Goal: Task Accomplishment & Management: Manage account settings

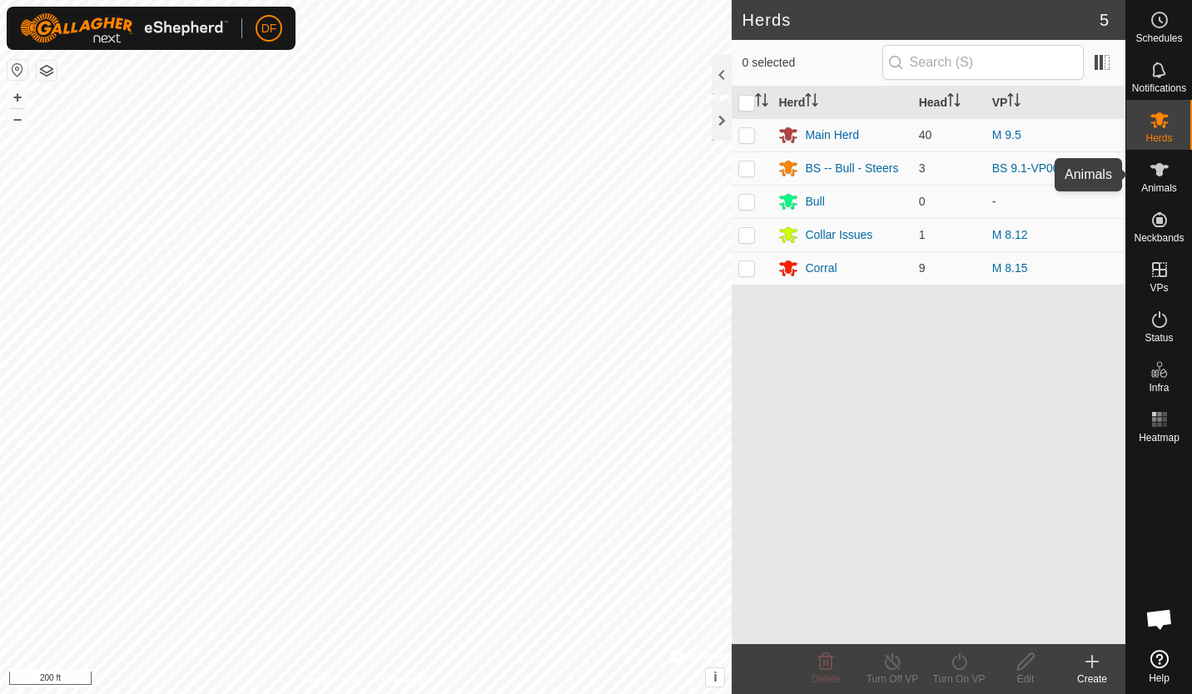
click at [1154, 171] on icon at bounding box center [1160, 170] width 20 height 20
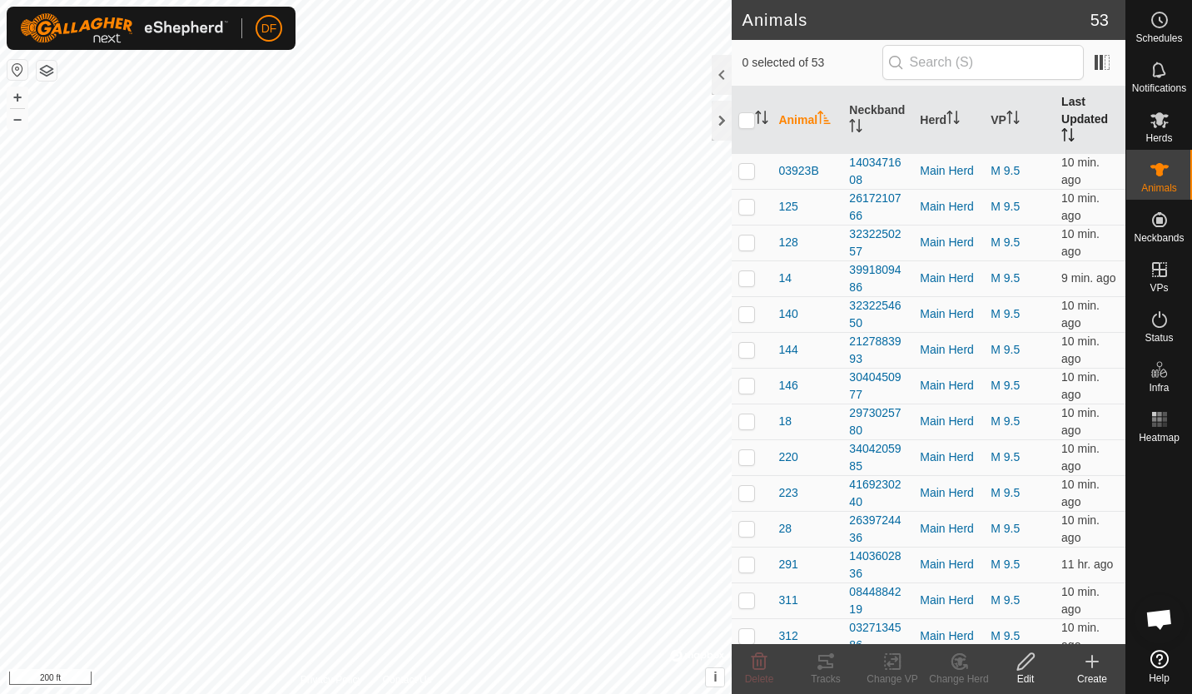
click at [1067, 117] on th "Last Updated" at bounding box center [1090, 120] width 71 height 67
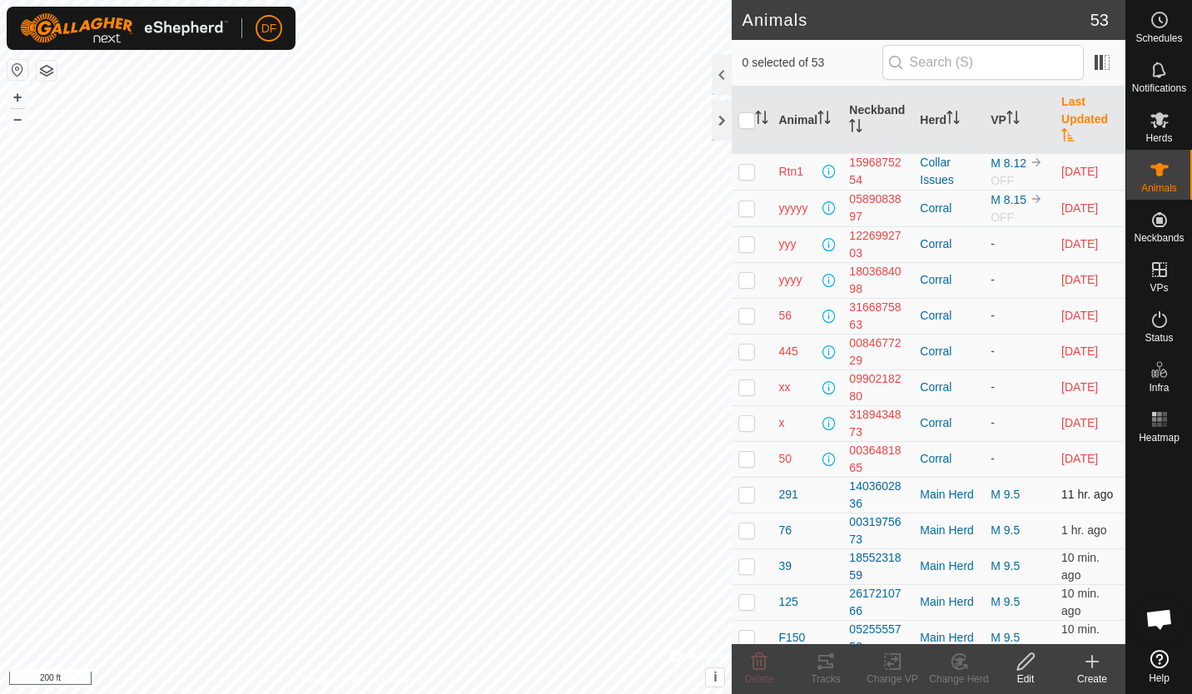
click at [746, 499] on p-checkbox at bounding box center [746, 494] width 17 height 13
checkbox input "true"
click at [959, 663] on icon at bounding box center [960, 662] width 12 height 8
click at [1160, 27] on circle at bounding box center [1159, 19] width 15 height 15
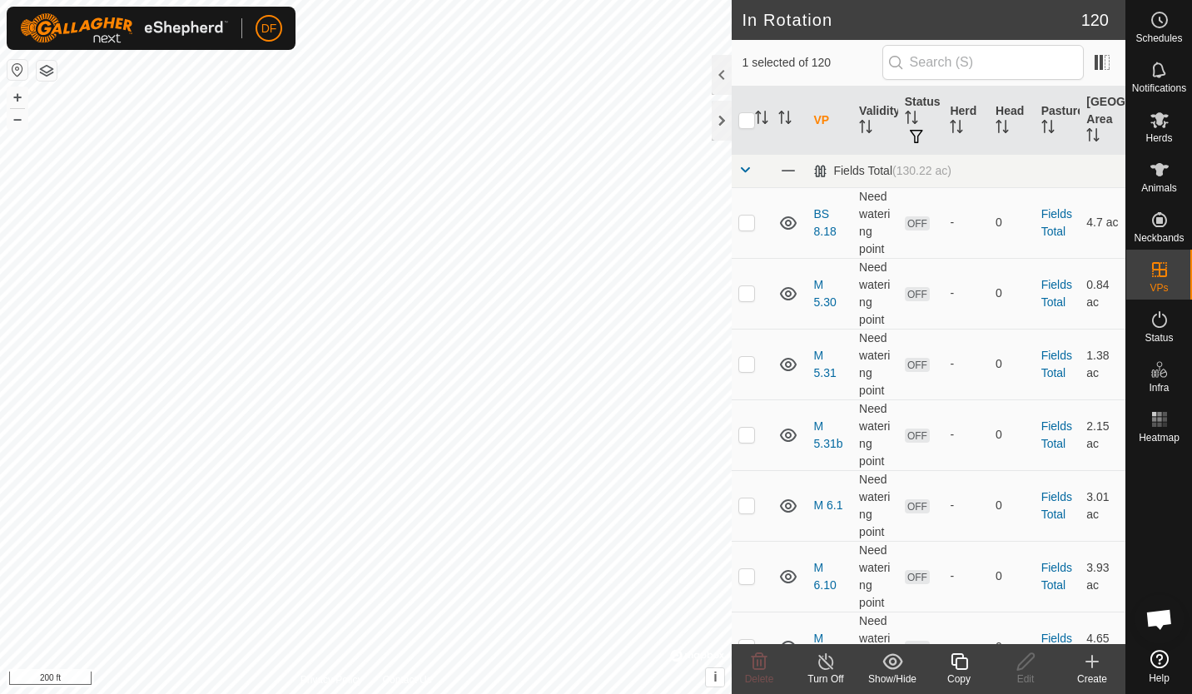
click at [960, 663] on icon at bounding box center [959, 662] width 21 height 20
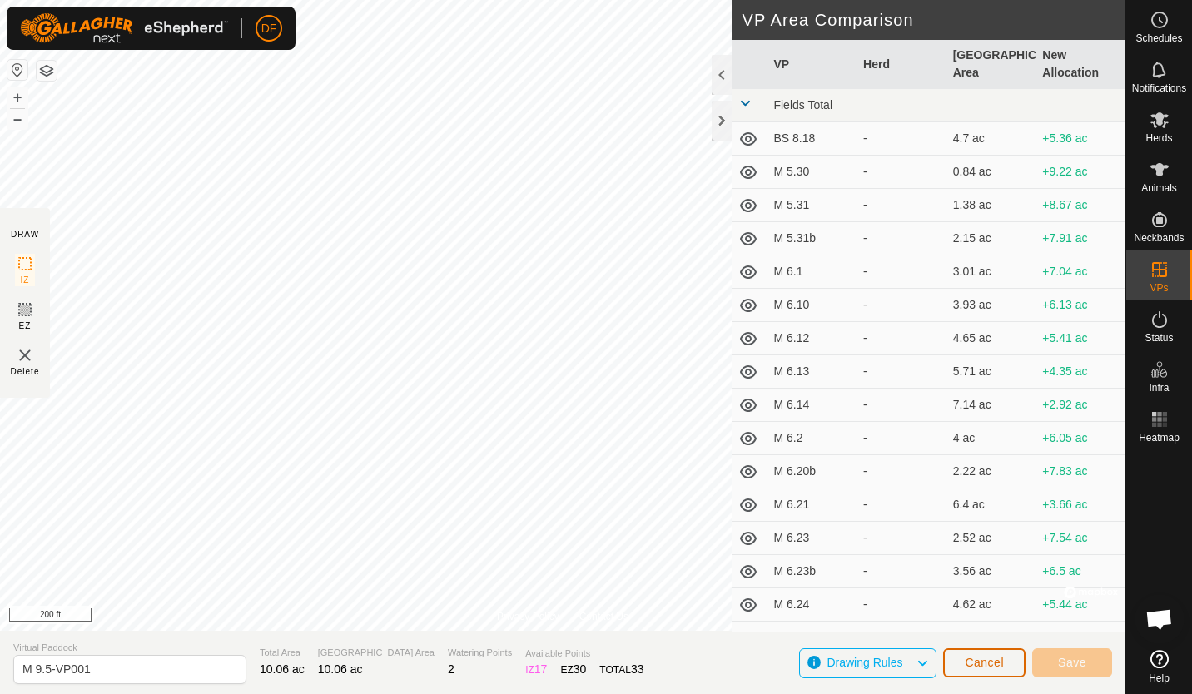
click at [977, 664] on span "Cancel" at bounding box center [984, 662] width 39 height 13
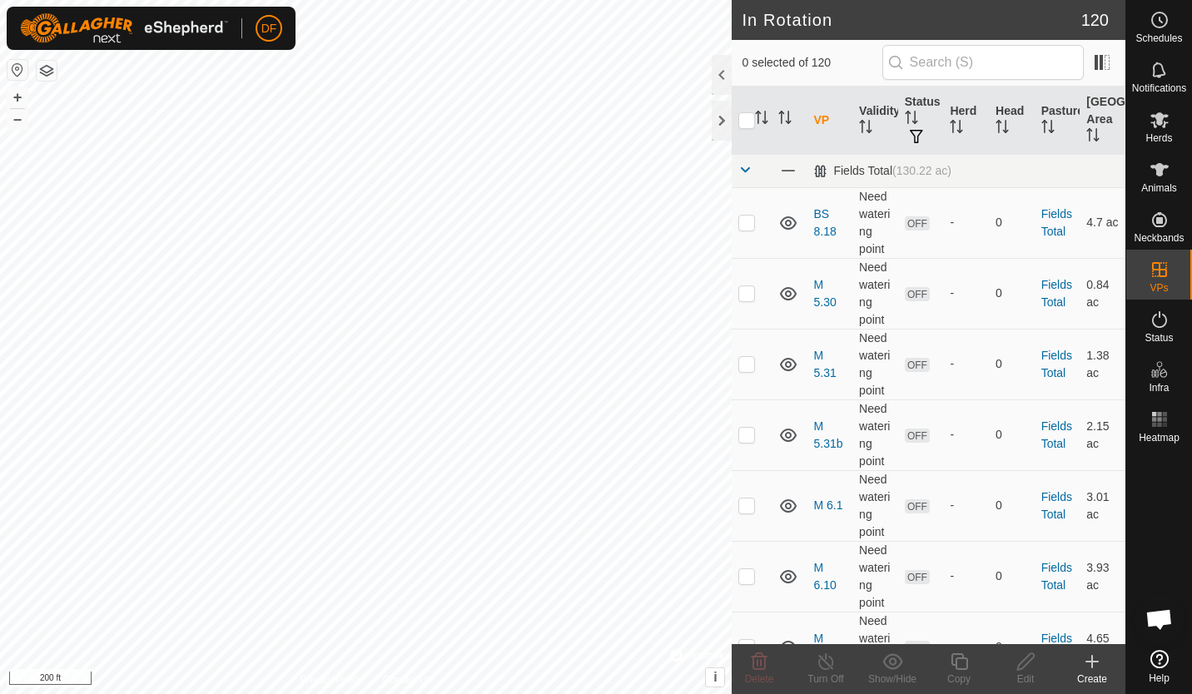
checkbox input "true"
click at [961, 670] on icon at bounding box center [959, 662] width 21 height 20
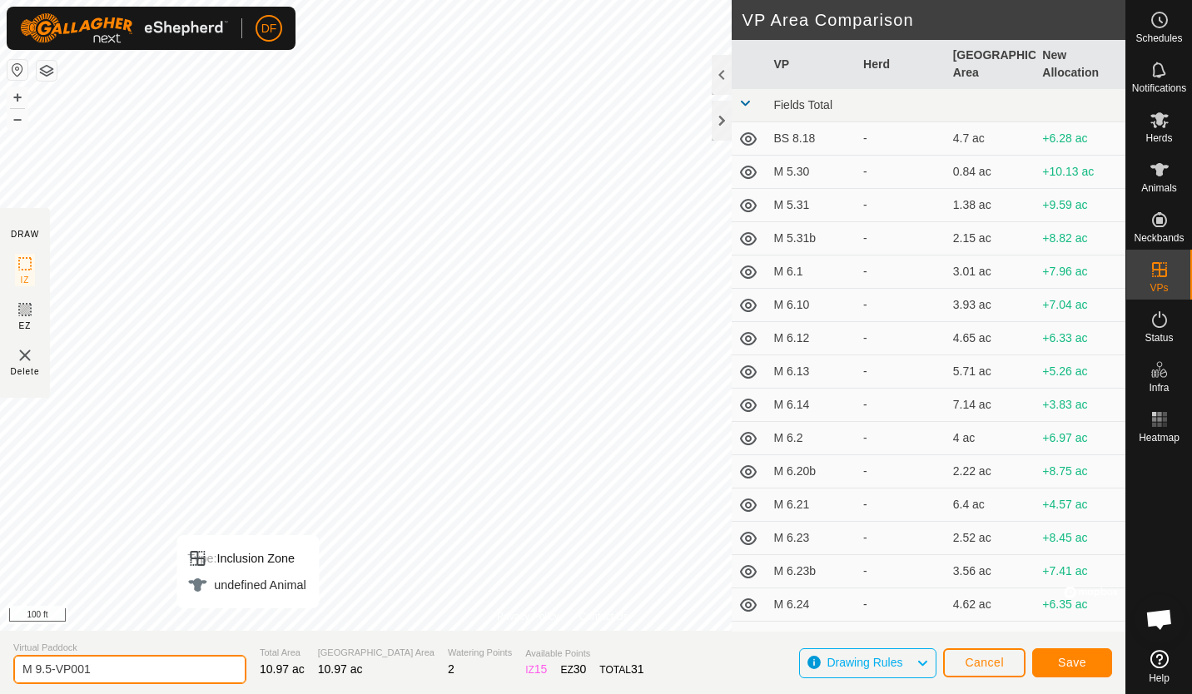
drag, startPoint x: 111, startPoint y: 672, endPoint x: -3, endPoint y: 672, distance: 114.0
click at [0, 672] on html "DF Schedules Notifications Herds Animals Neckbands VPs Status Infra Heatmap Hel…" at bounding box center [596, 347] width 1192 height 694
type input "M 9.6"
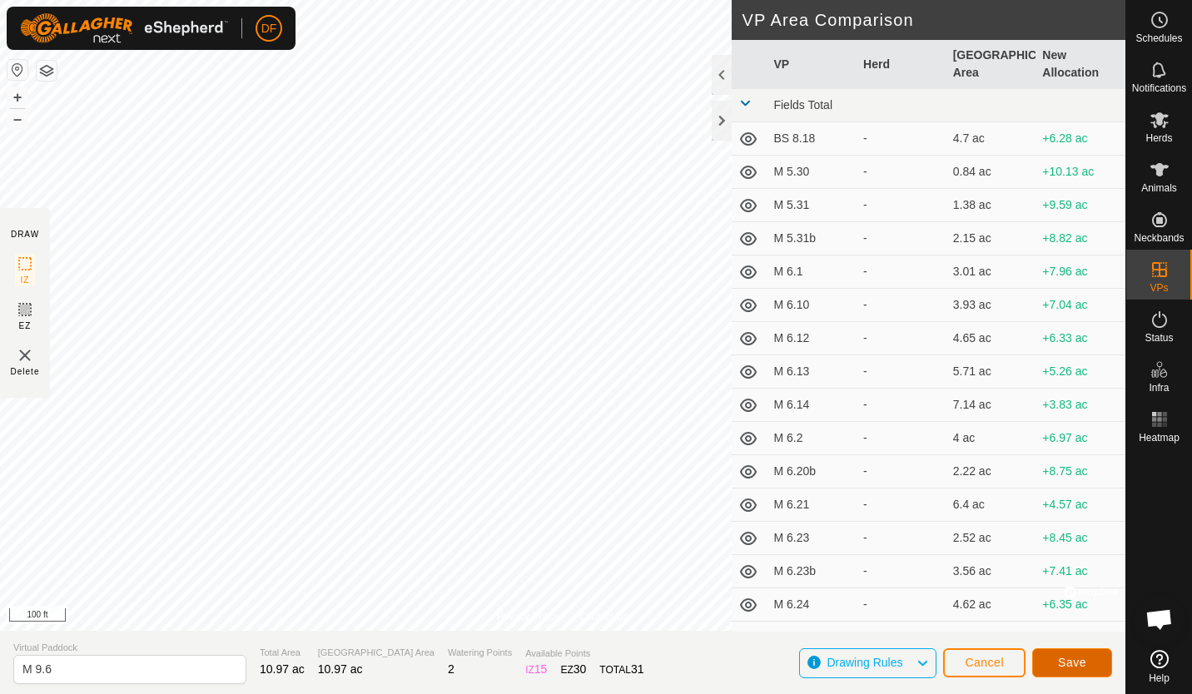
click at [1066, 661] on span "Save" at bounding box center [1072, 662] width 28 height 13
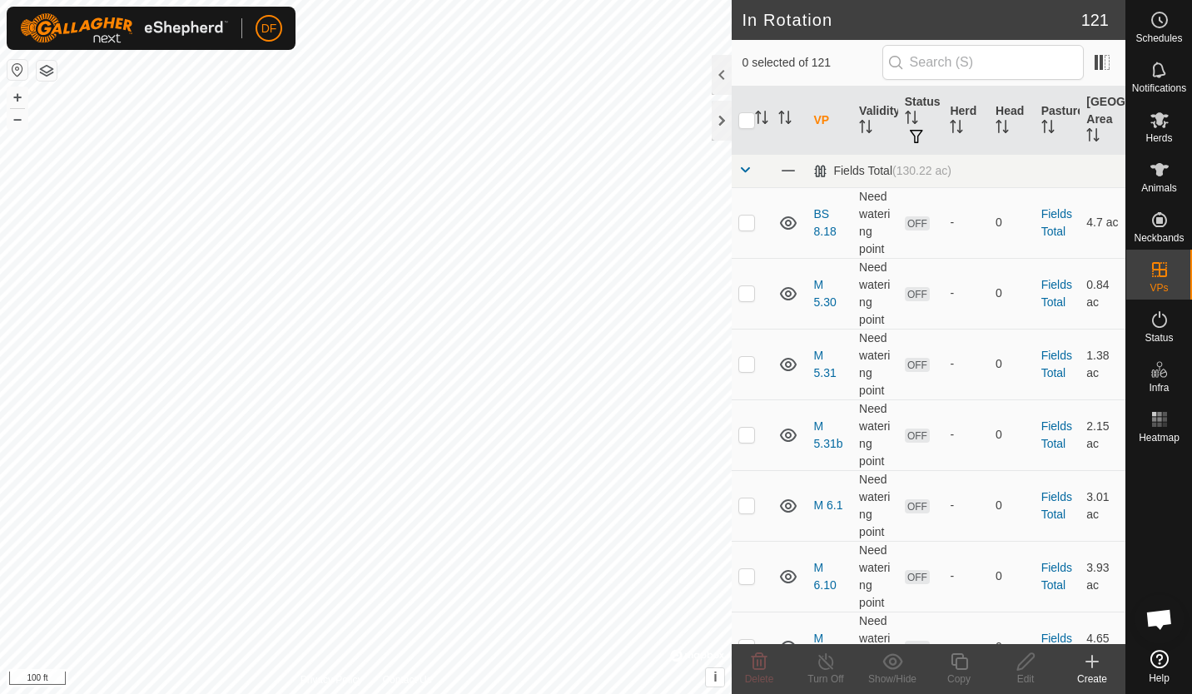
checkbox input "true"
click at [955, 664] on icon at bounding box center [959, 661] width 17 height 17
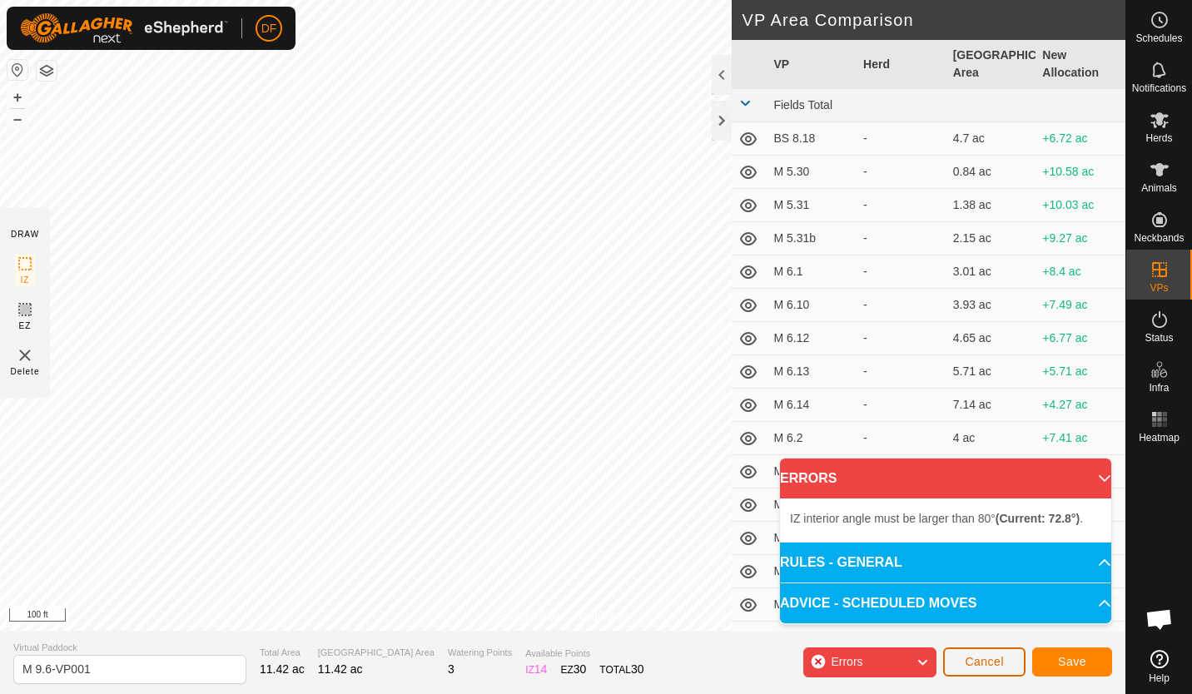
click at [996, 659] on span "Cancel" at bounding box center [984, 661] width 39 height 13
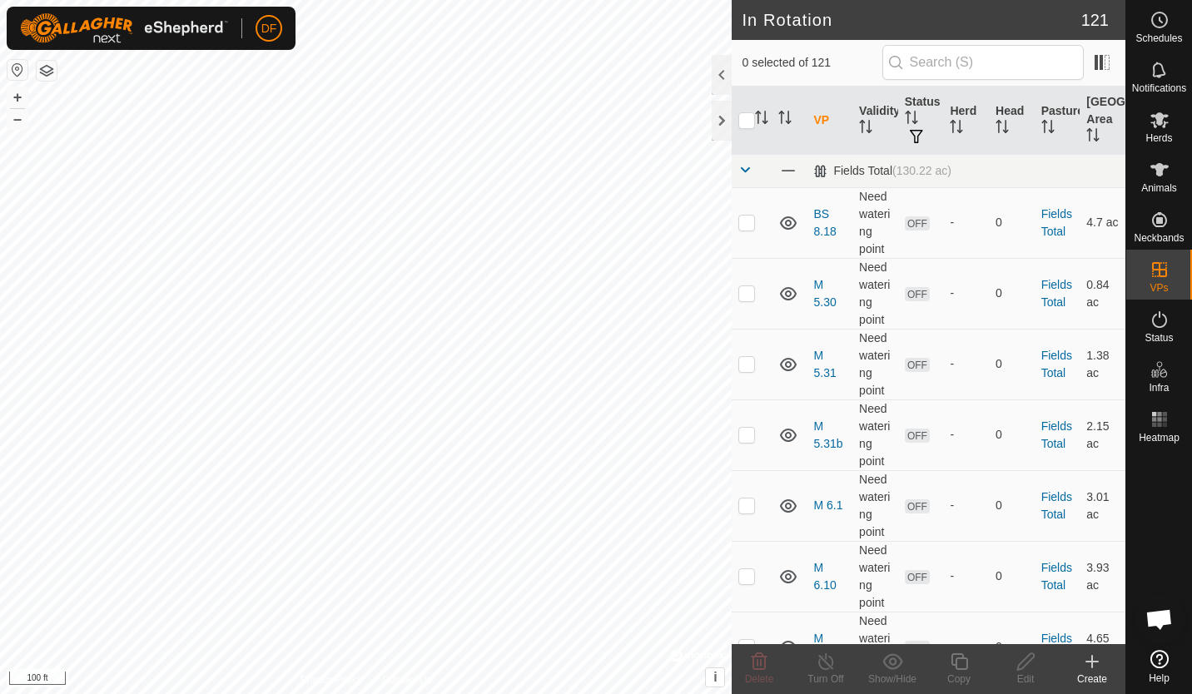
checkbox input "true"
click at [960, 661] on icon at bounding box center [959, 662] width 21 height 20
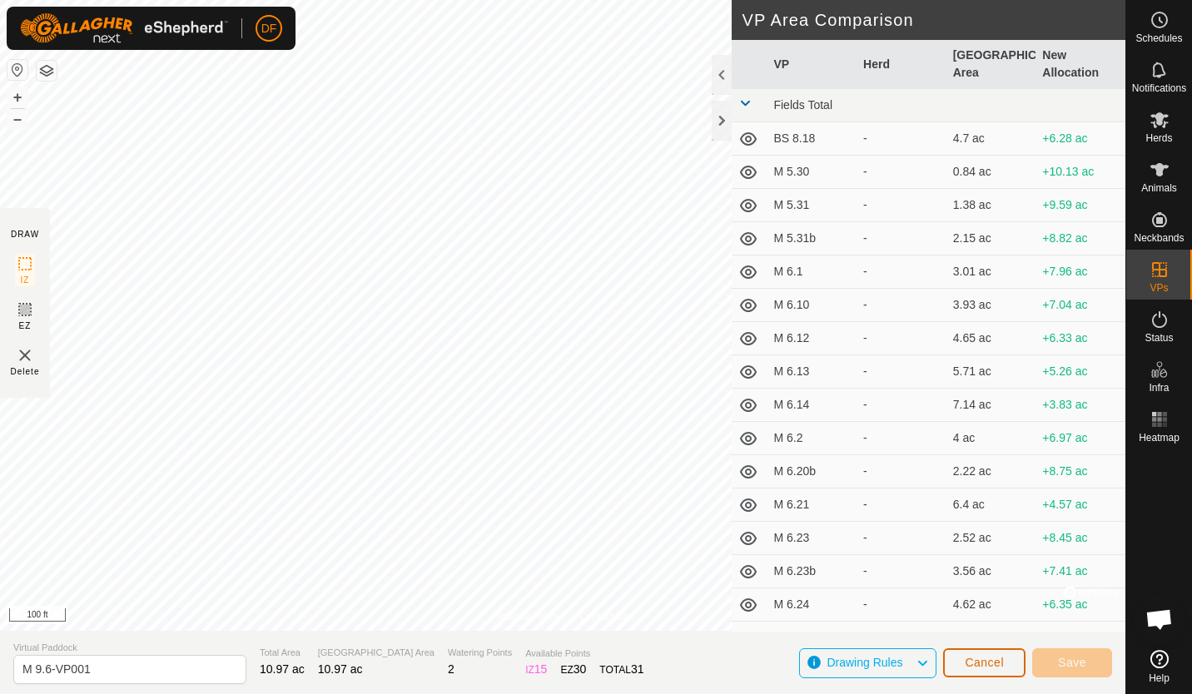
click at [969, 662] on span "Cancel" at bounding box center [984, 662] width 39 height 13
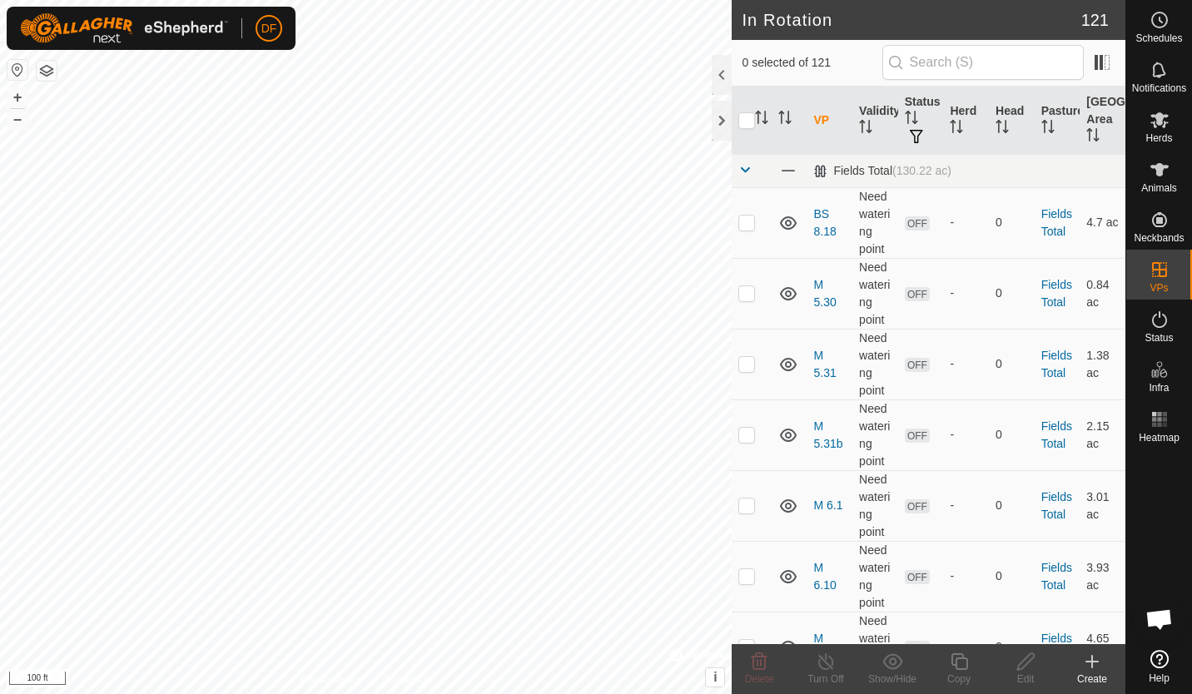
checkbox input "true"
click at [961, 664] on icon at bounding box center [959, 662] width 21 height 20
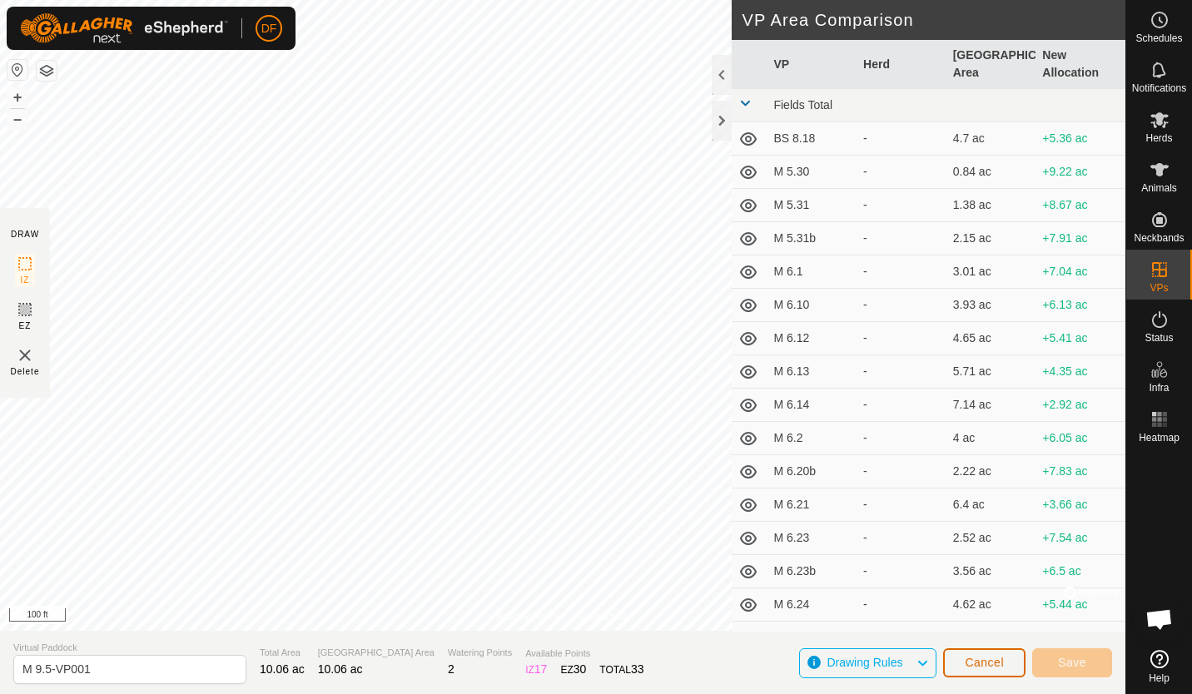
click at [982, 665] on span "Cancel" at bounding box center [984, 662] width 39 height 13
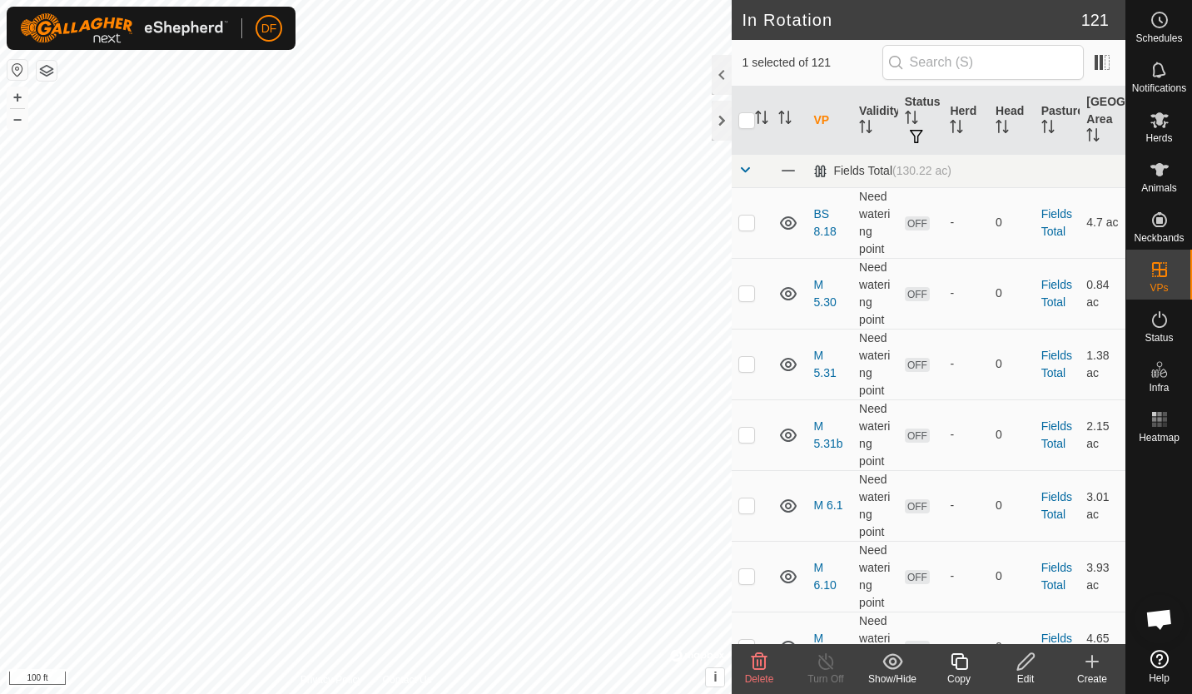
click at [1025, 666] on icon at bounding box center [1025, 661] width 17 height 17
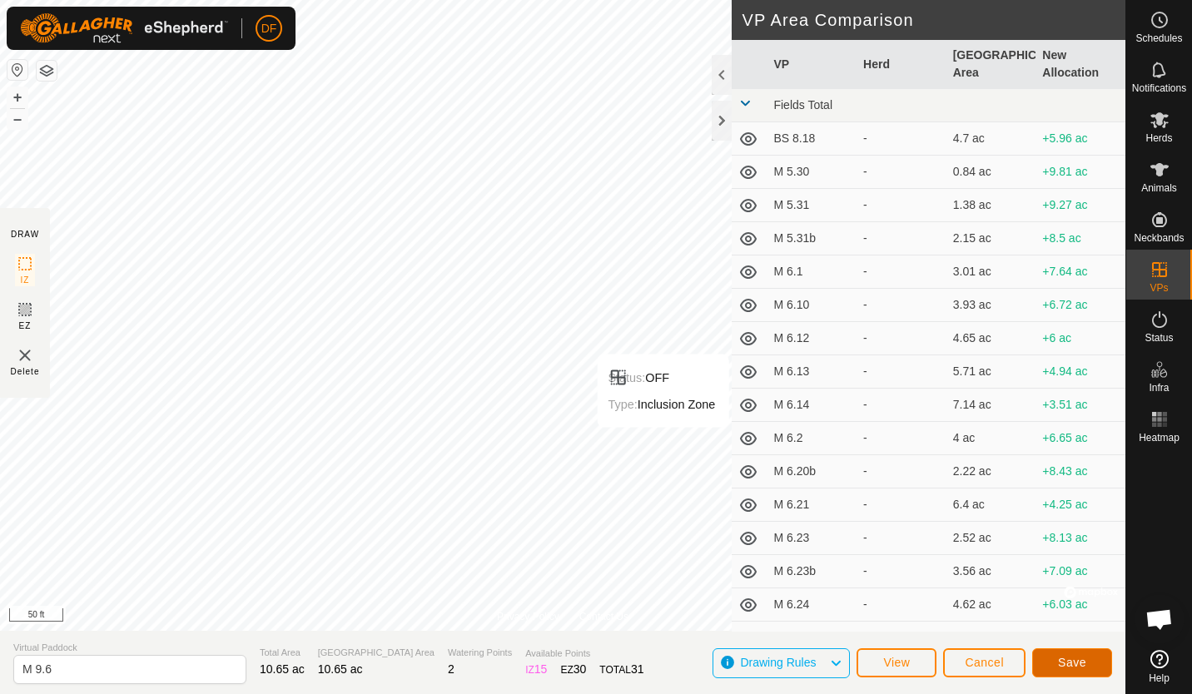
click at [1069, 660] on span "Save" at bounding box center [1072, 662] width 28 height 13
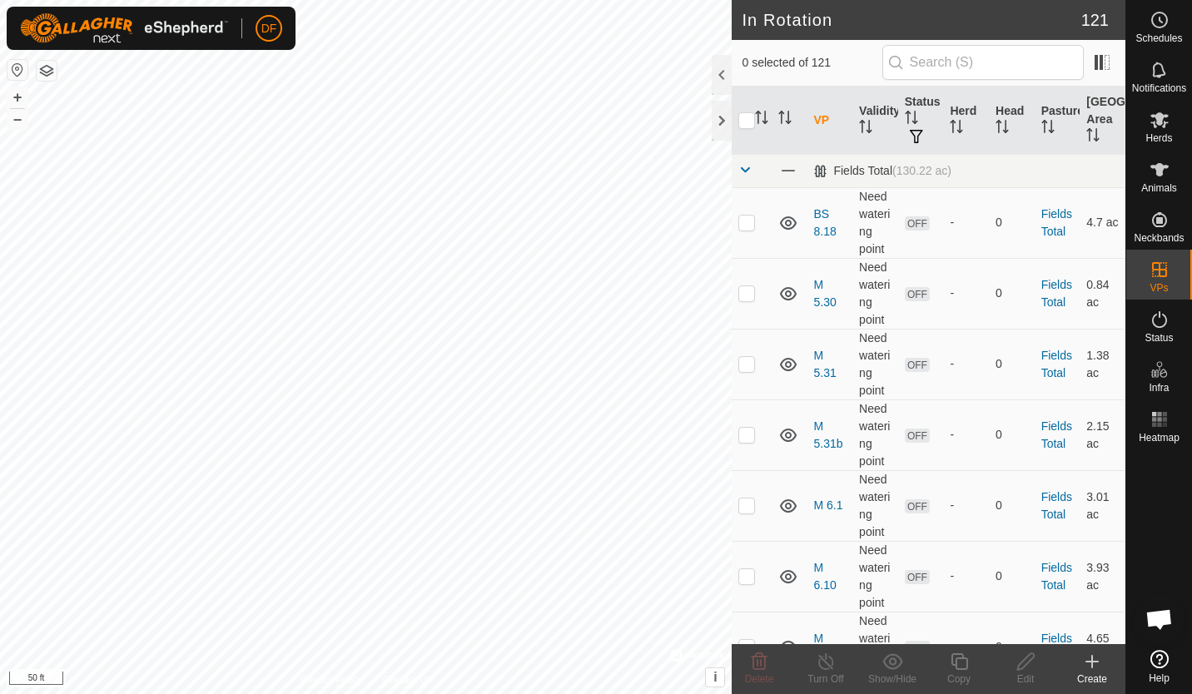
checkbox input "true"
click at [960, 662] on icon at bounding box center [959, 662] width 21 height 20
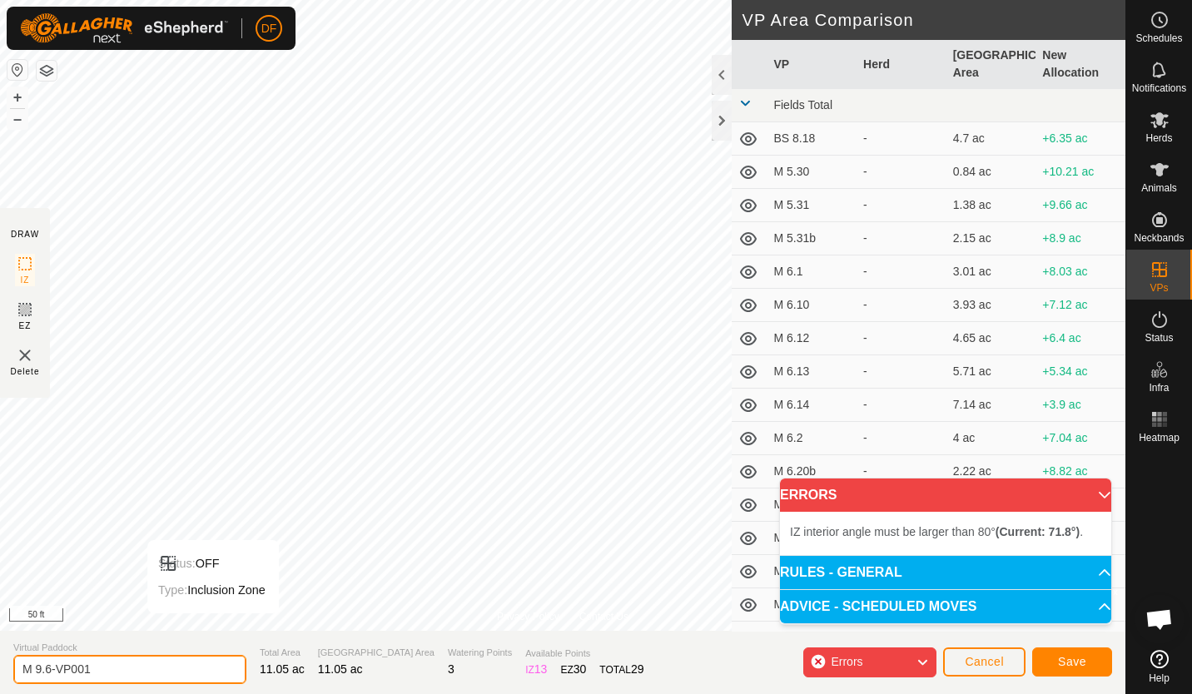
drag, startPoint x: 125, startPoint y: 673, endPoint x: 7, endPoint y: 676, distance: 118.3
click at [7, 676] on section "Virtual Paddock M 9.6-VP001 Total Area 11.05 ac Grazing Area 11.05 ac Watering …" at bounding box center [562, 662] width 1125 height 63
type input "M 9.7"
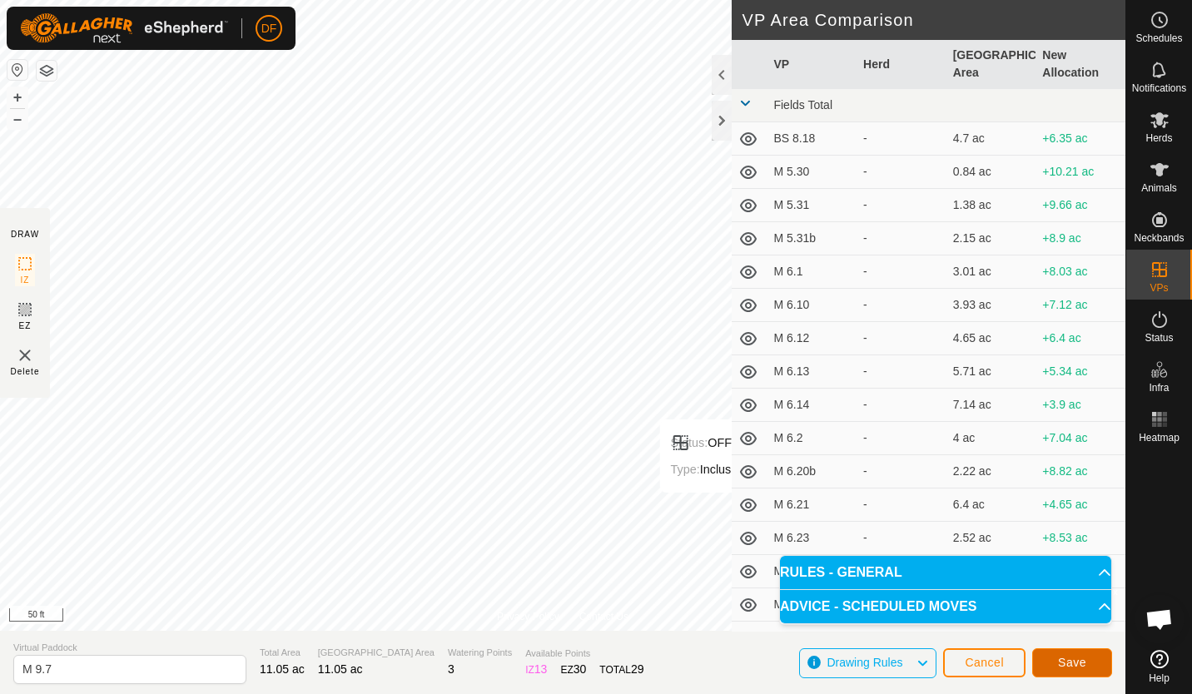
click at [1060, 658] on span "Save" at bounding box center [1072, 662] width 28 height 13
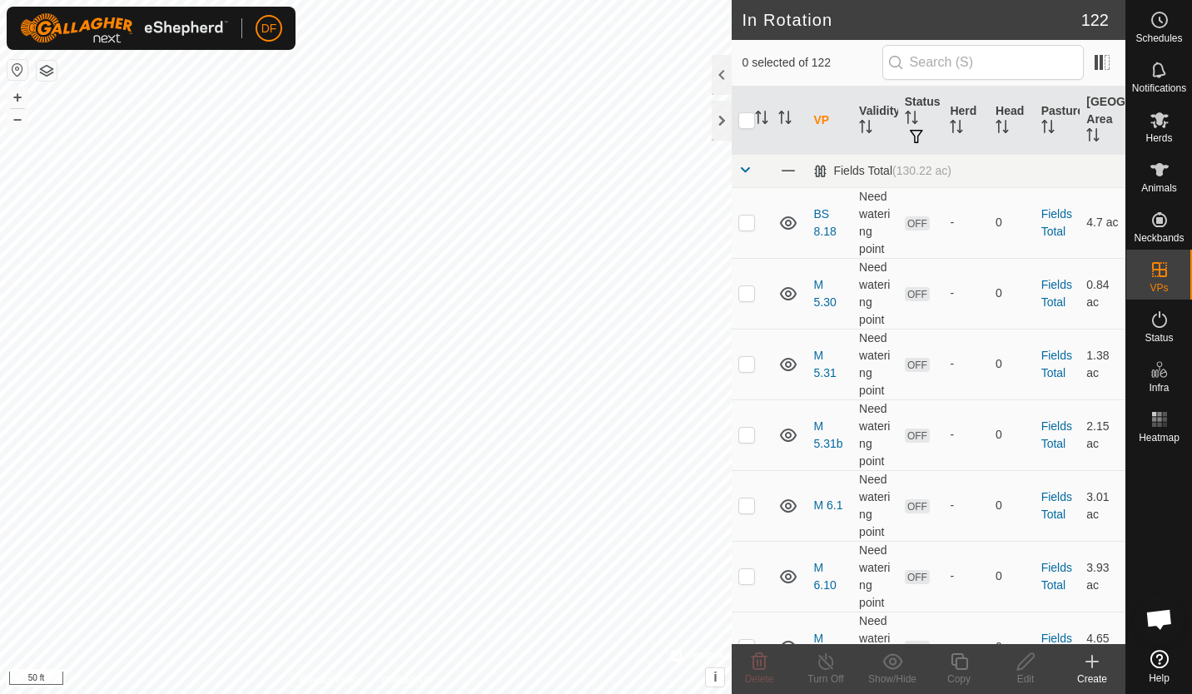
checkbox input "true"
click at [965, 659] on icon at bounding box center [959, 662] width 21 height 20
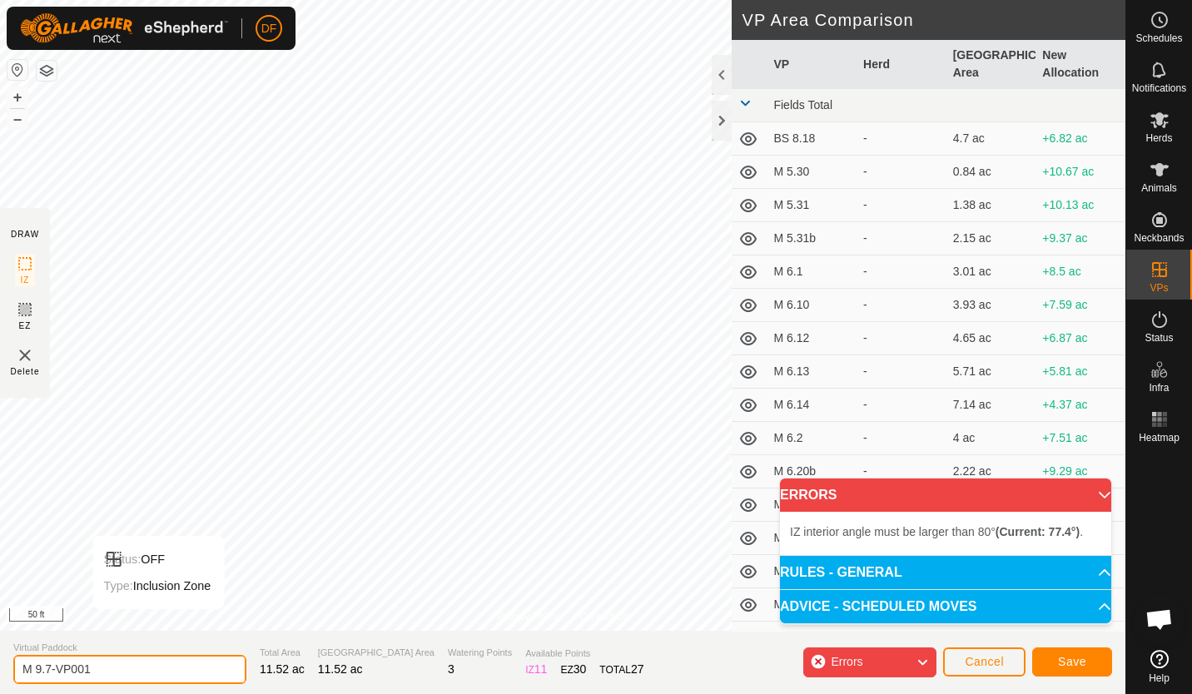
click at [107, 663] on input "M 9.7-VP001" at bounding box center [129, 669] width 233 height 29
type input "M 9.8"
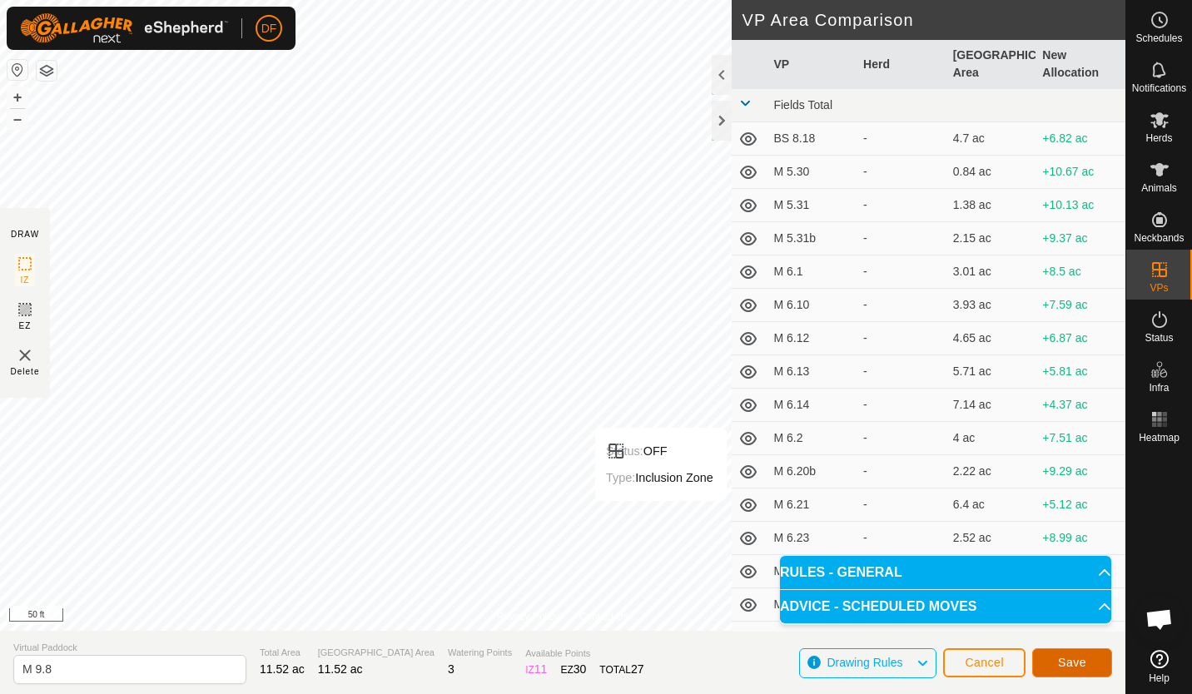
click at [1071, 664] on span "Save" at bounding box center [1072, 662] width 28 height 13
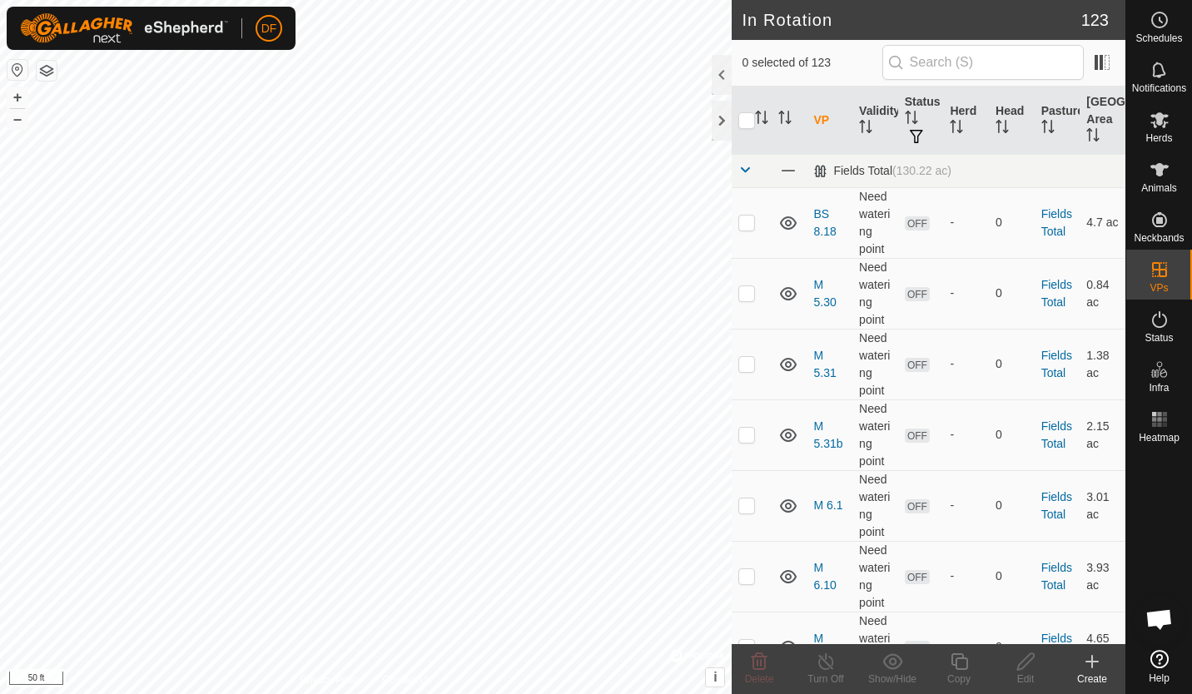
click at [1096, 662] on icon at bounding box center [1092, 662] width 12 height 0
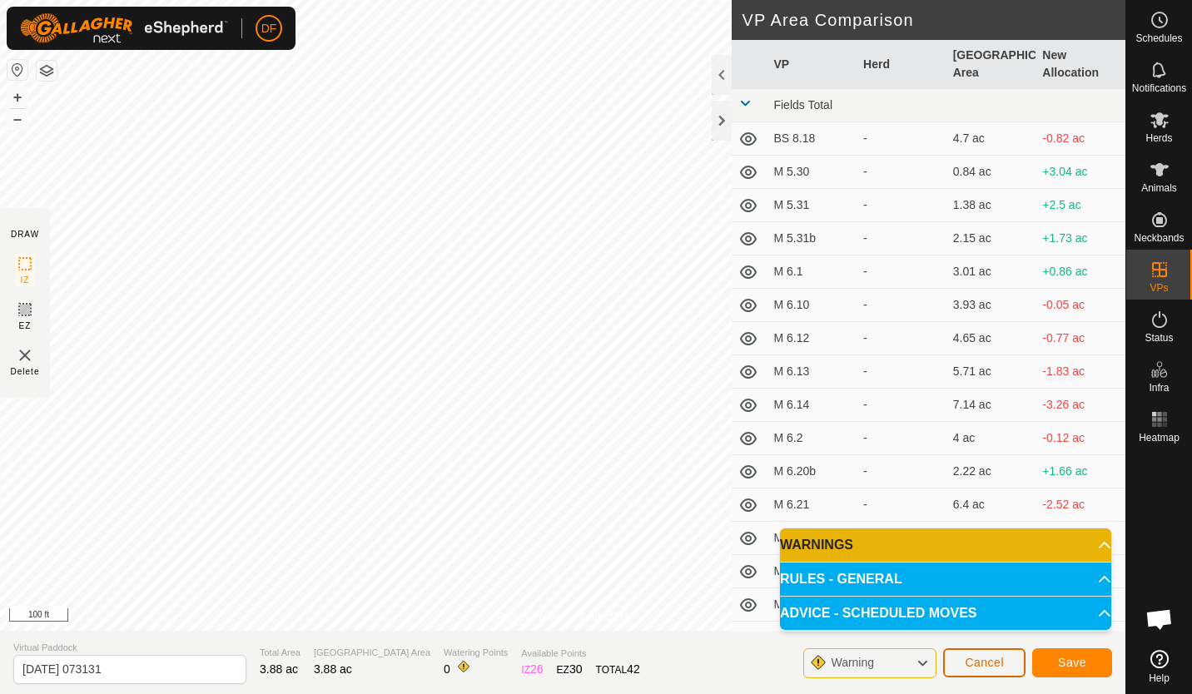
click at [971, 657] on span "Cancel" at bounding box center [984, 662] width 39 height 13
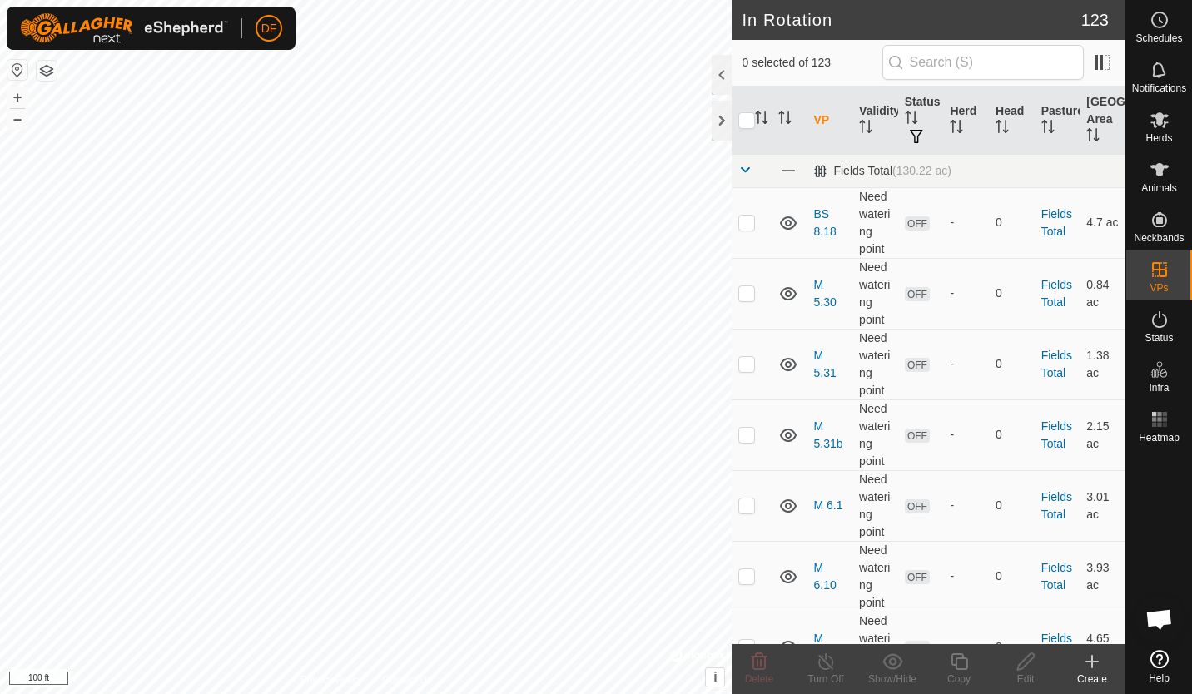
click at [1090, 666] on icon at bounding box center [1092, 662] width 20 height 20
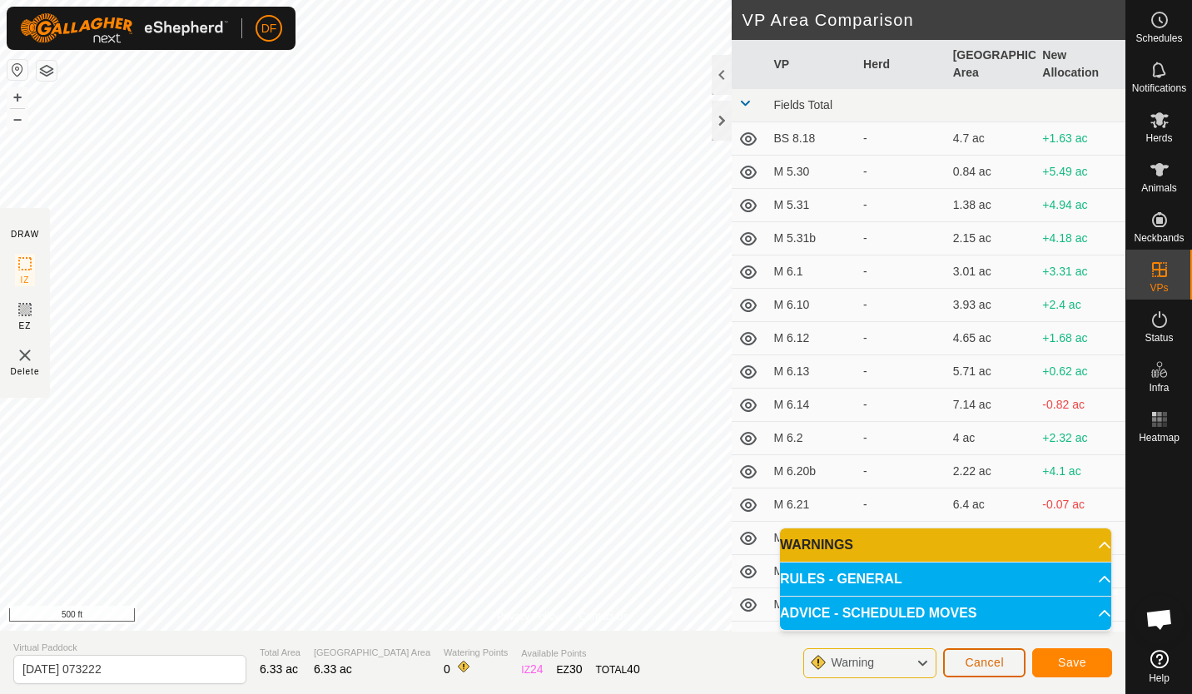
click at [967, 660] on span "Cancel" at bounding box center [984, 662] width 39 height 13
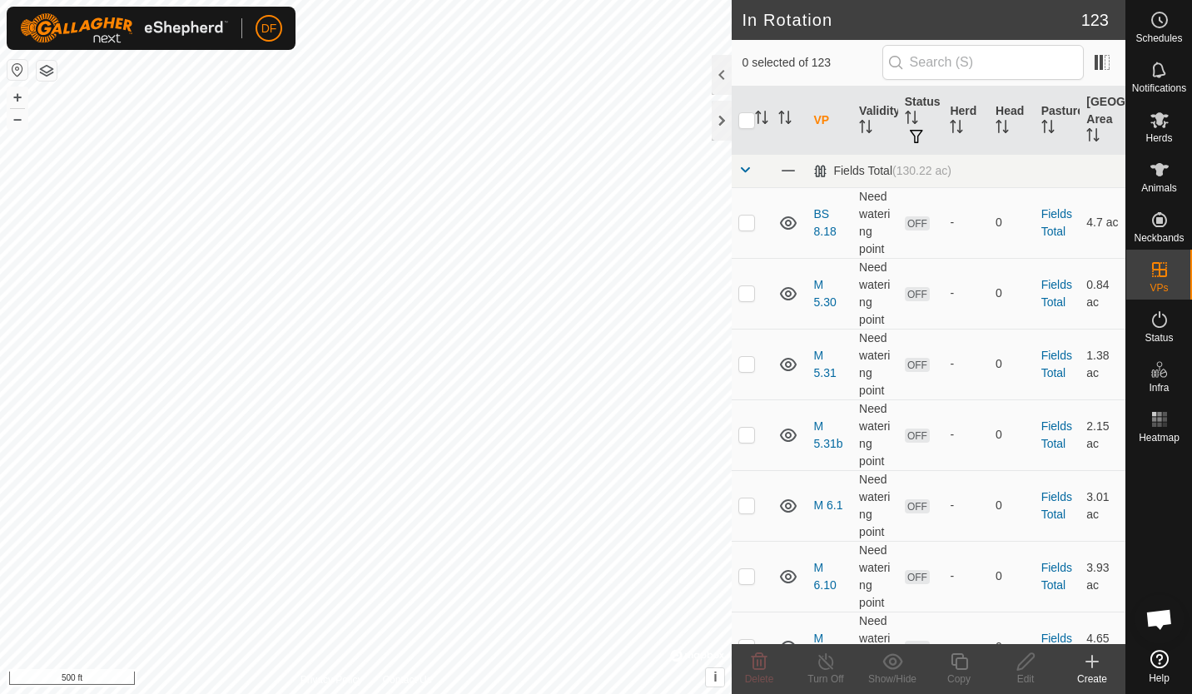
click at [1093, 662] on icon at bounding box center [1092, 662] width 12 height 0
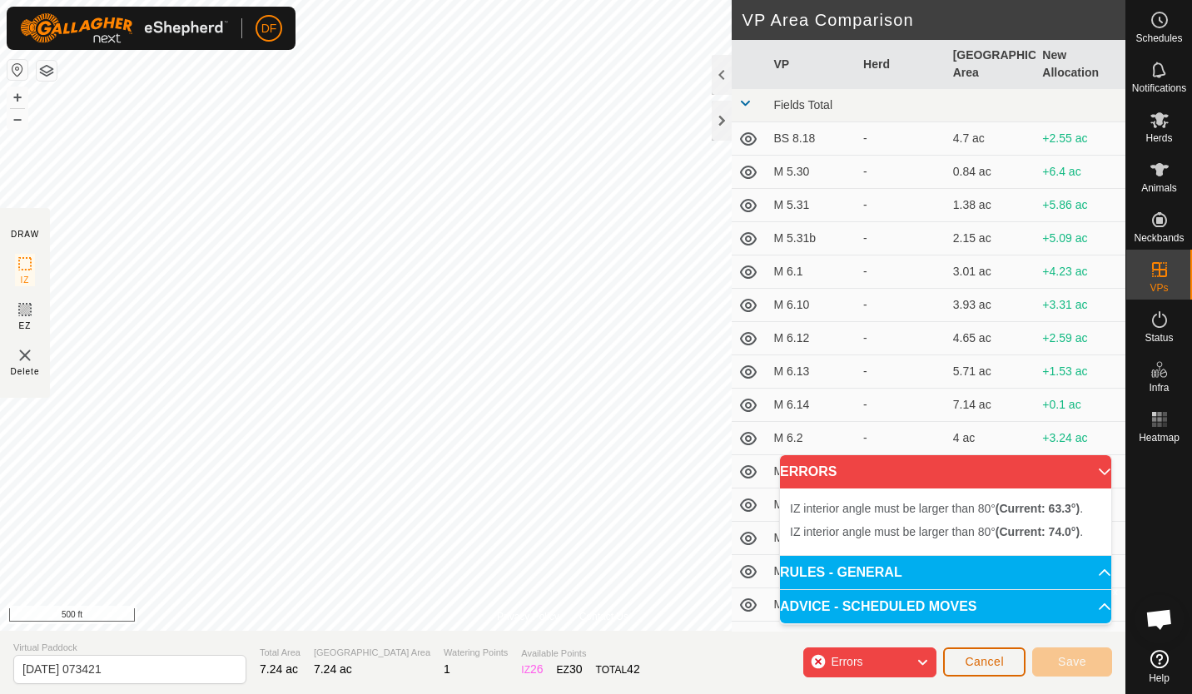
click at [979, 673] on button "Cancel" at bounding box center [984, 662] width 82 height 29
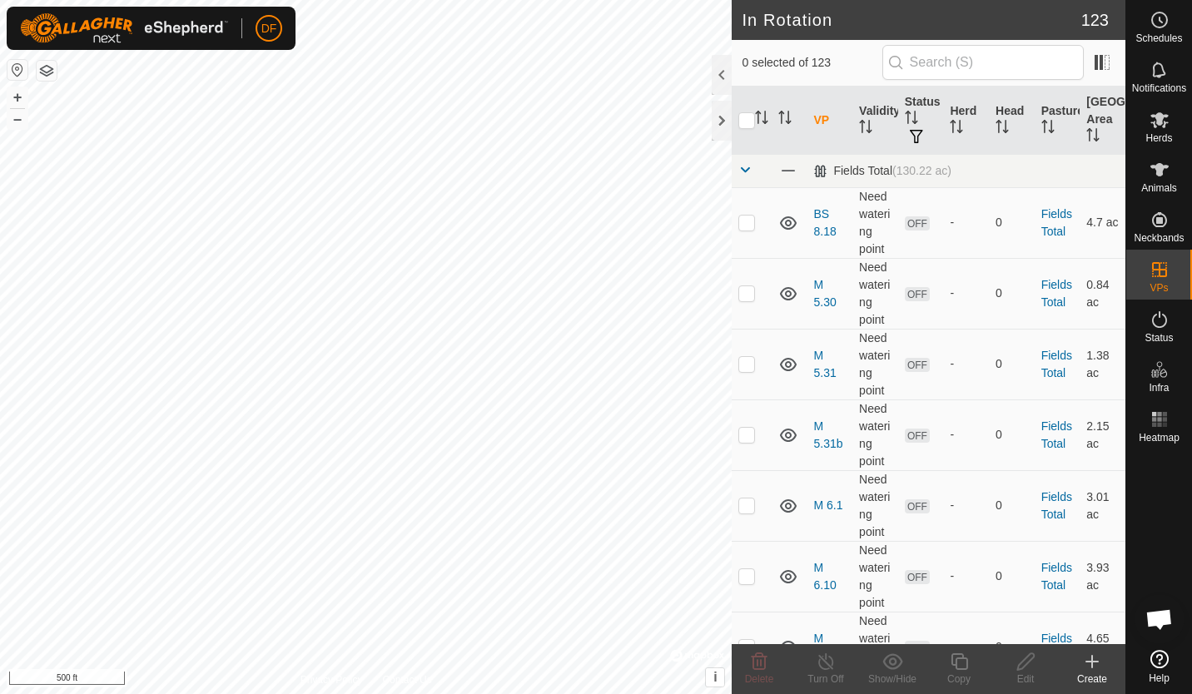
click at [1090, 662] on icon at bounding box center [1092, 662] width 12 height 0
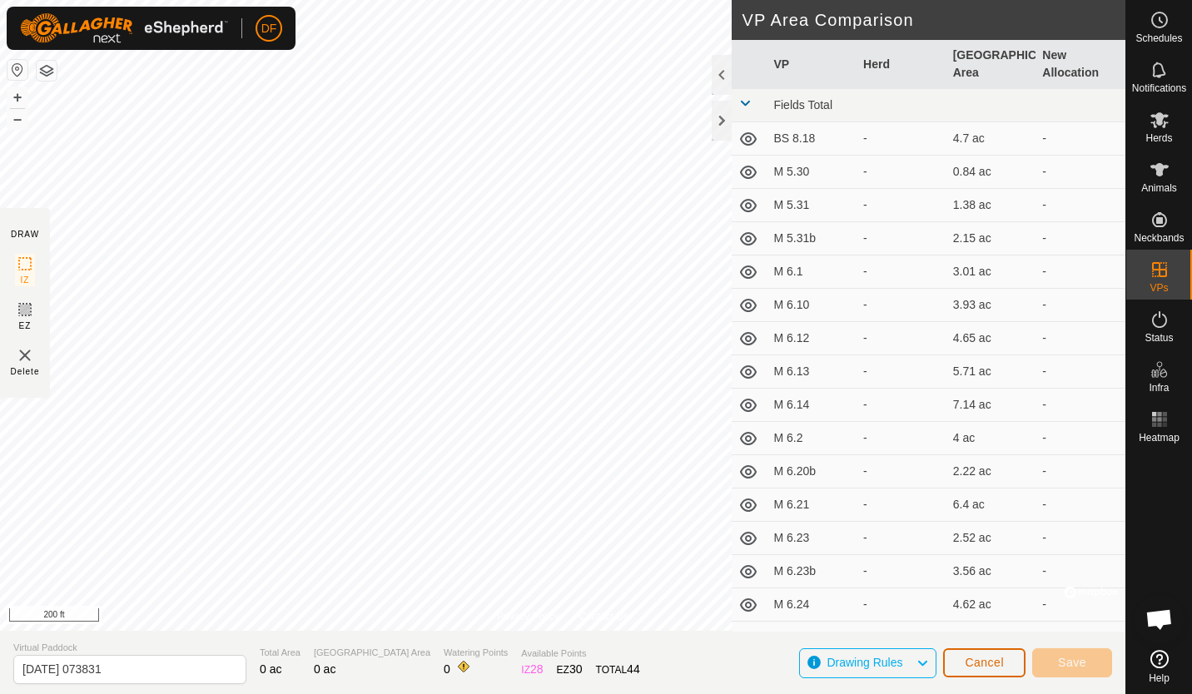
click at [966, 665] on span "Cancel" at bounding box center [984, 662] width 39 height 13
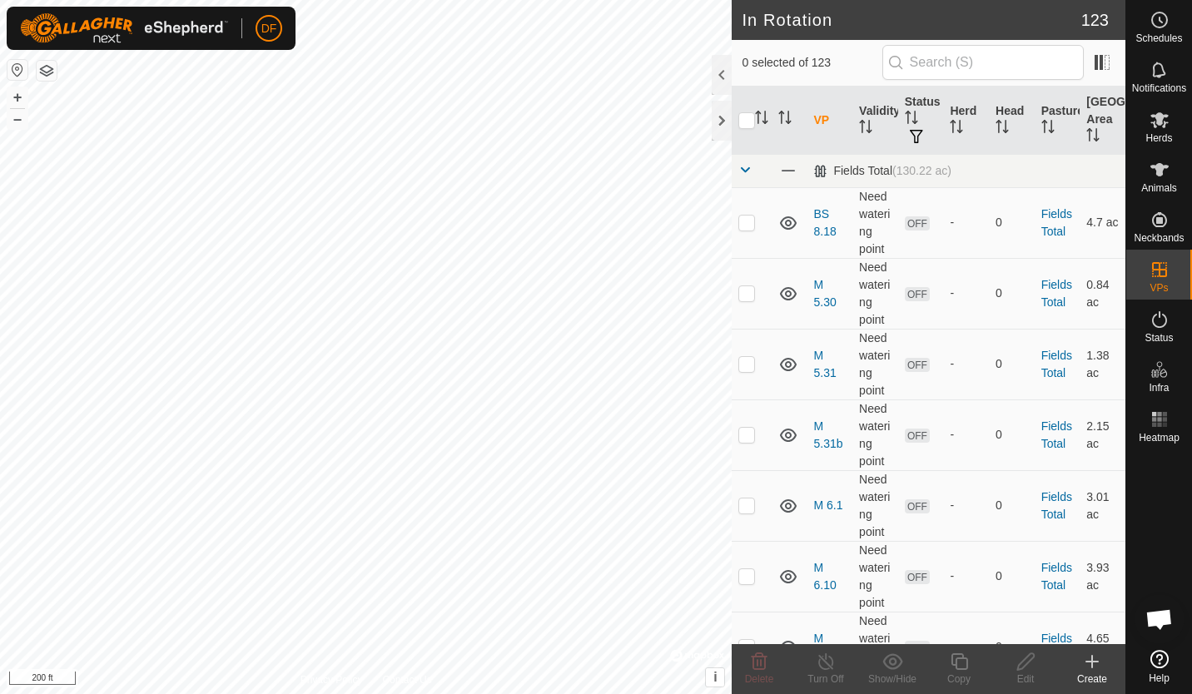
click at [1090, 667] on icon at bounding box center [1092, 662] width 20 height 20
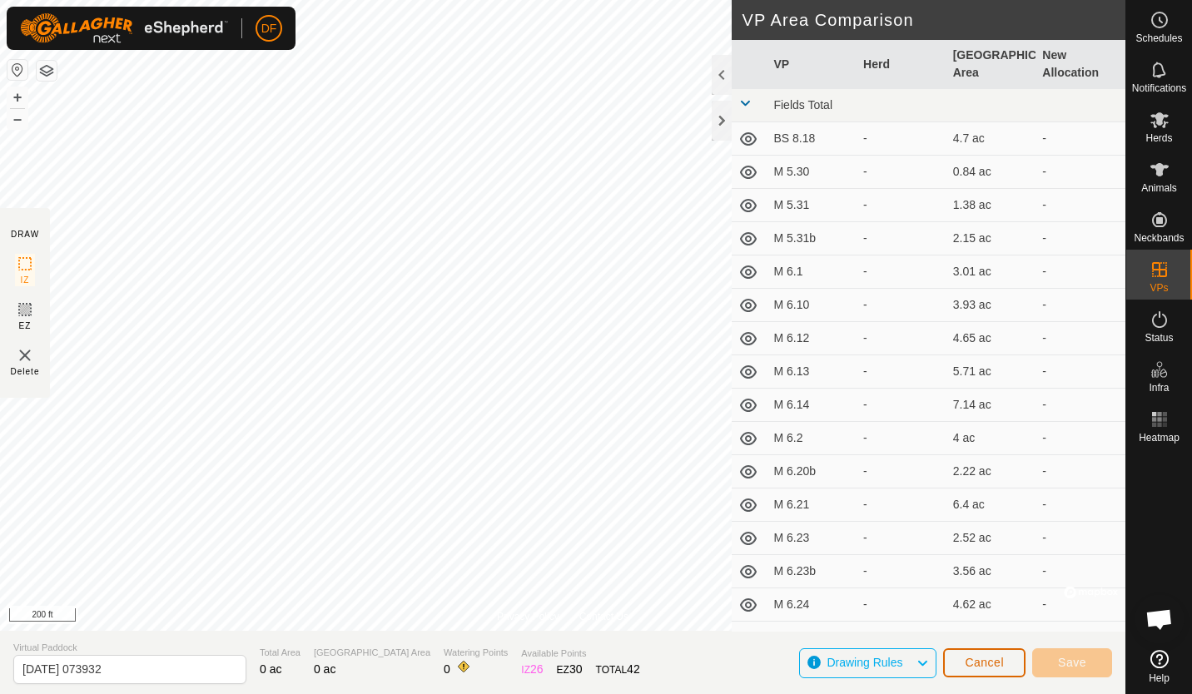
click at [975, 658] on span "Cancel" at bounding box center [984, 662] width 39 height 13
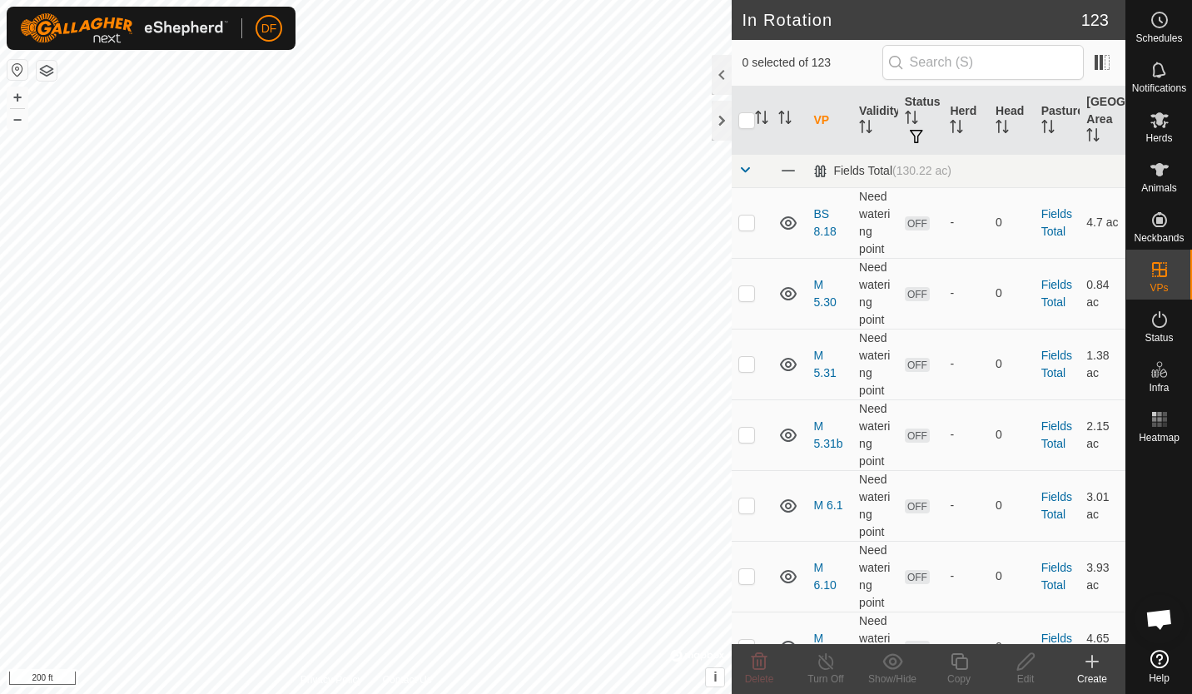
click at [1090, 663] on icon at bounding box center [1092, 662] width 20 height 20
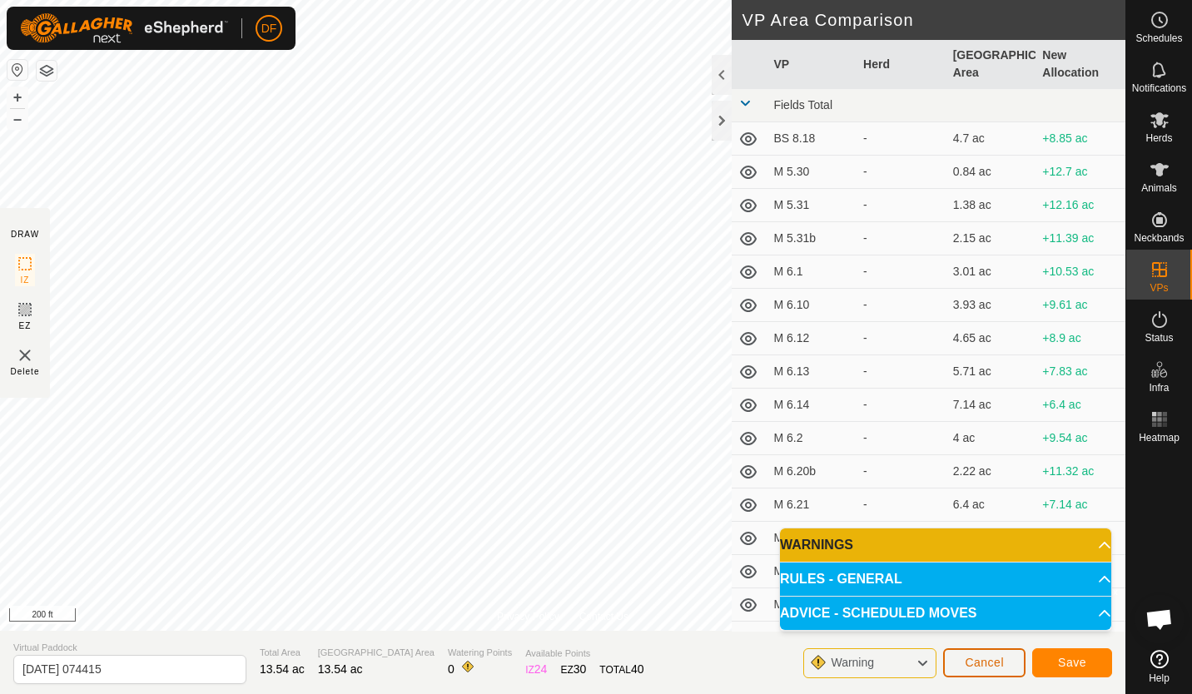
click at [1003, 666] on span "Cancel" at bounding box center [984, 662] width 39 height 13
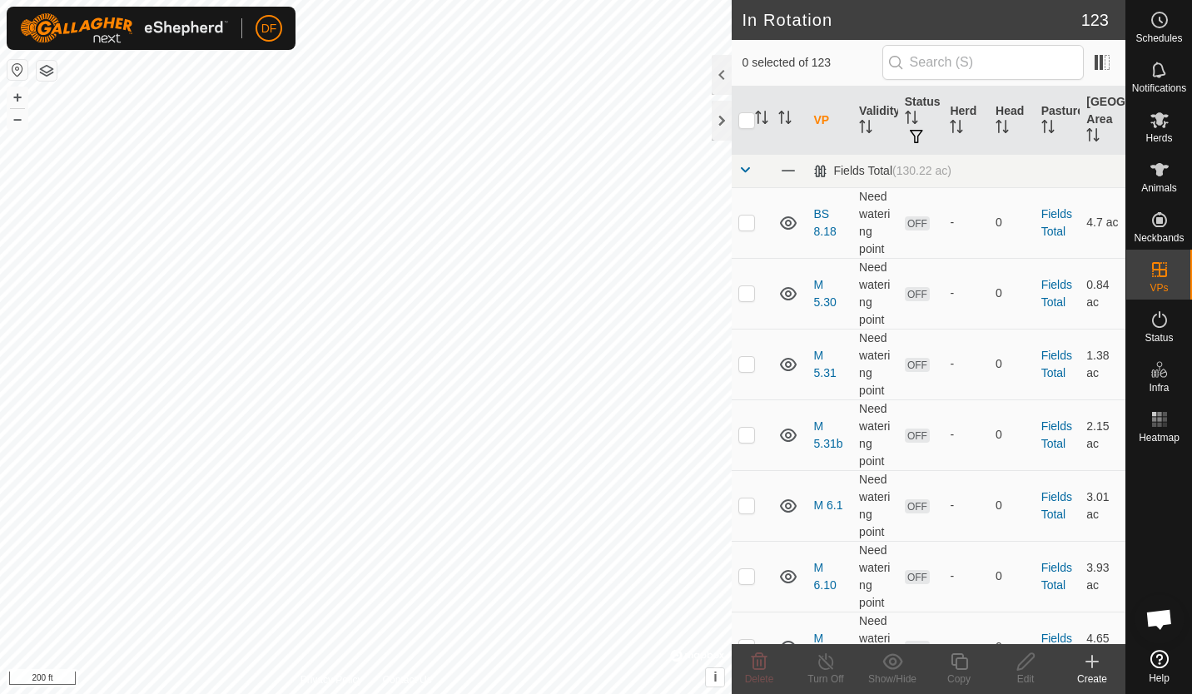
click at [429, 0] on html "DF Schedules Notifications Herds Animals Neckbands VPs Status Infra Heatmap Hel…" at bounding box center [596, 347] width 1192 height 694
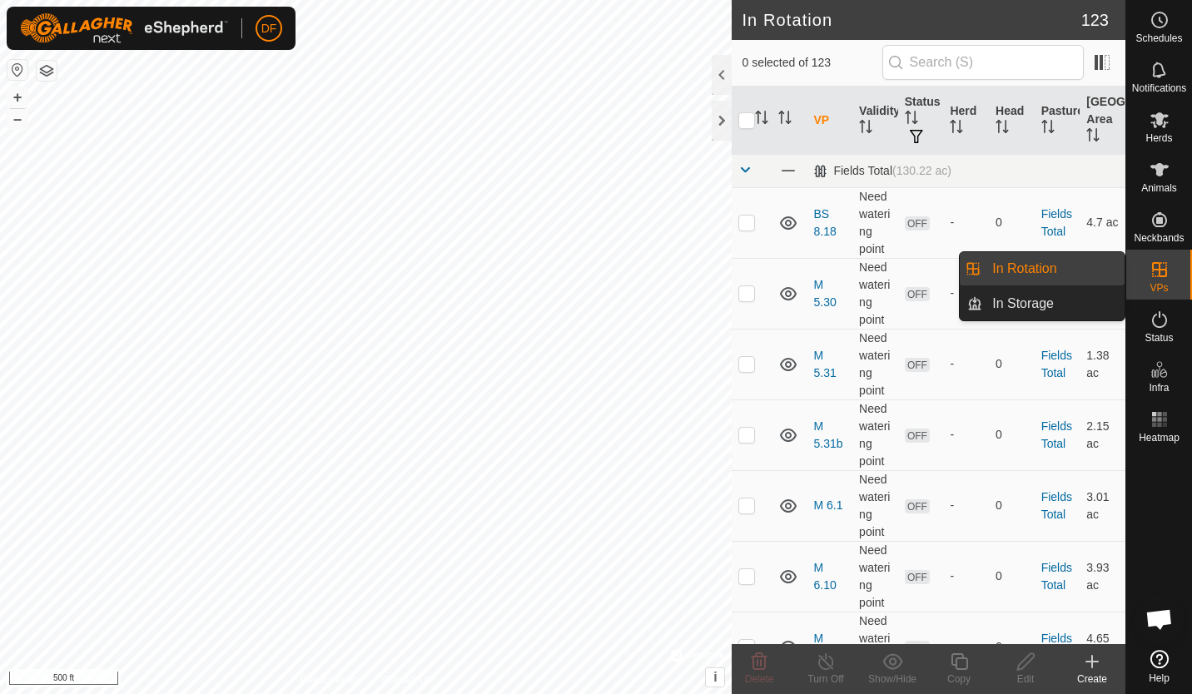
click at [723, 117] on div at bounding box center [722, 121] width 20 height 40
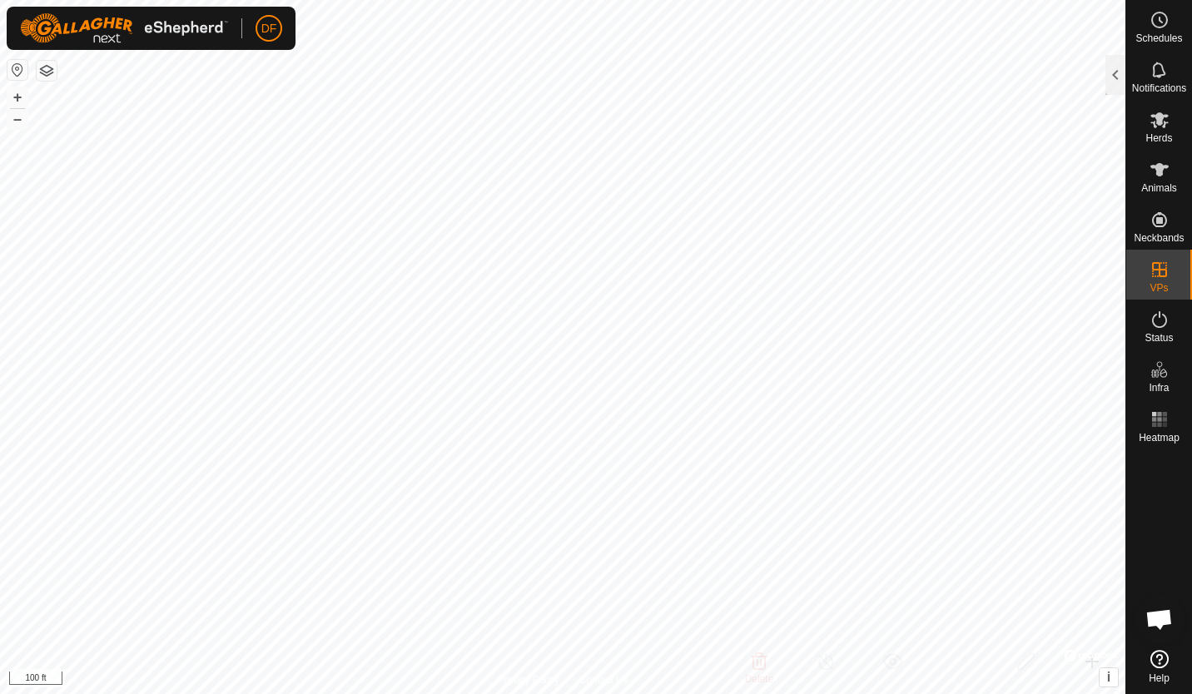
checkbox input "true"
click at [1114, 73] on div at bounding box center [1115, 75] width 20 height 40
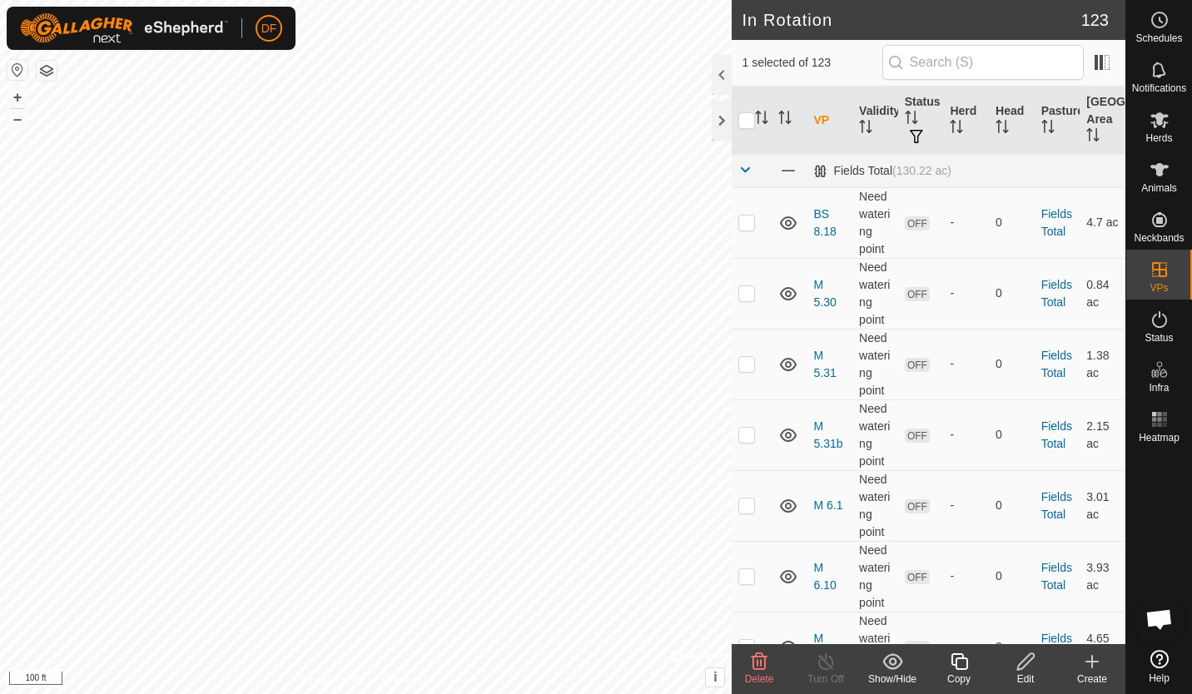
click at [958, 663] on icon at bounding box center [959, 662] width 21 height 20
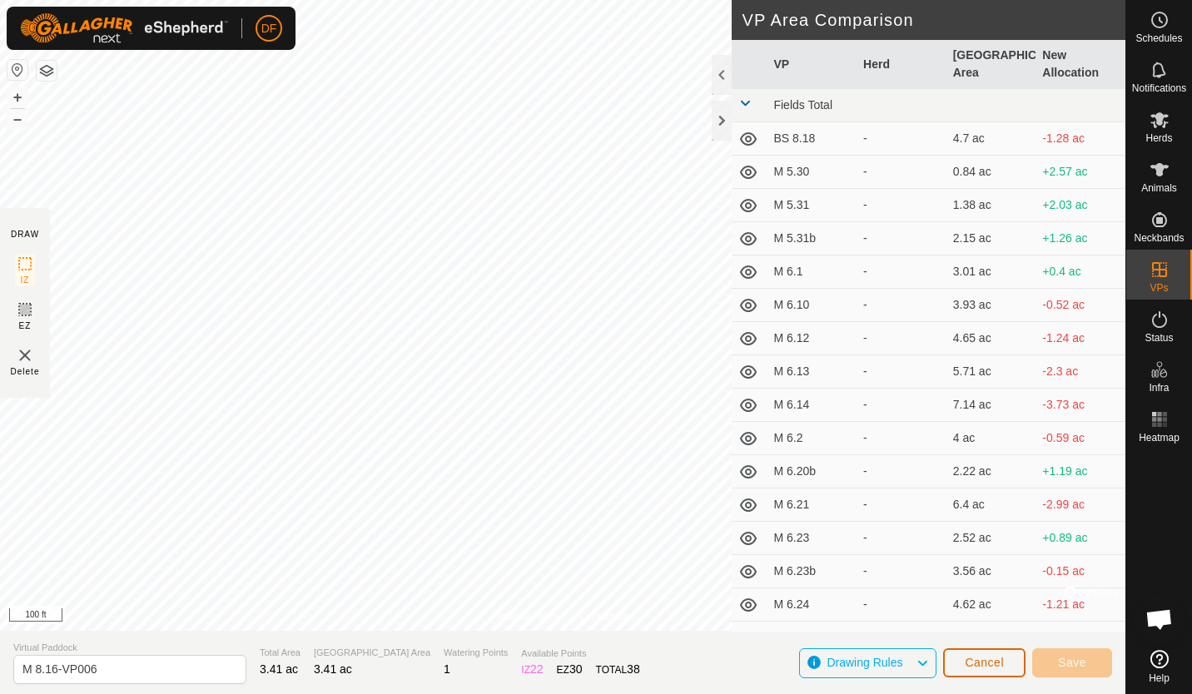
click at [982, 660] on span "Cancel" at bounding box center [984, 662] width 39 height 13
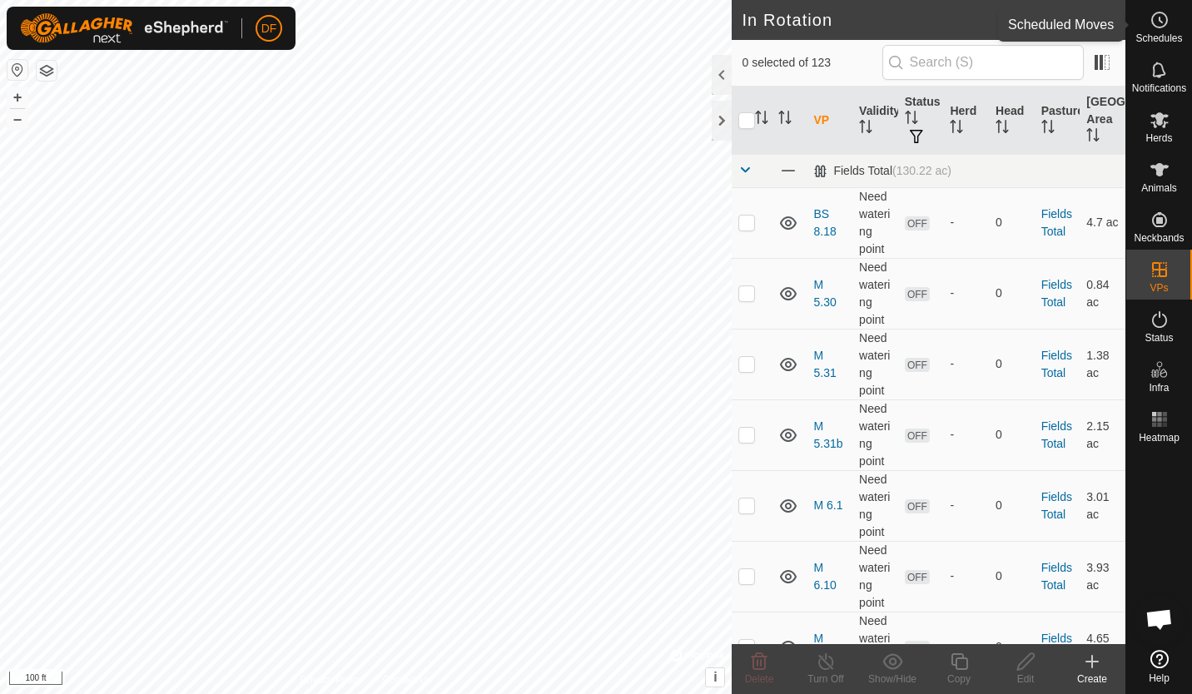
click at [1158, 17] on icon at bounding box center [1160, 20] width 20 height 20
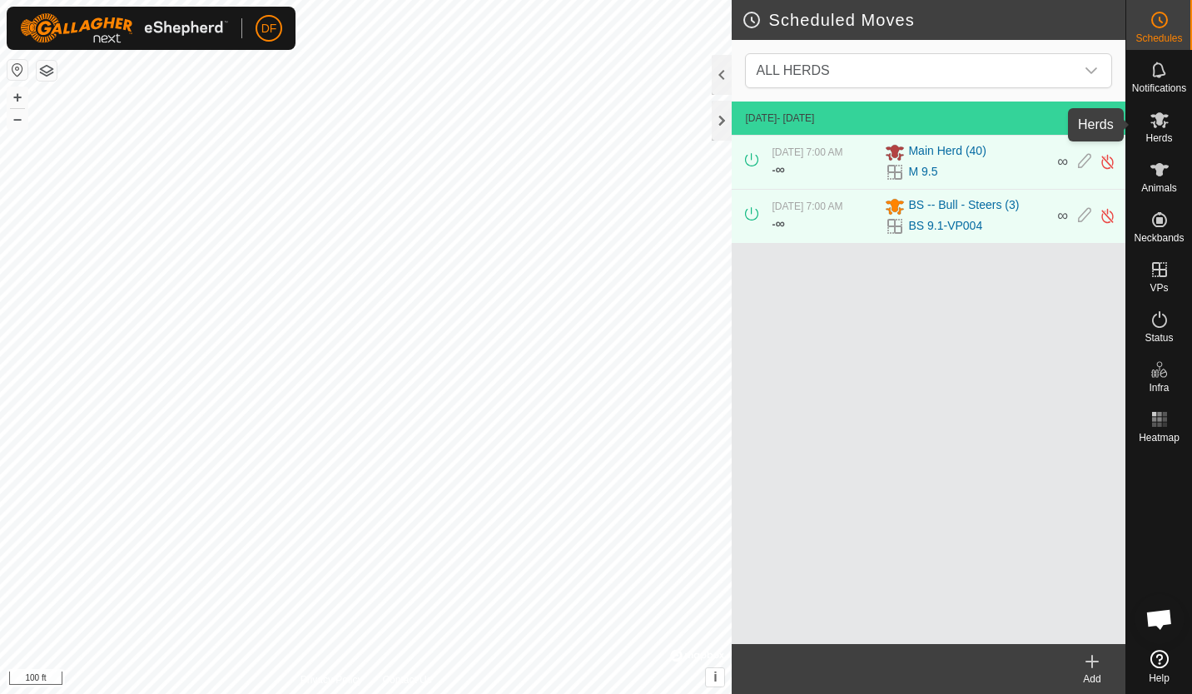
click at [1159, 132] on es-mob-svg-icon at bounding box center [1160, 120] width 30 height 27
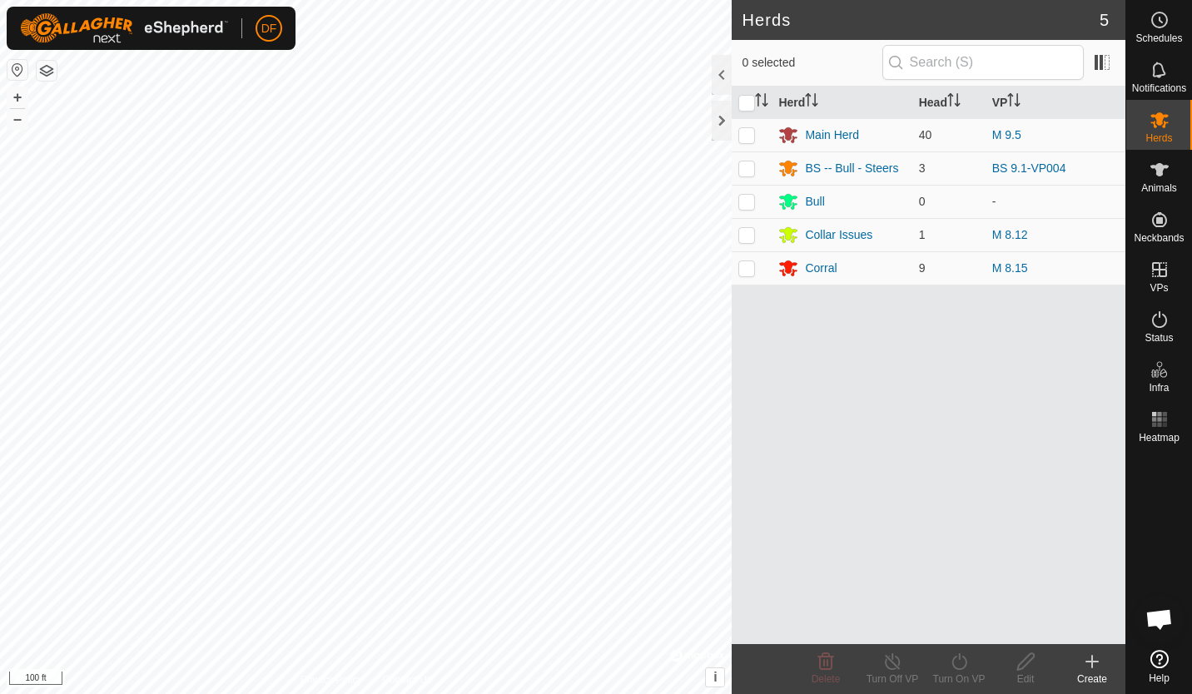
click at [749, 137] on p-checkbox at bounding box center [746, 134] width 17 height 13
checkbox input "true"
click at [963, 668] on icon at bounding box center [958, 661] width 15 height 17
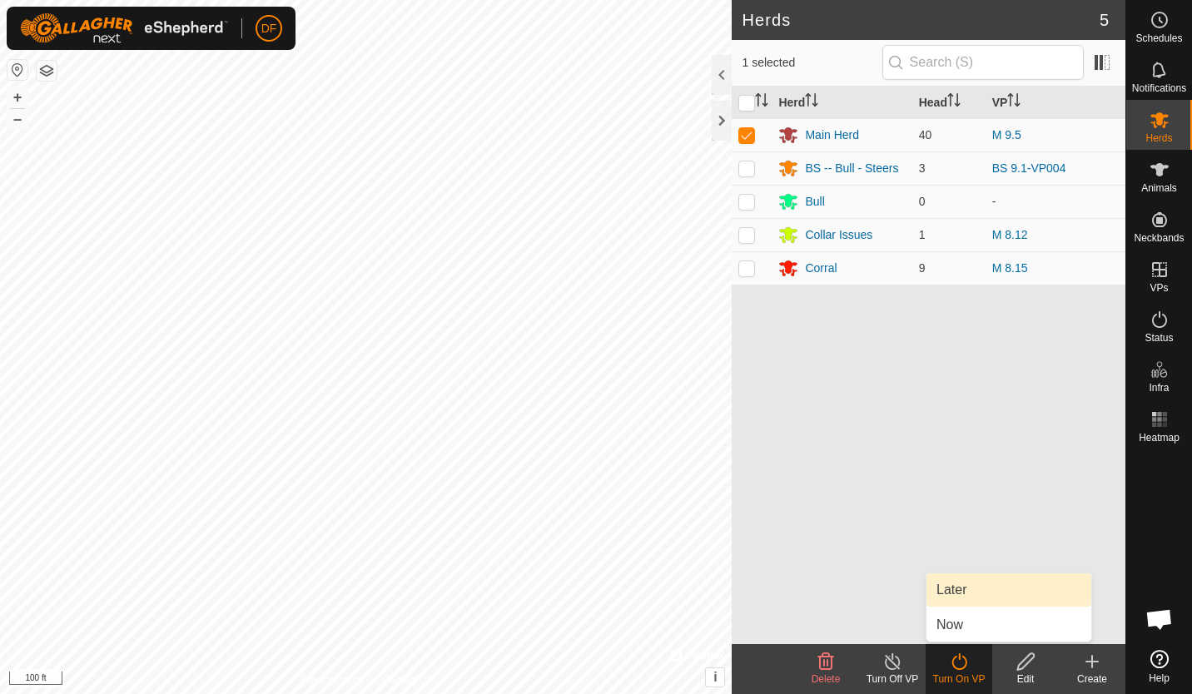
click at [956, 584] on link "Later" at bounding box center [1008, 590] width 165 height 33
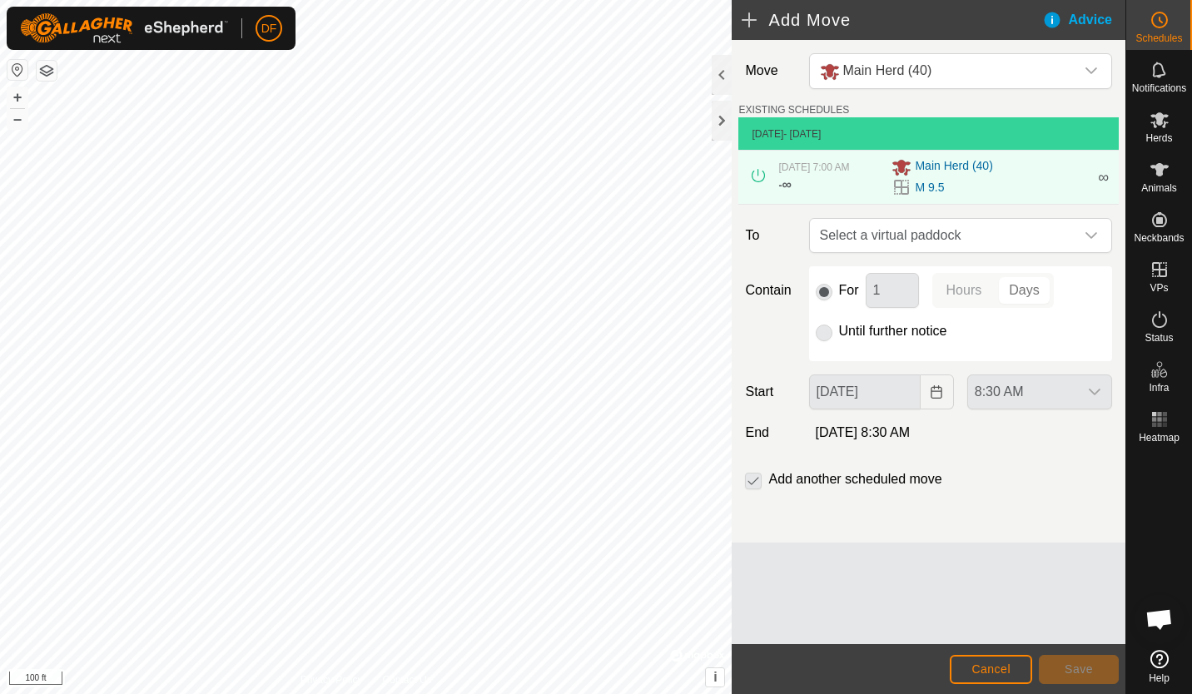
click at [1092, 233] on icon "dropdown trigger" at bounding box center [1091, 235] width 13 height 13
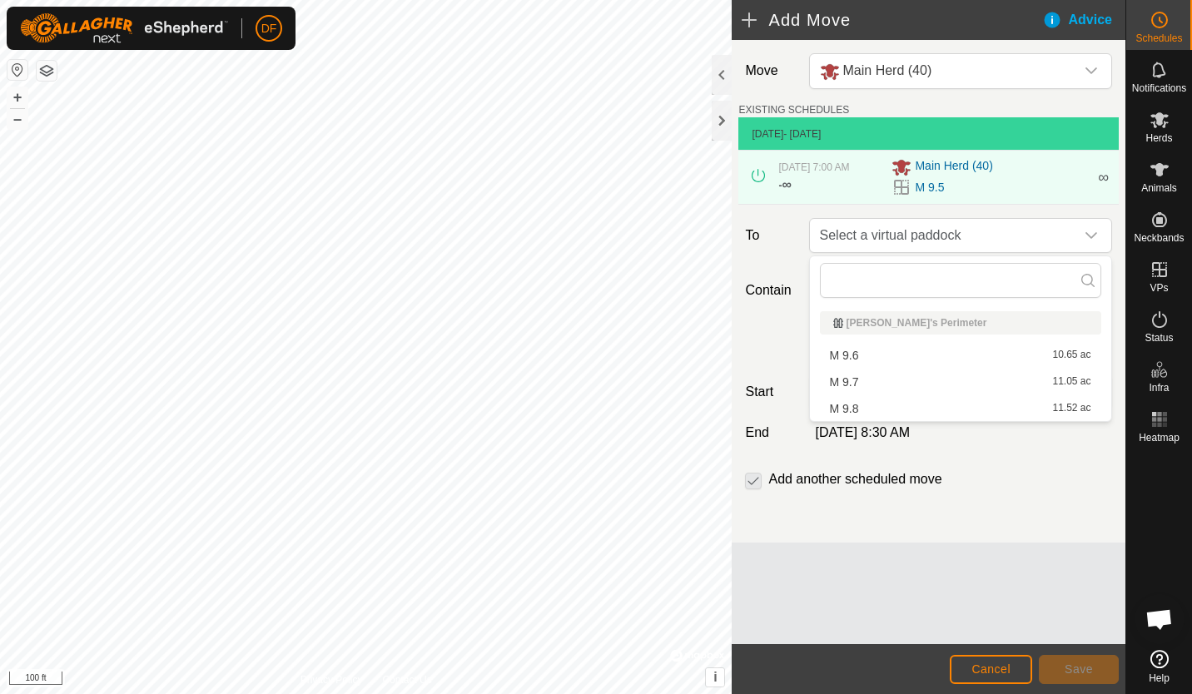
click at [840, 361] on li "M 9.6 10.65 ac" at bounding box center [960, 355] width 281 height 25
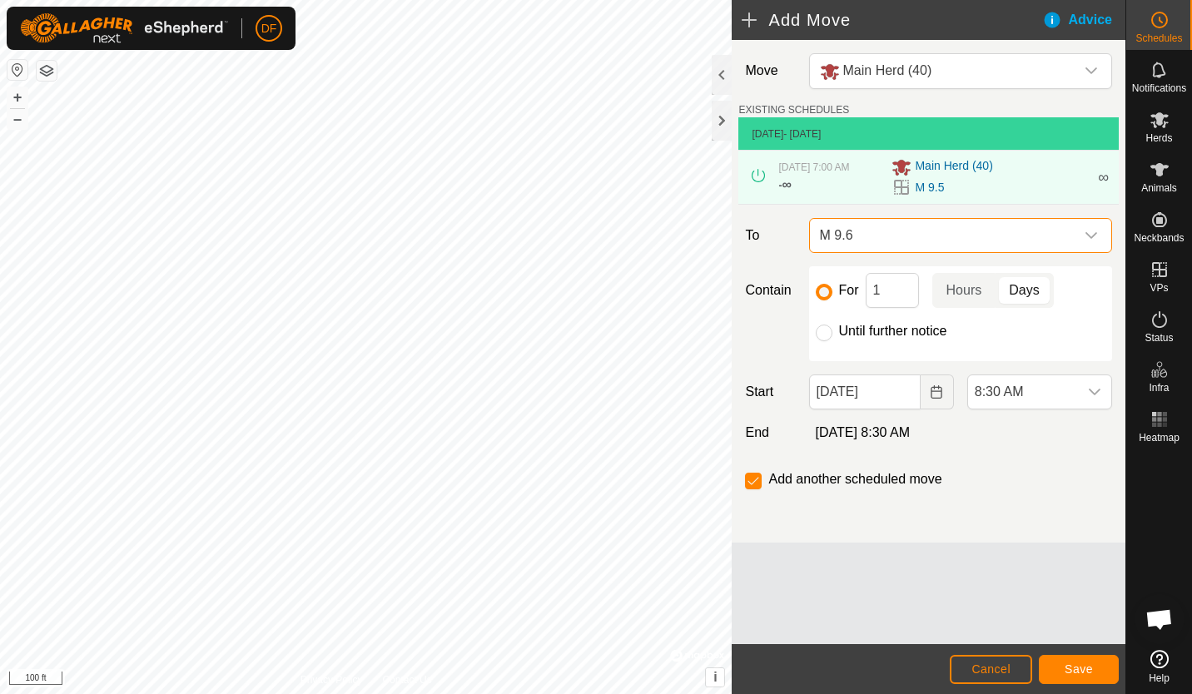
click at [1095, 391] on icon "dropdown trigger" at bounding box center [1094, 391] width 13 height 13
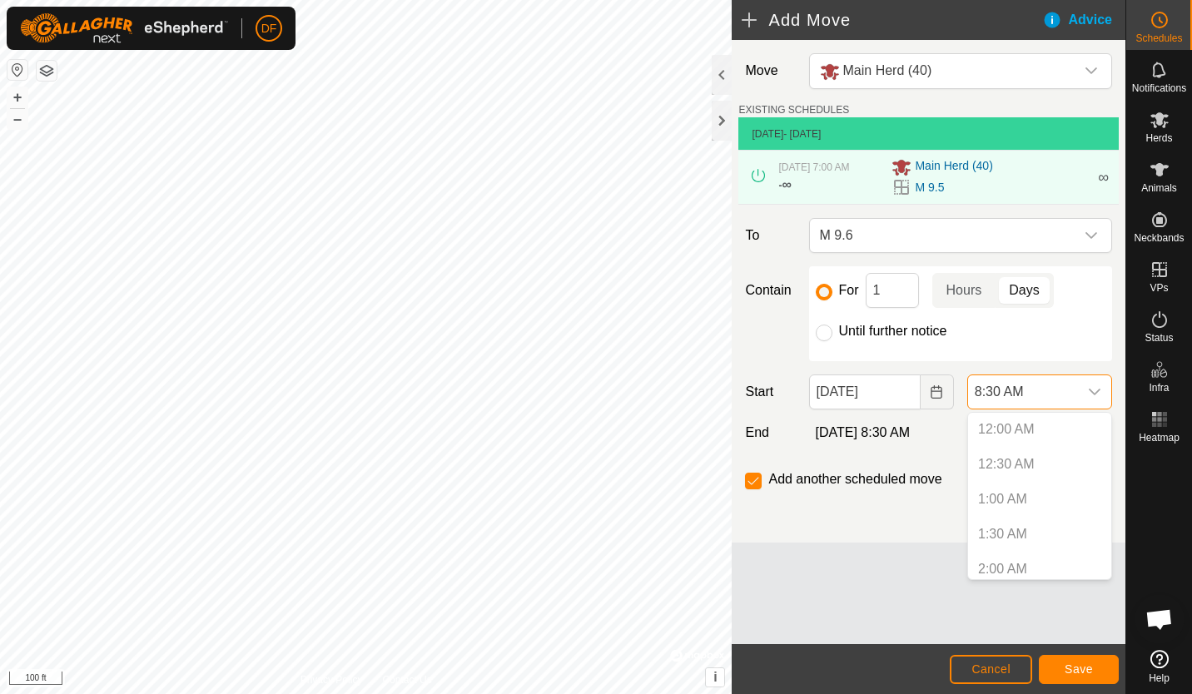
scroll to position [461, 0]
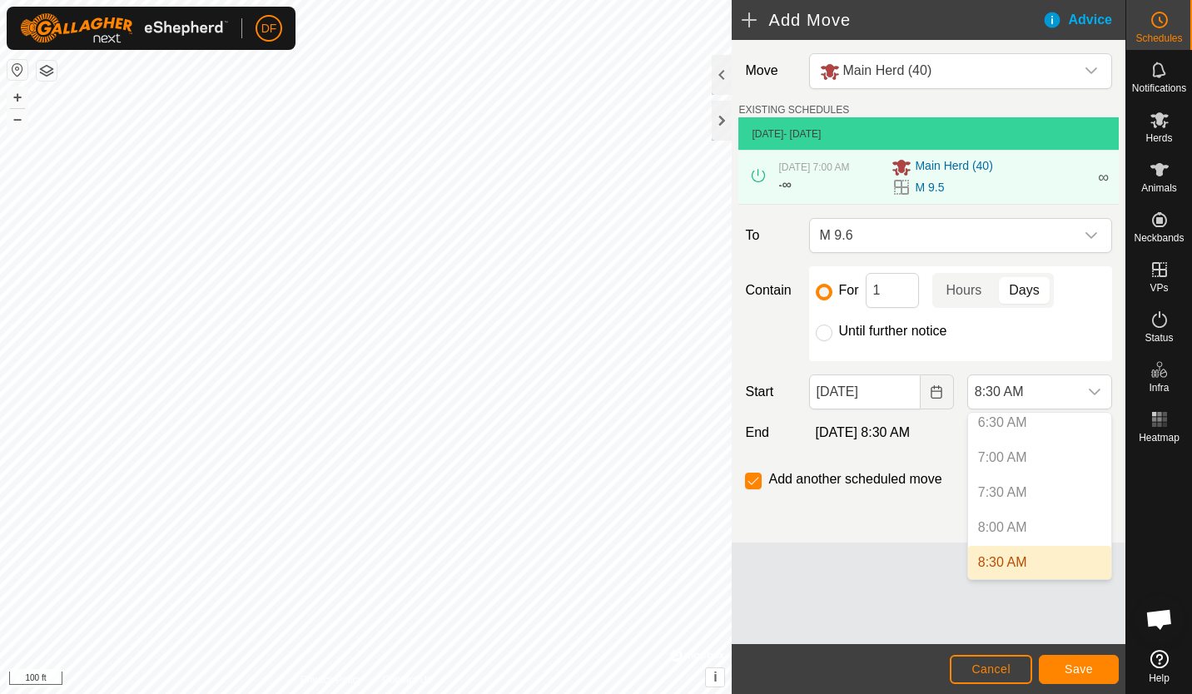
click at [991, 560] on span "8:30 AM" at bounding box center [1002, 563] width 49 height 20
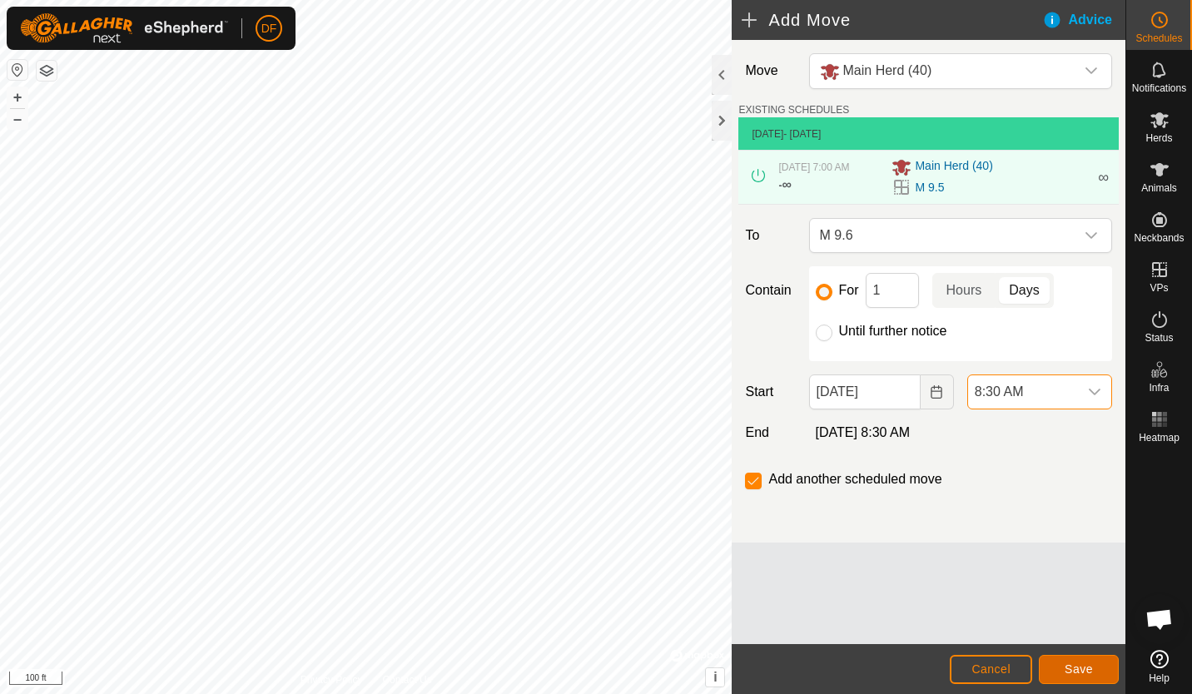
click at [1077, 670] on span "Save" at bounding box center [1079, 669] width 28 height 13
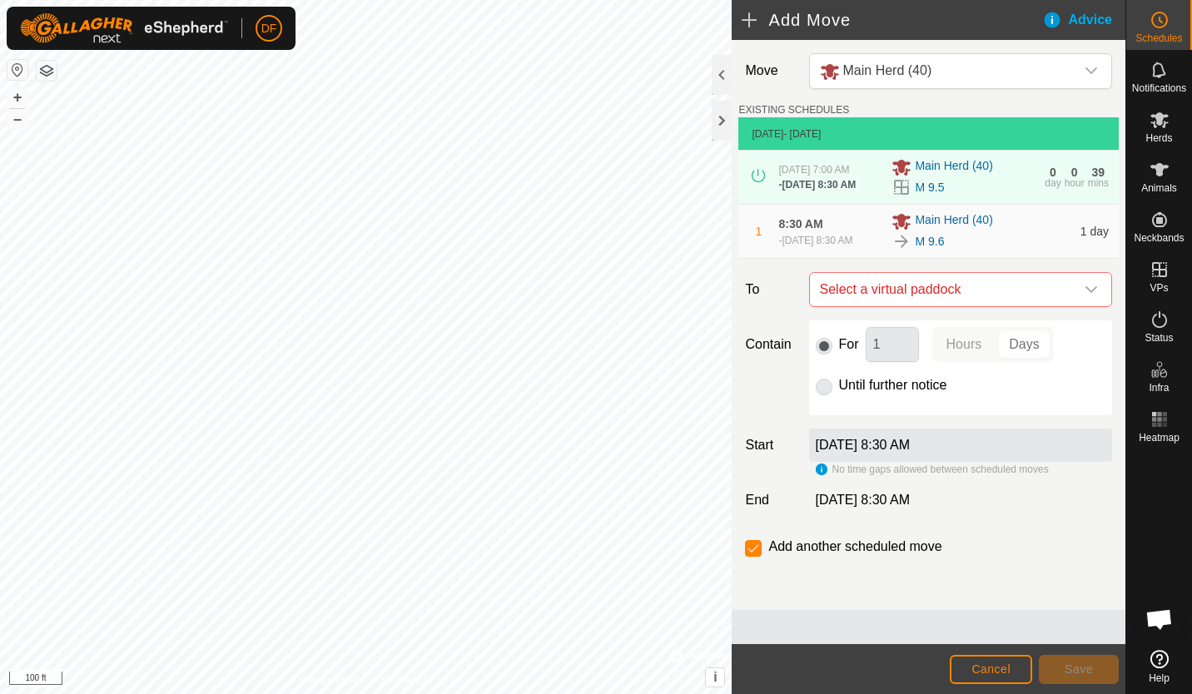
click at [1095, 288] on icon "dropdown trigger" at bounding box center [1091, 289] width 12 height 7
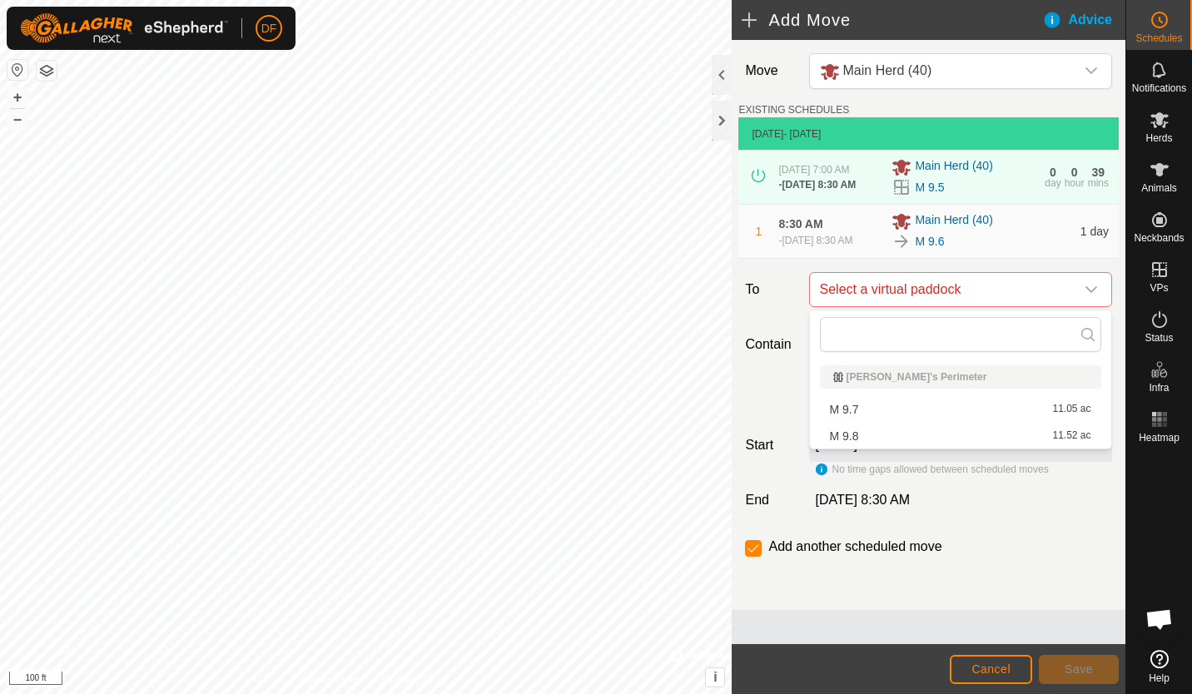
click at [849, 415] on li "M 9.7 11.05 ac" at bounding box center [960, 409] width 281 height 25
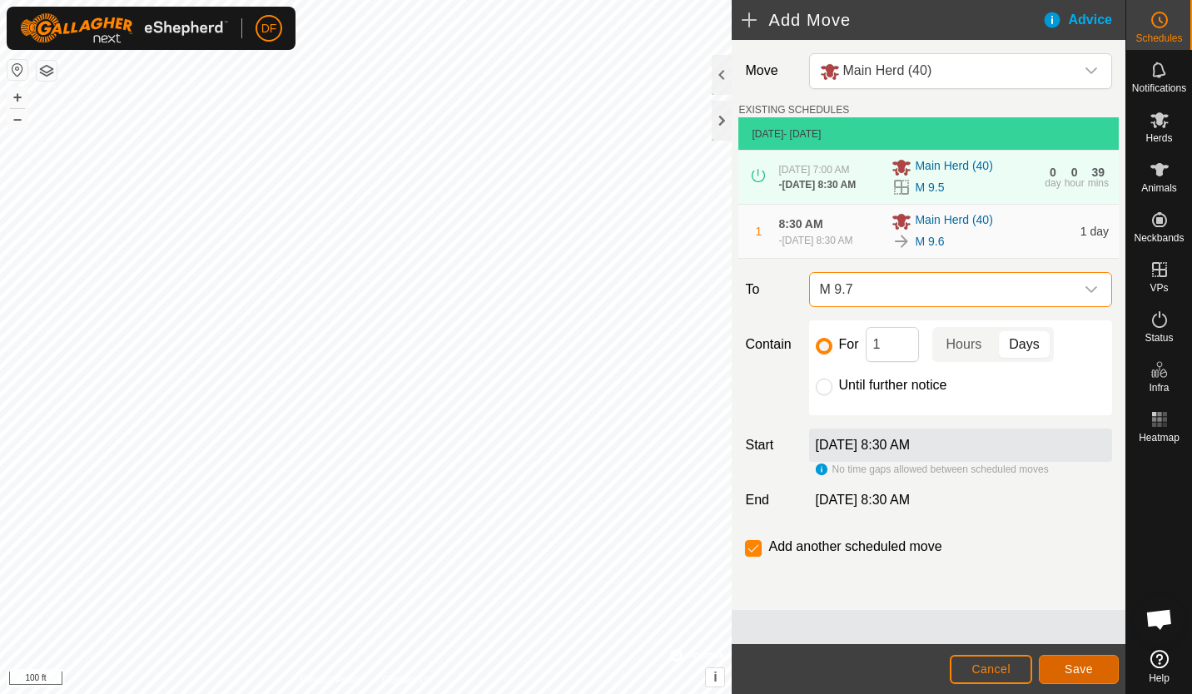
click at [1068, 671] on span "Save" at bounding box center [1079, 669] width 28 height 13
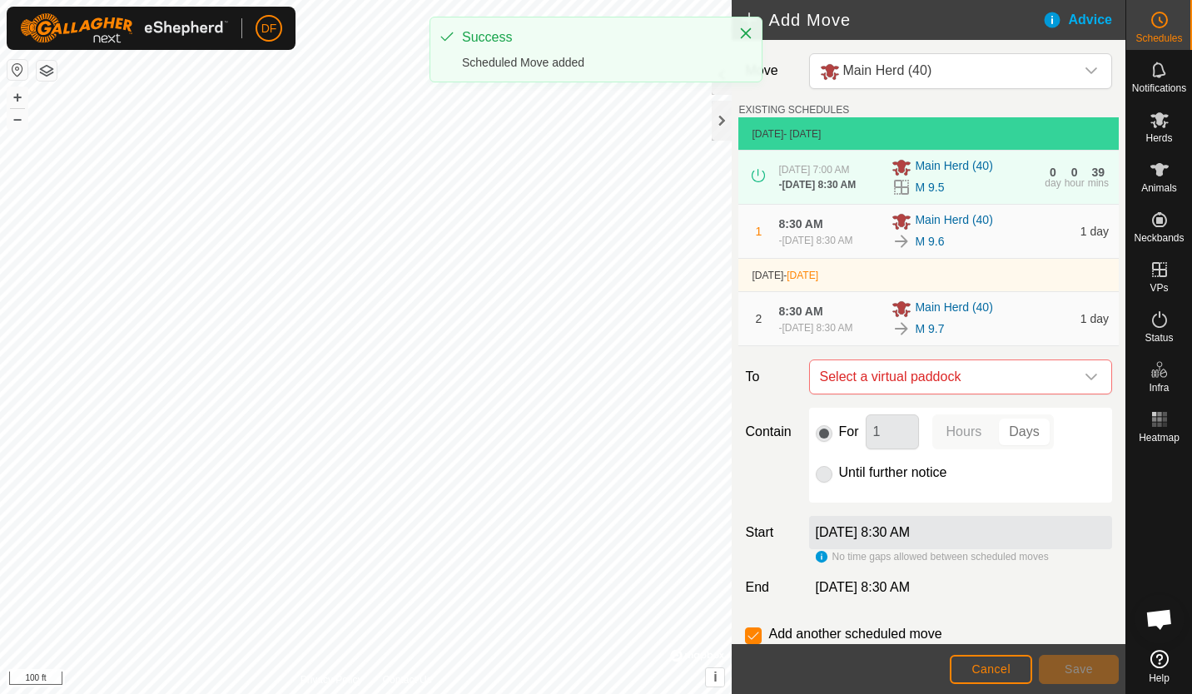
click at [1085, 374] on icon "dropdown trigger" at bounding box center [1091, 376] width 13 height 13
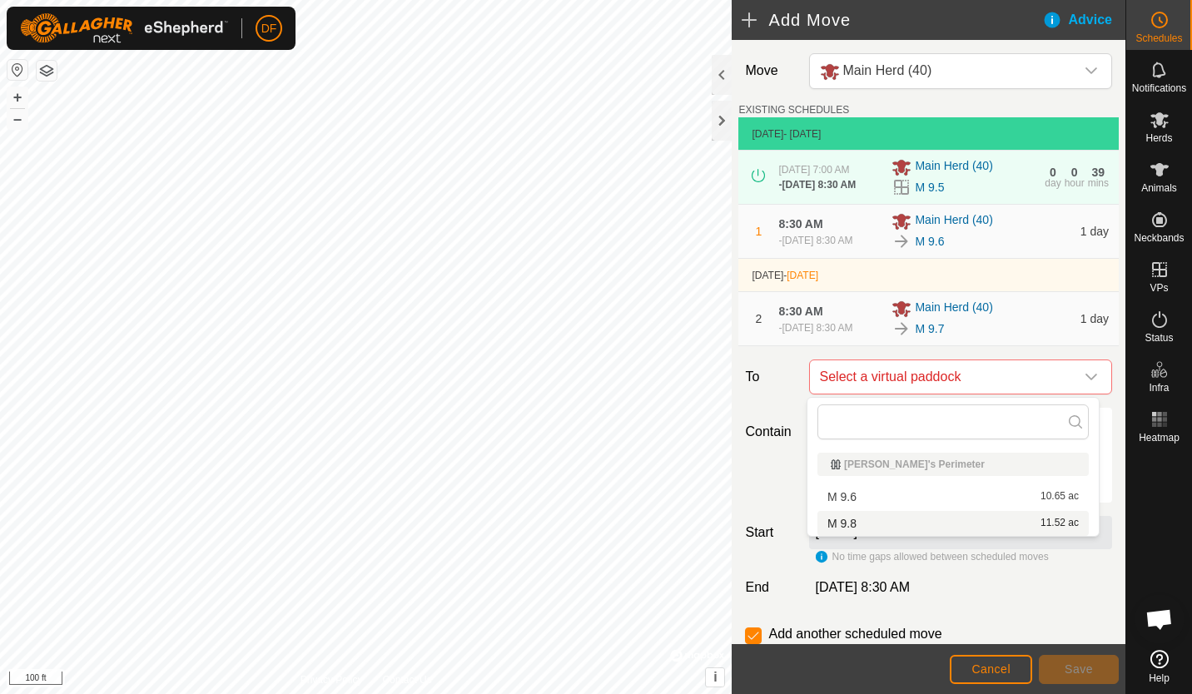
click at [847, 527] on li "M 9.8 11.52 ac" at bounding box center [952, 523] width 271 height 25
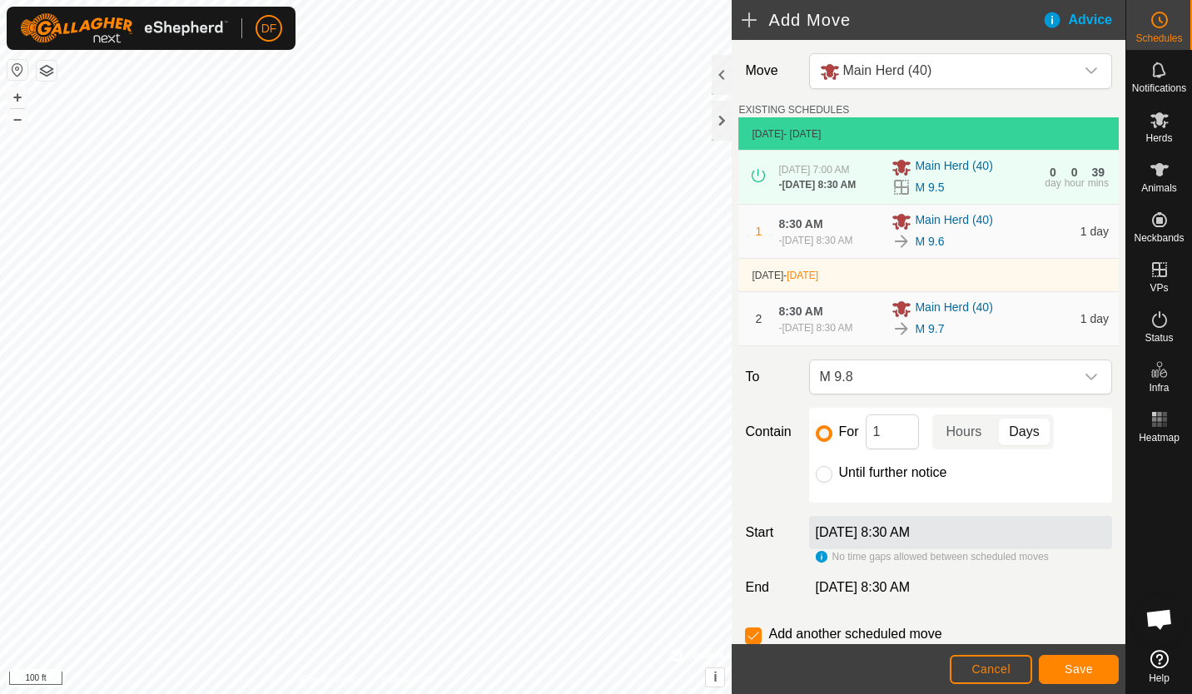
click at [756, 636] on input "checkbox" at bounding box center [753, 636] width 17 height 17
checkbox input "false"
click at [819, 478] on input "Until further notice" at bounding box center [824, 474] width 17 height 17
radio input "true"
click at [1078, 673] on span "Save" at bounding box center [1079, 669] width 28 height 13
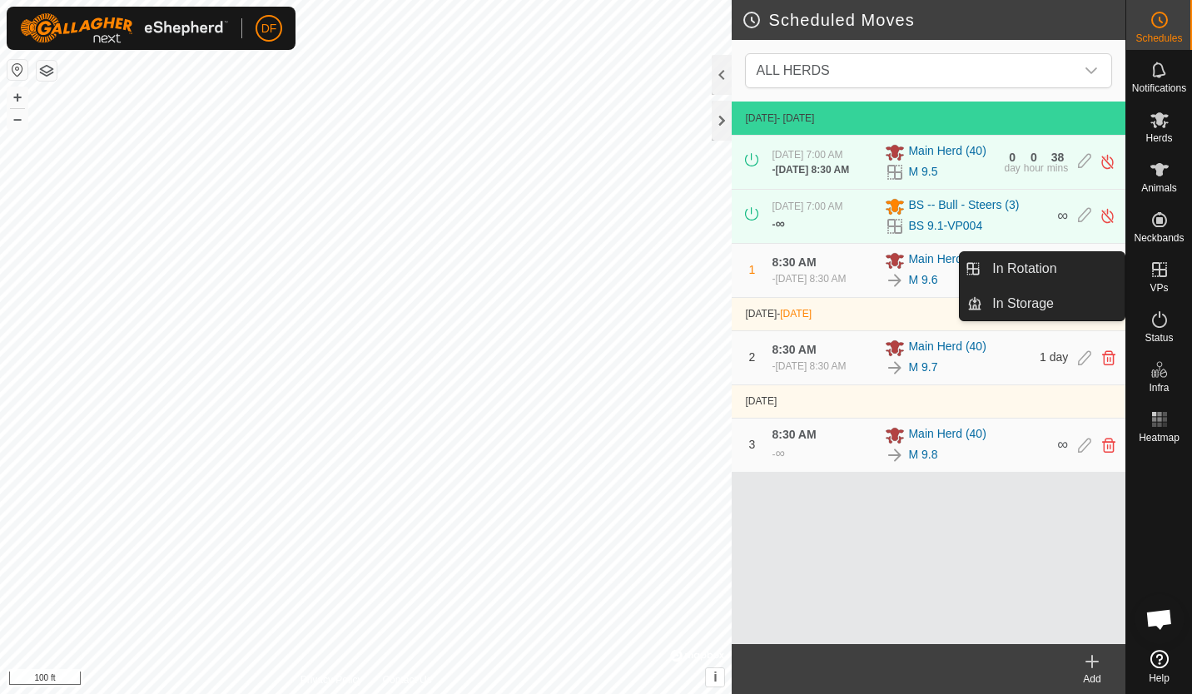
click at [1155, 265] on icon at bounding box center [1160, 270] width 20 height 20
click at [1034, 274] on link "In Rotation" at bounding box center [1053, 268] width 142 height 33
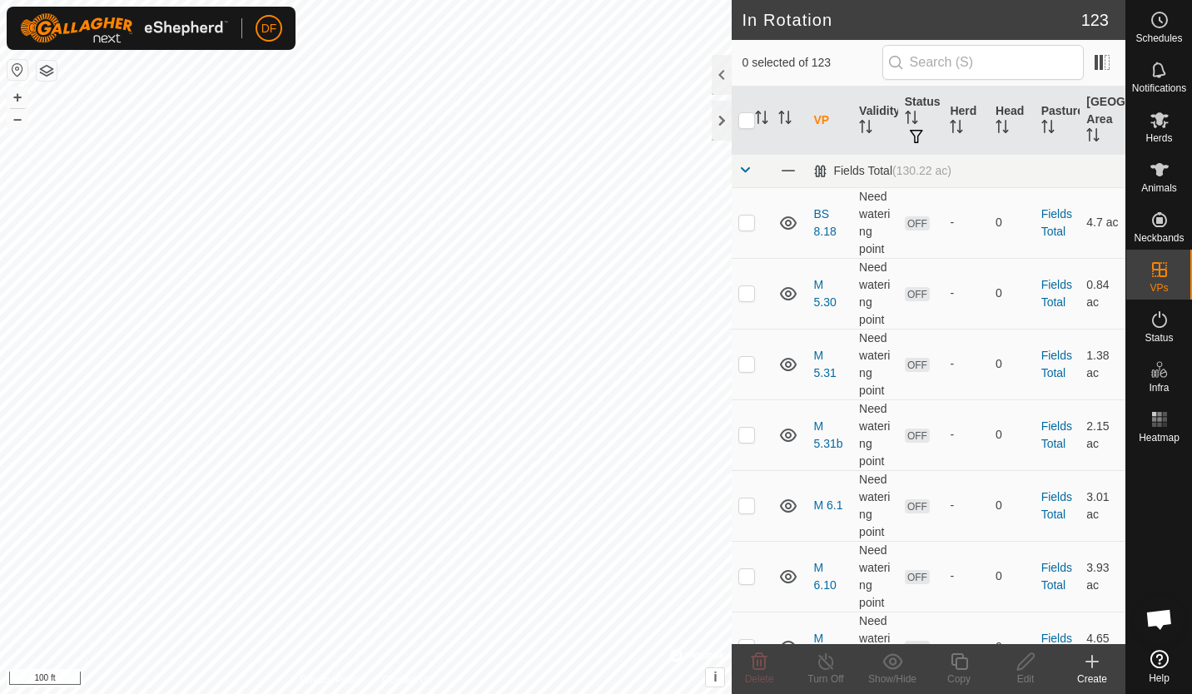
checkbox input "true"
click at [1090, 663] on icon at bounding box center [1092, 662] width 20 height 20
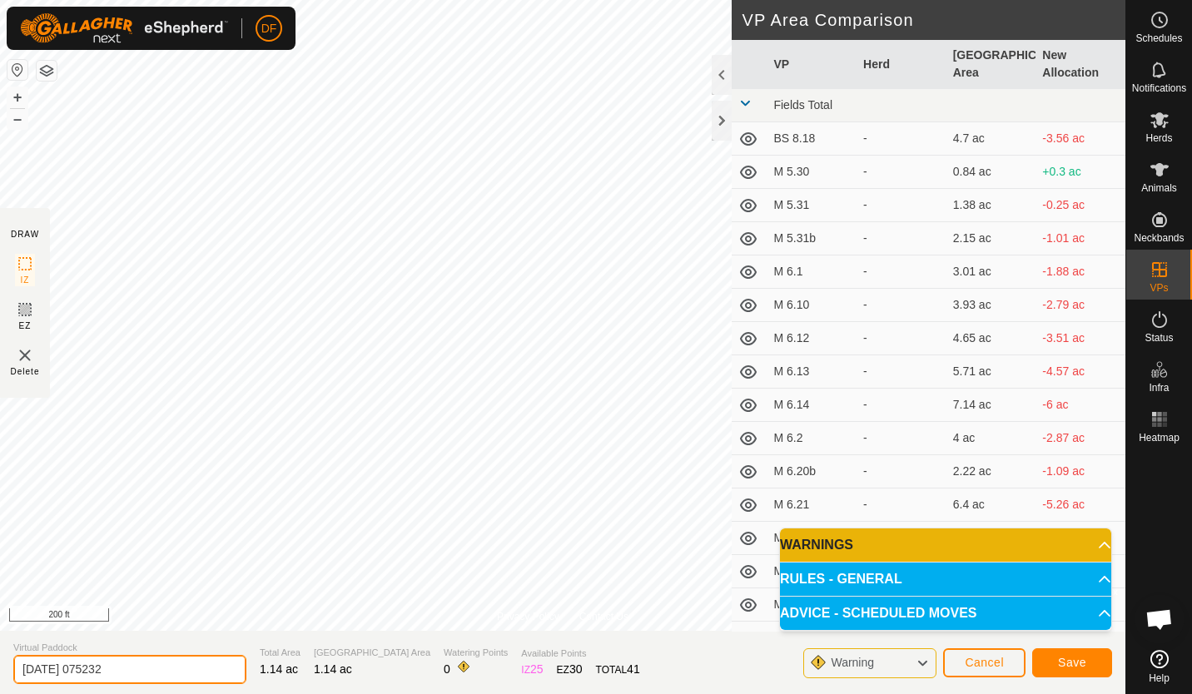
drag, startPoint x: 141, startPoint y: 673, endPoint x: 0, endPoint y: 660, distance: 141.3
click at [0, 660] on html "DF Schedules Notifications Herds Animals Neckbands VPs Status Infra Heatmap Hel…" at bounding box center [596, 347] width 1192 height 694
type input "9"
type input "BS 9.7"
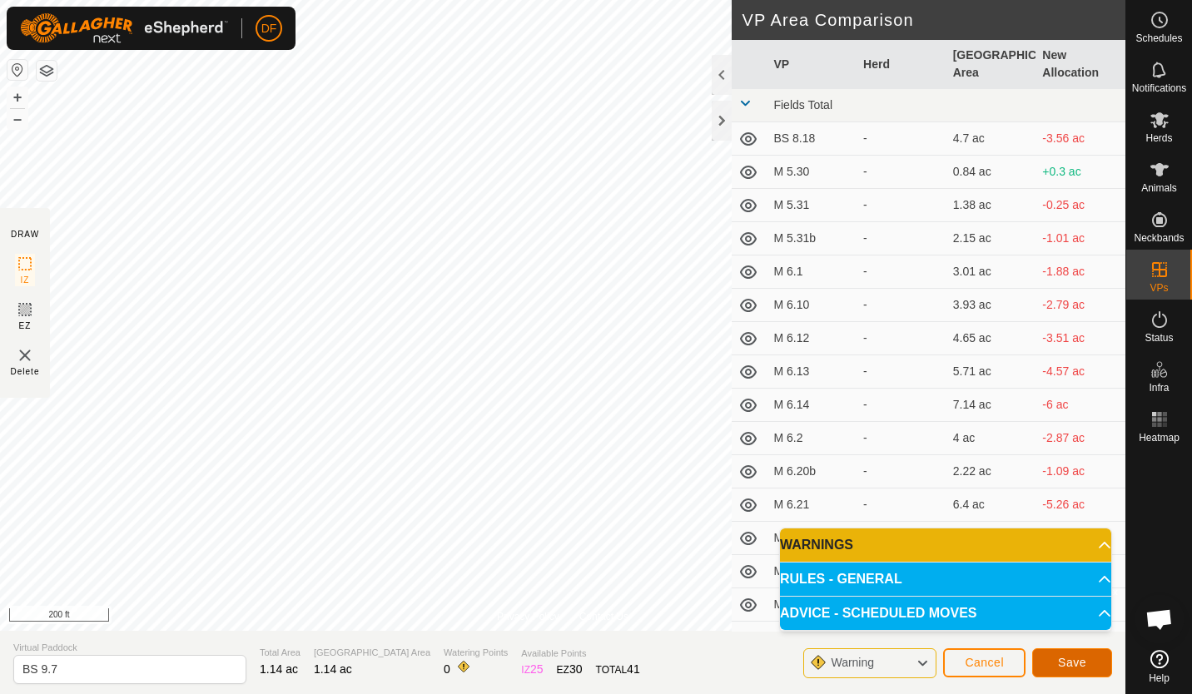
click at [1075, 663] on span "Save" at bounding box center [1072, 662] width 28 height 13
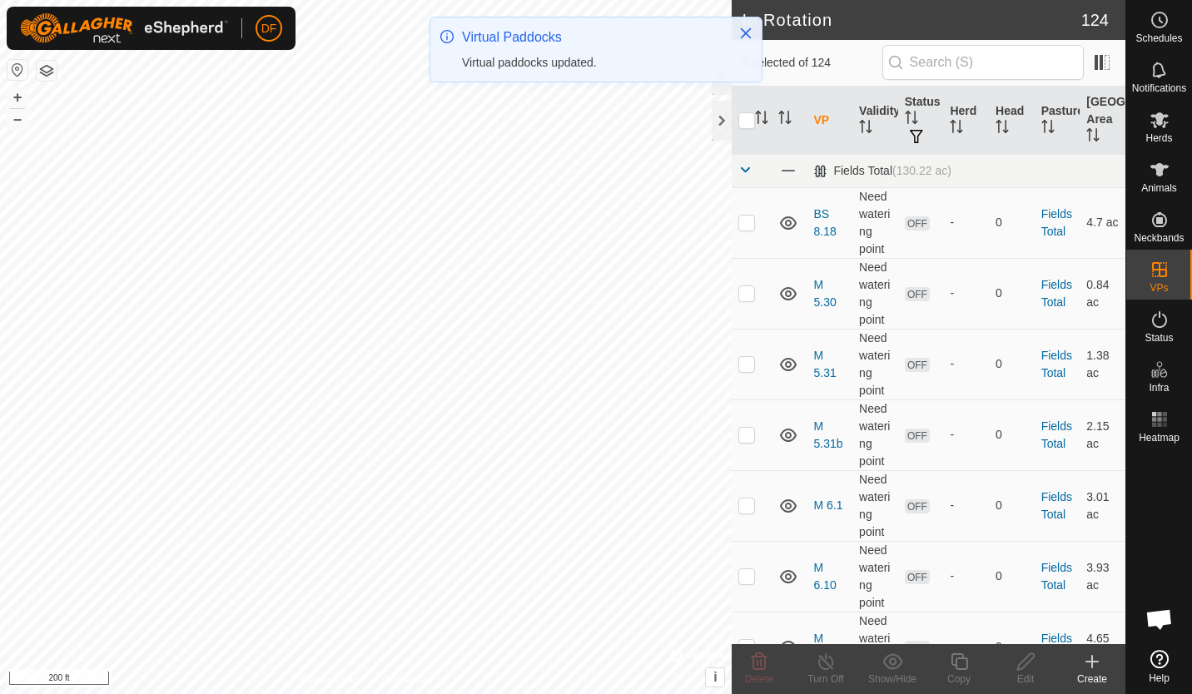
checkbox input "true"
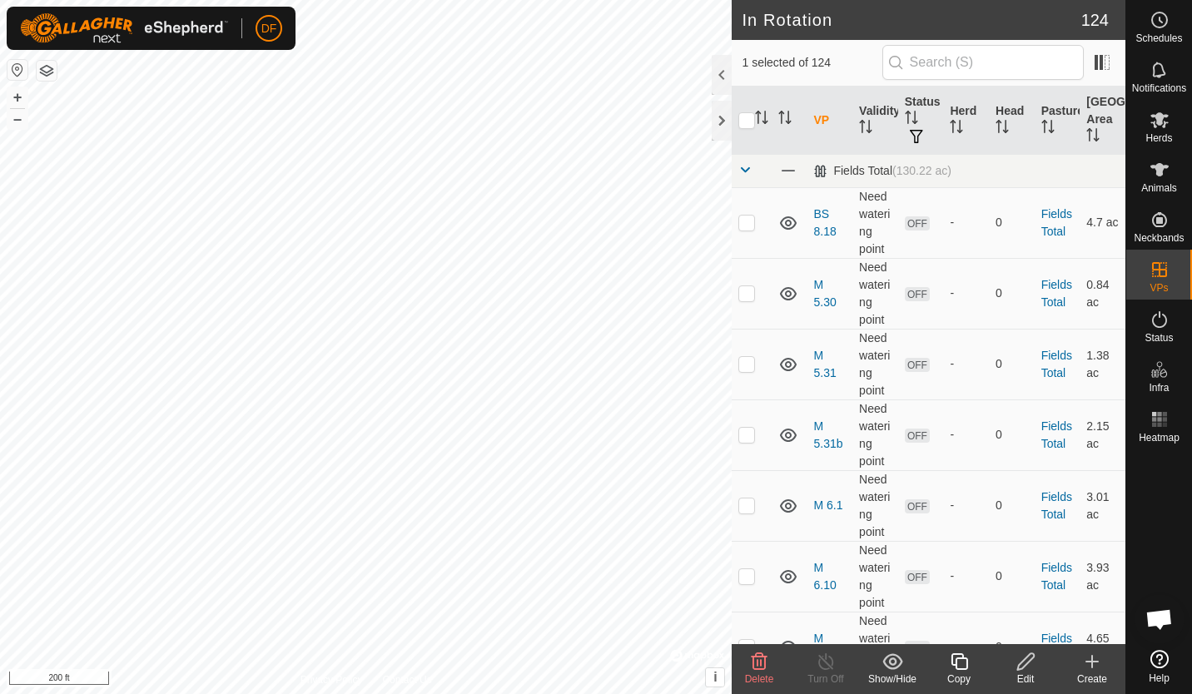
click at [955, 663] on icon at bounding box center [959, 661] width 17 height 17
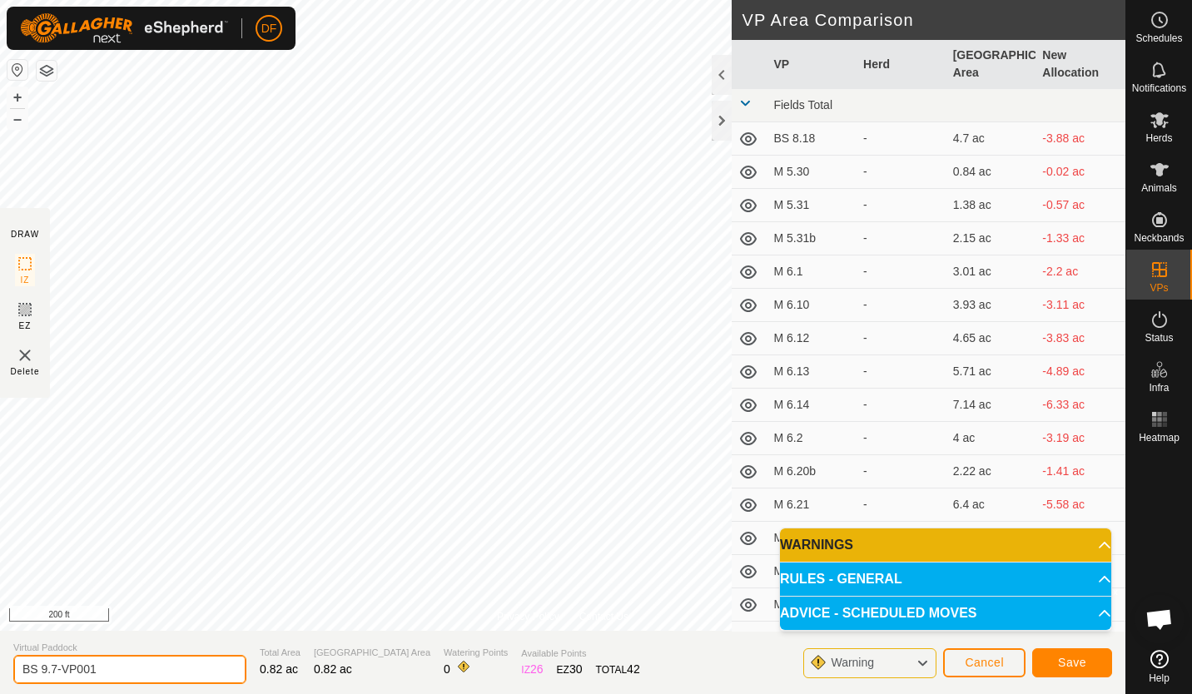
click at [98, 668] on input "BS 9.7-VP001" at bounding box center [129, 669] width 233 height 29
type input "BS 9.6B"
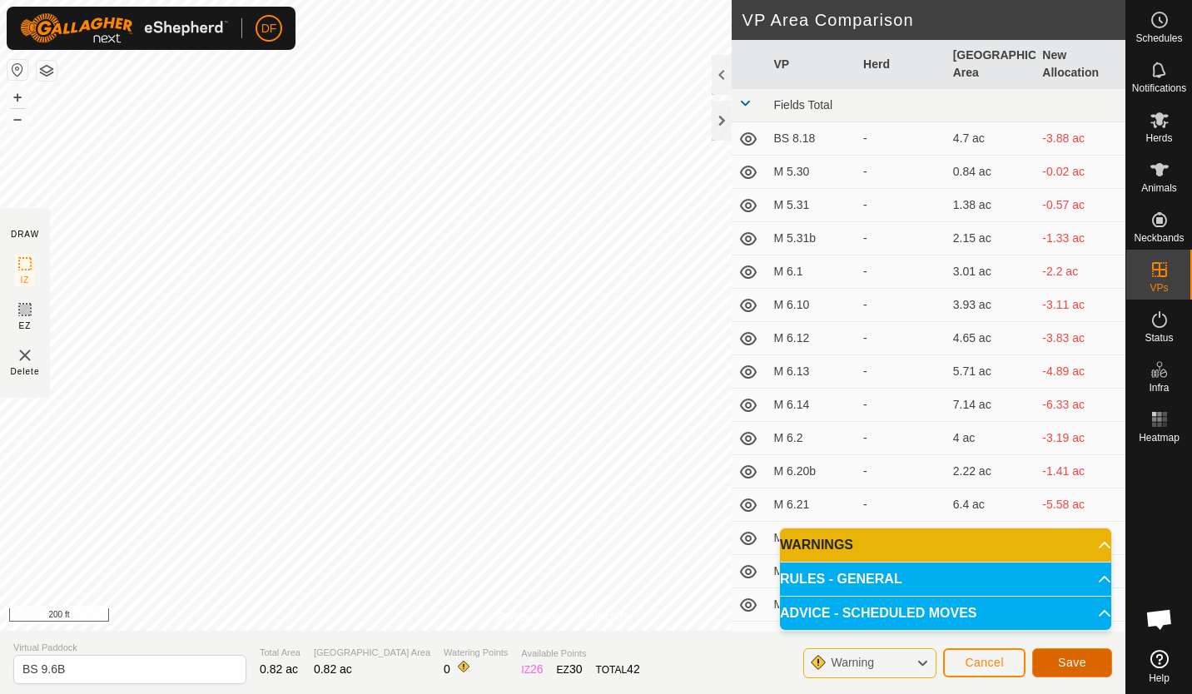
click at [1075, 656] on span "Save" at bounding box center [1072, 662] width 28 height 13
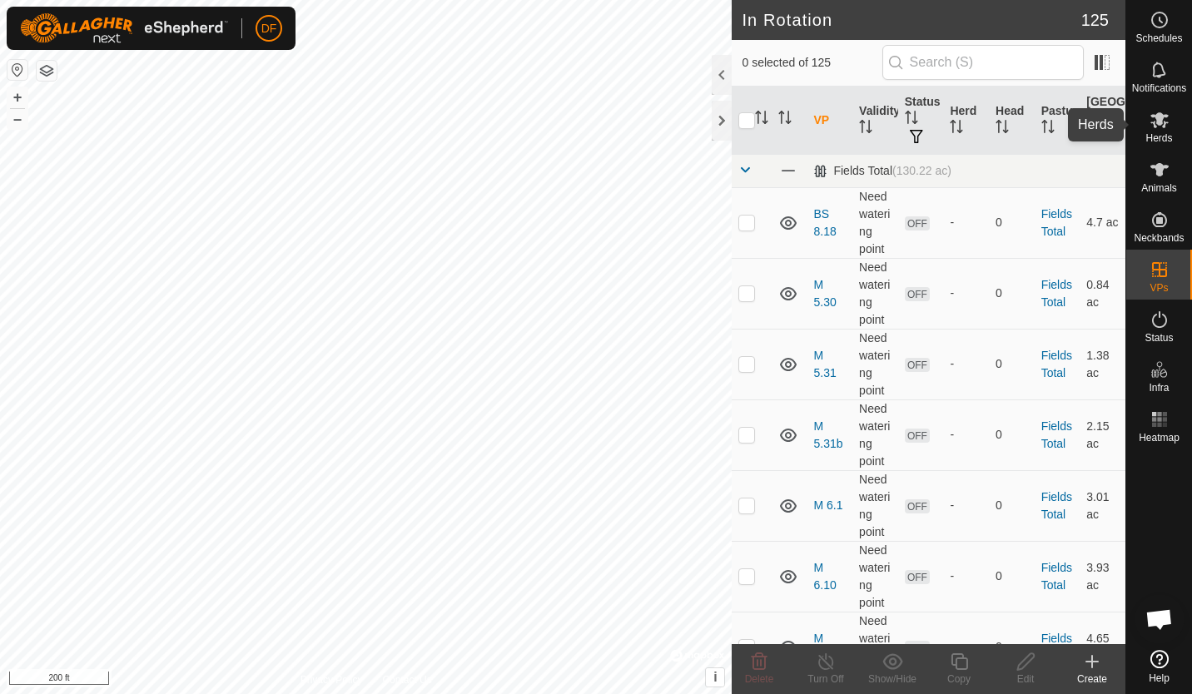
click at [1160, 117] on icon at bounding box center [1159, 120] width 18 height 16
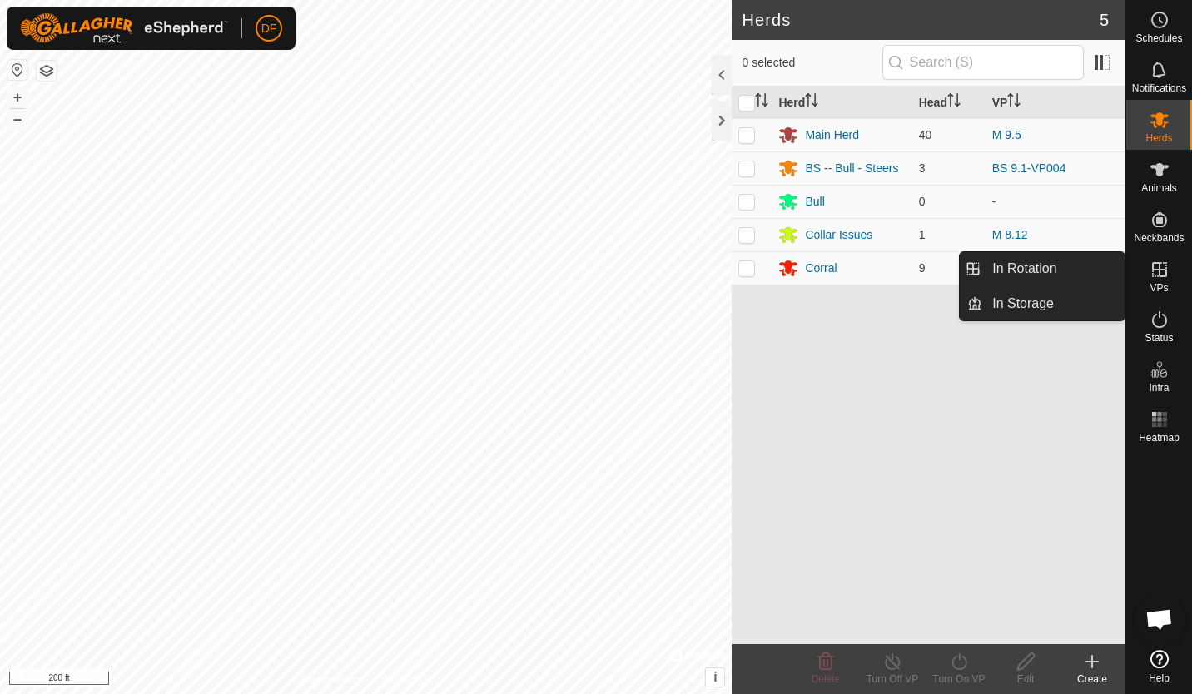
click at [1160, 273] on icon at bounding box center [1160, 270] width 20 height 20
click at [1063, 266] on link "In Rotation" at bounding box center [1053, 268] width 142 height 33
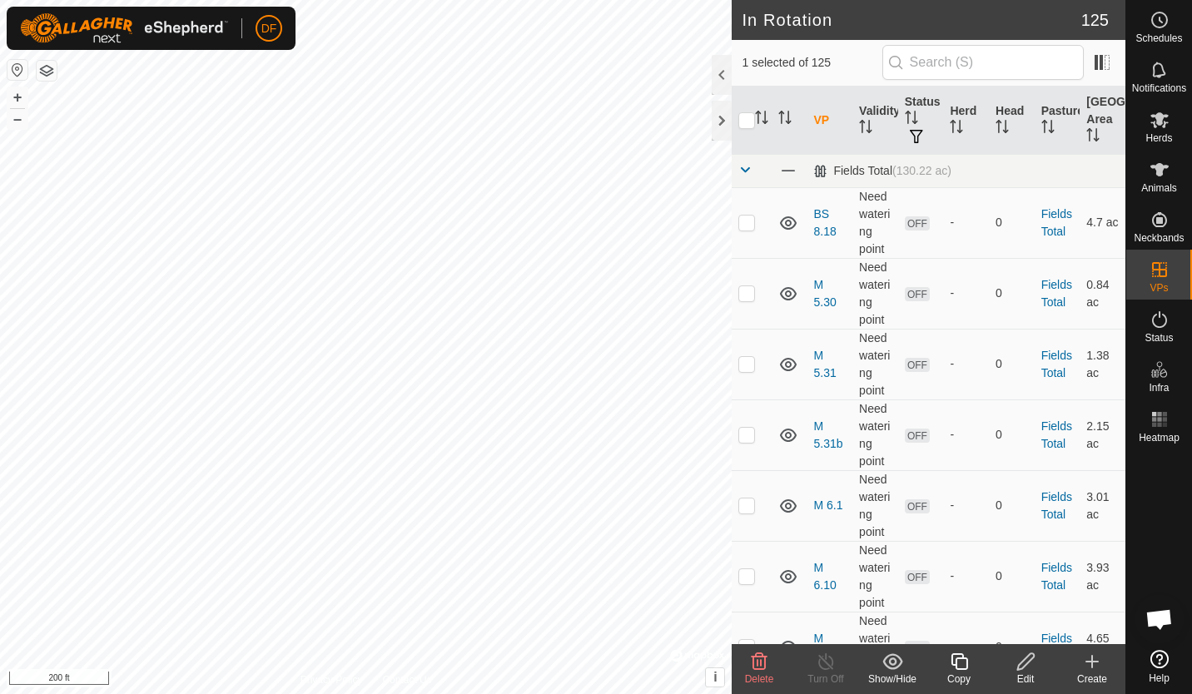
click at [750, 663] on icon at bounding box center [759, 662] width 20 height 20
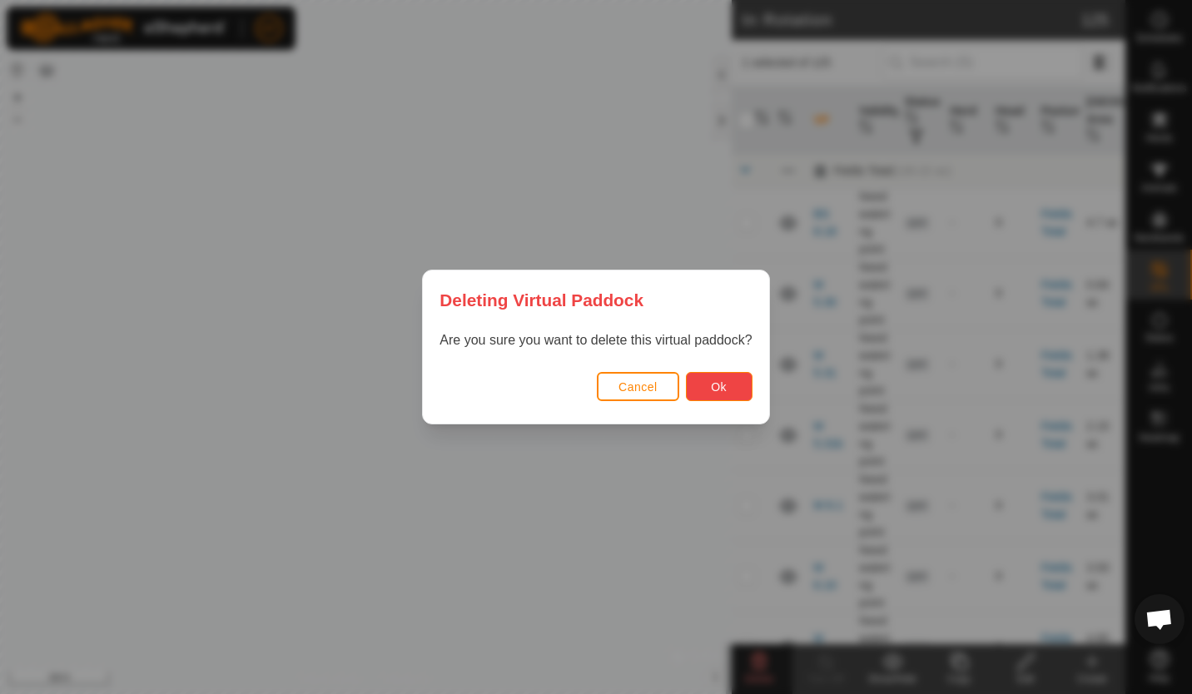
click at [710, 384] on button "Ok" at bounding box center [719, 386] width 67 height 29
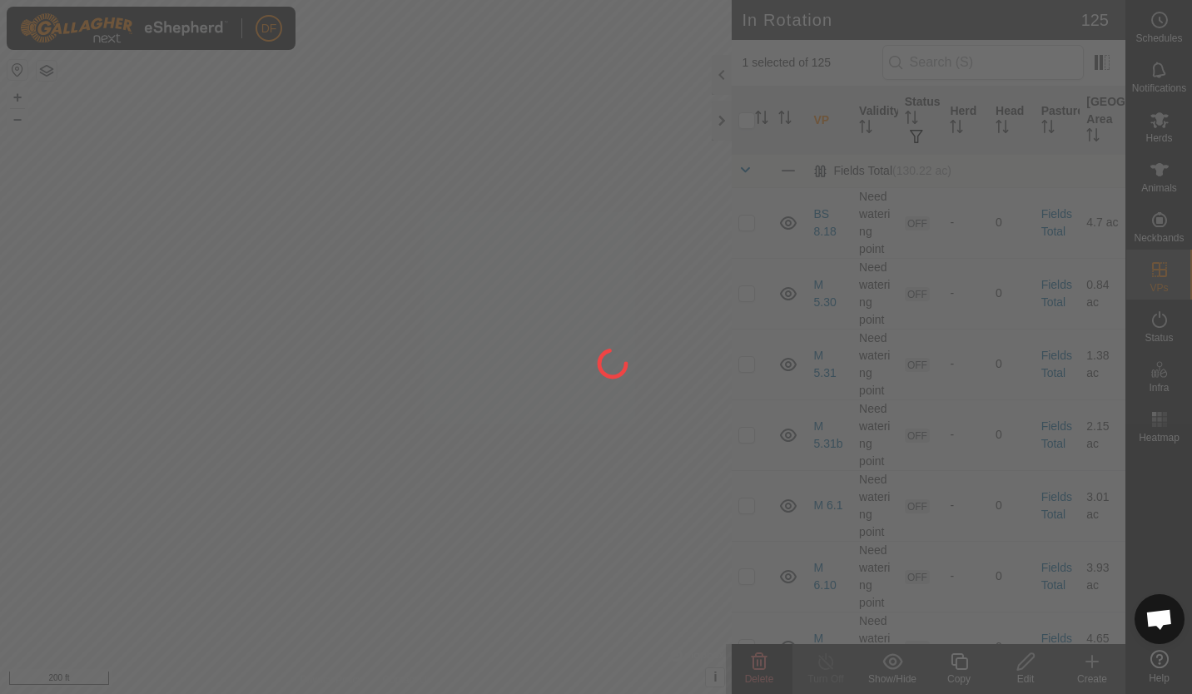
checkbox input "false"
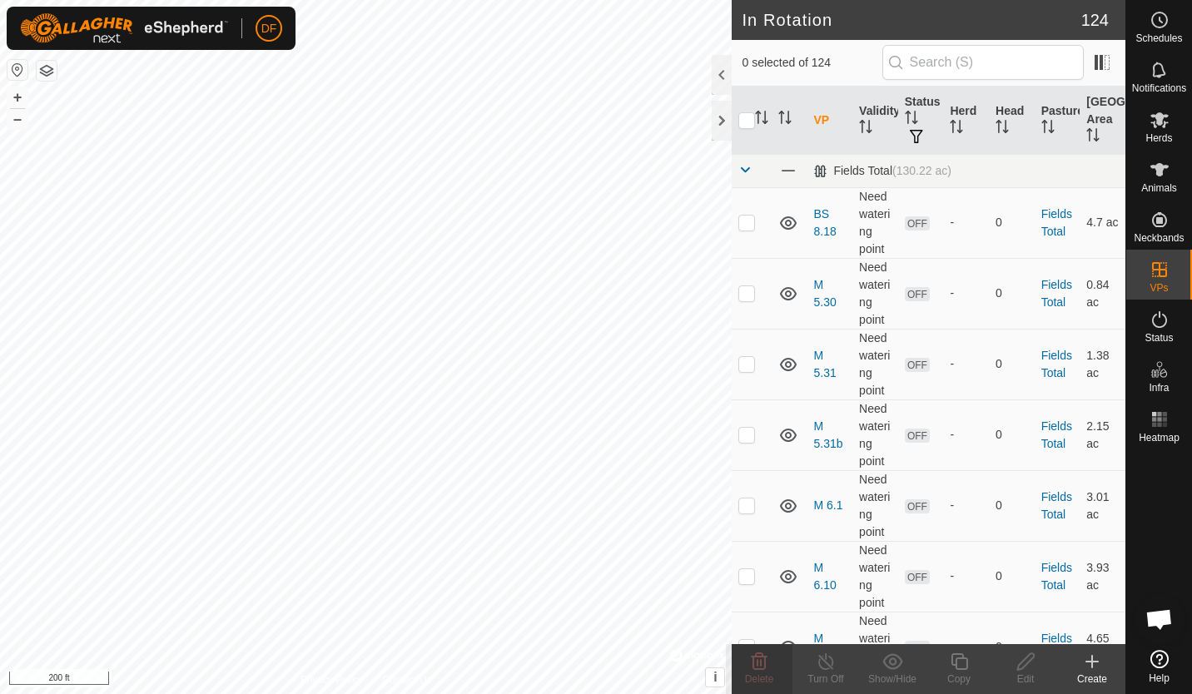
click at [877, 107] on th "Validity" at bounding box center [875, 121] width 46 height 68
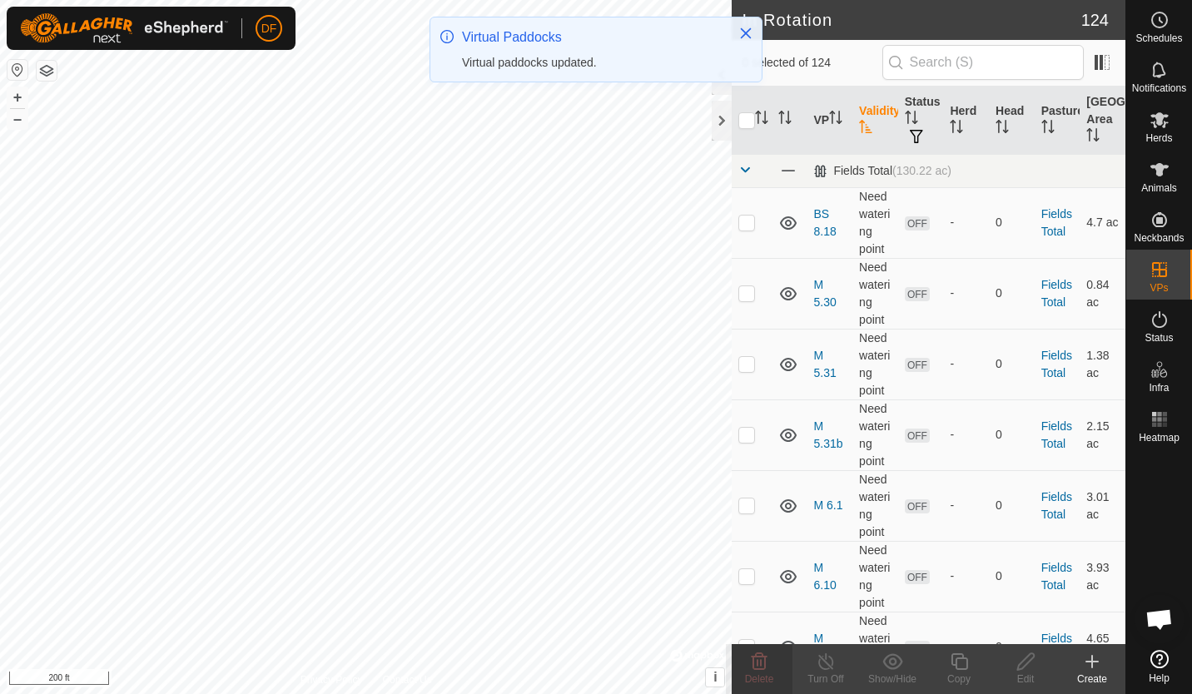
click at [910, 104] on th "Status" at bounding box center [921, 121] width 46 height 68
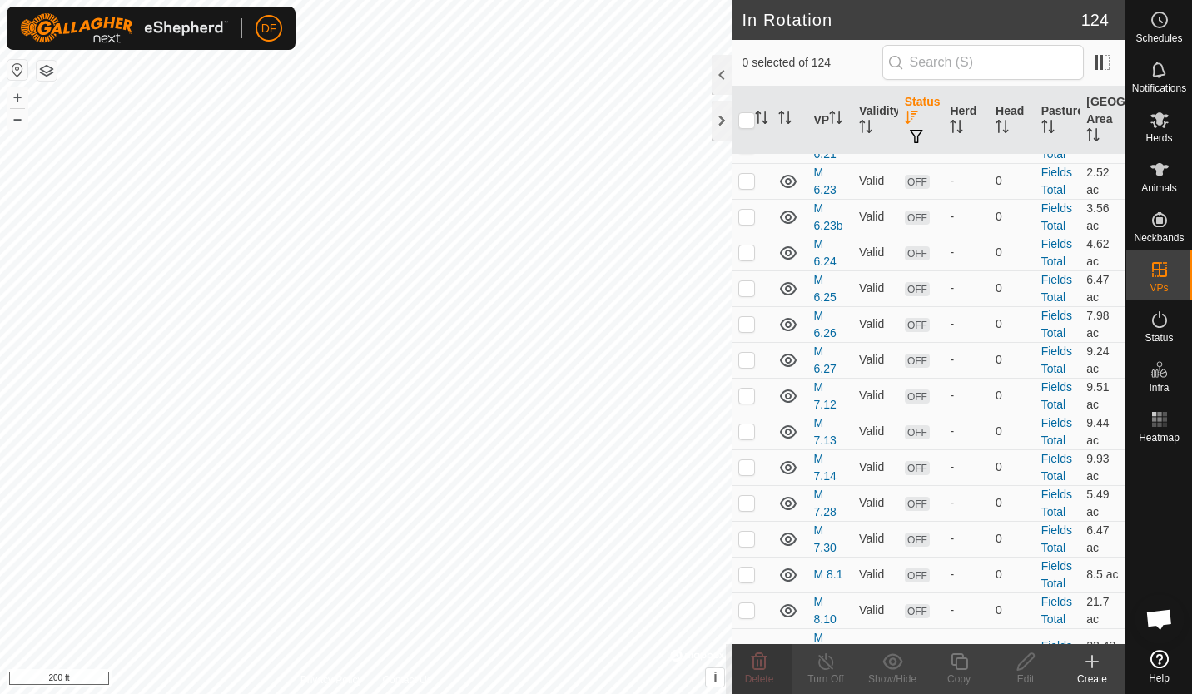
scroll to position [2056, 0]
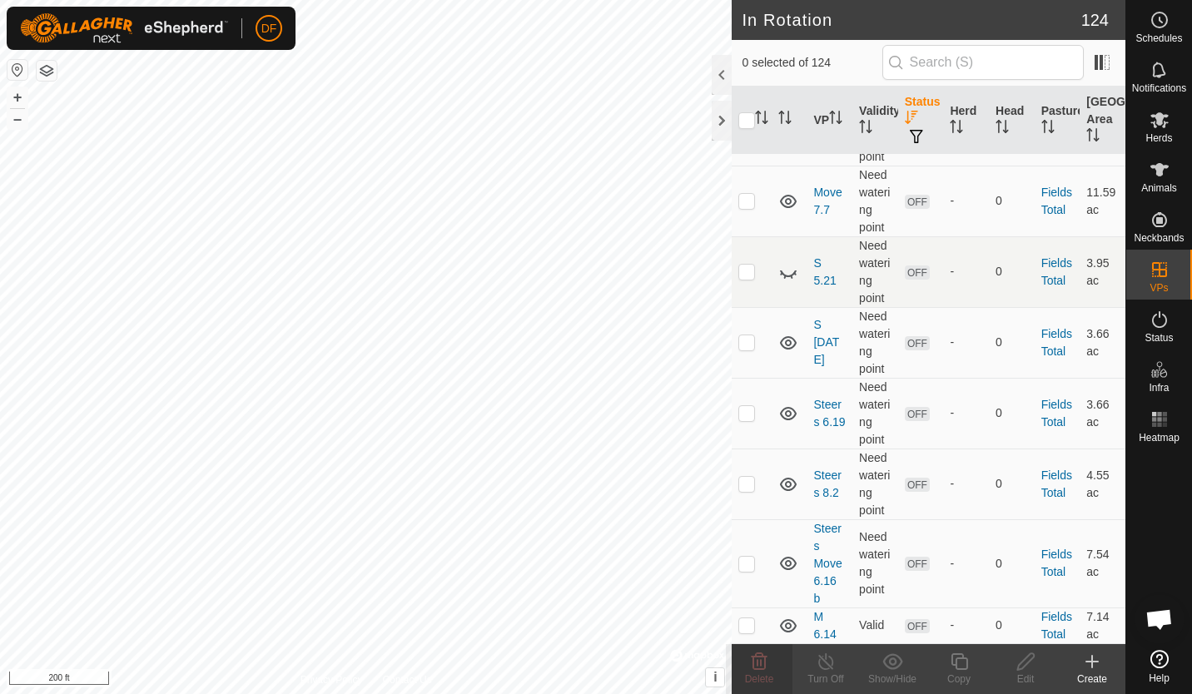
click at [825, 117] on th "VP" at bounding box center [830, 121] width 46 height 68
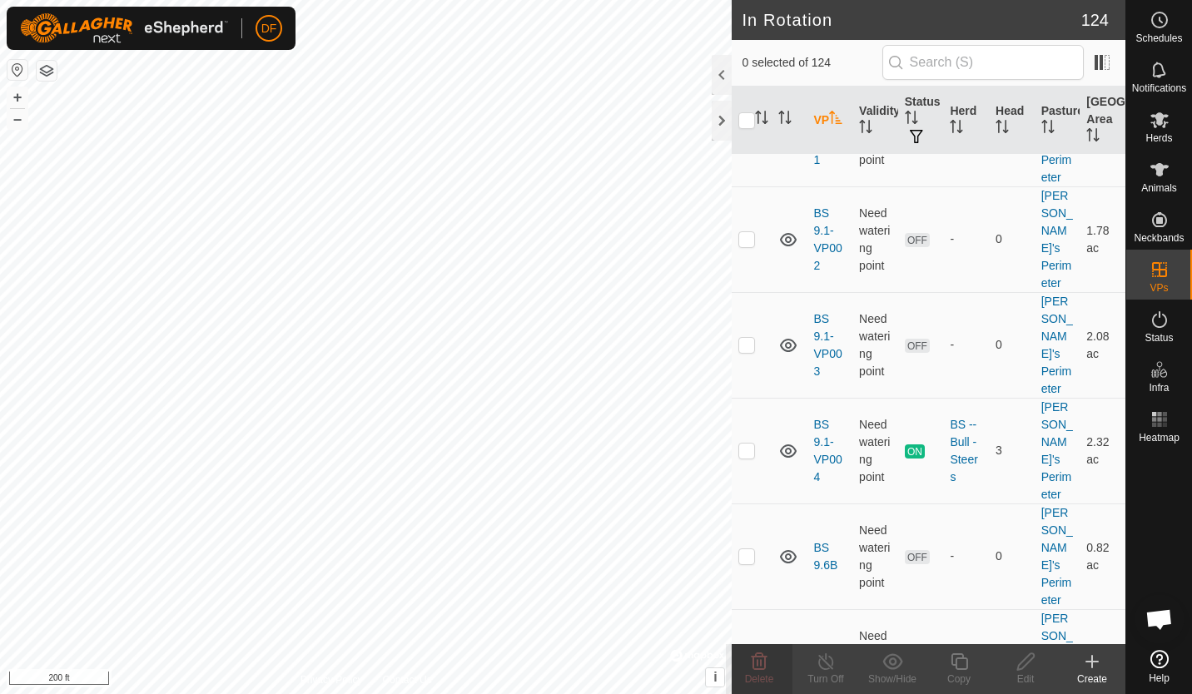
scroll to position [5790, 0]
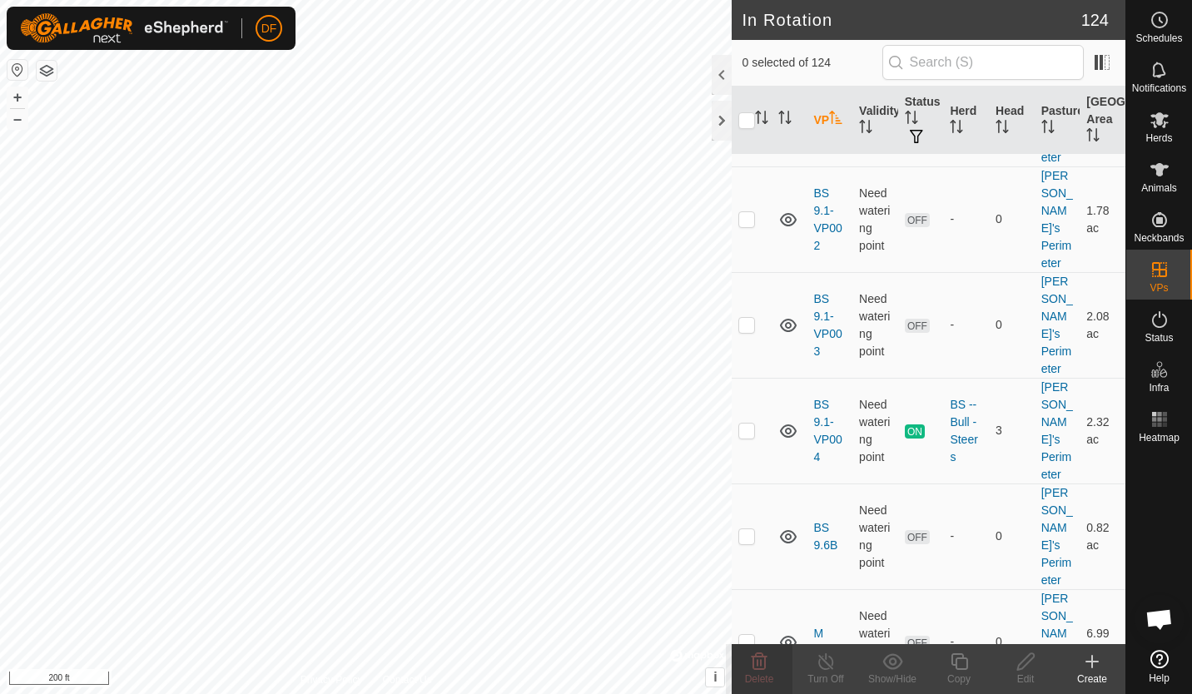
click at [745, 529] on p-checkbox at bounding box center [746, 535] width 17 height 13
checkbox input "true"
click at [1155, 120] on icon at bounding box center [1160, 120] width 20 height 20
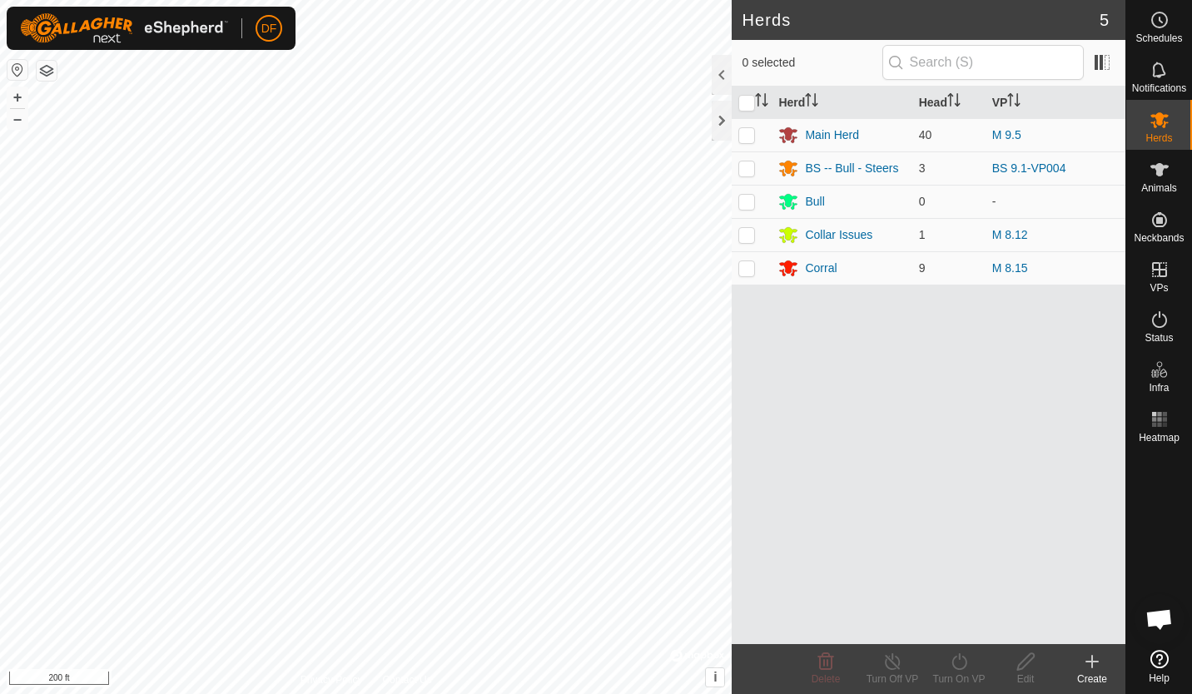
click at [746, 168] on p-checkbox at bounding box center [746, 167] width 17 height 13
checkbox input "true"
click at [963, 659] on icon at bounding box center [959, 662] width 21 height 20
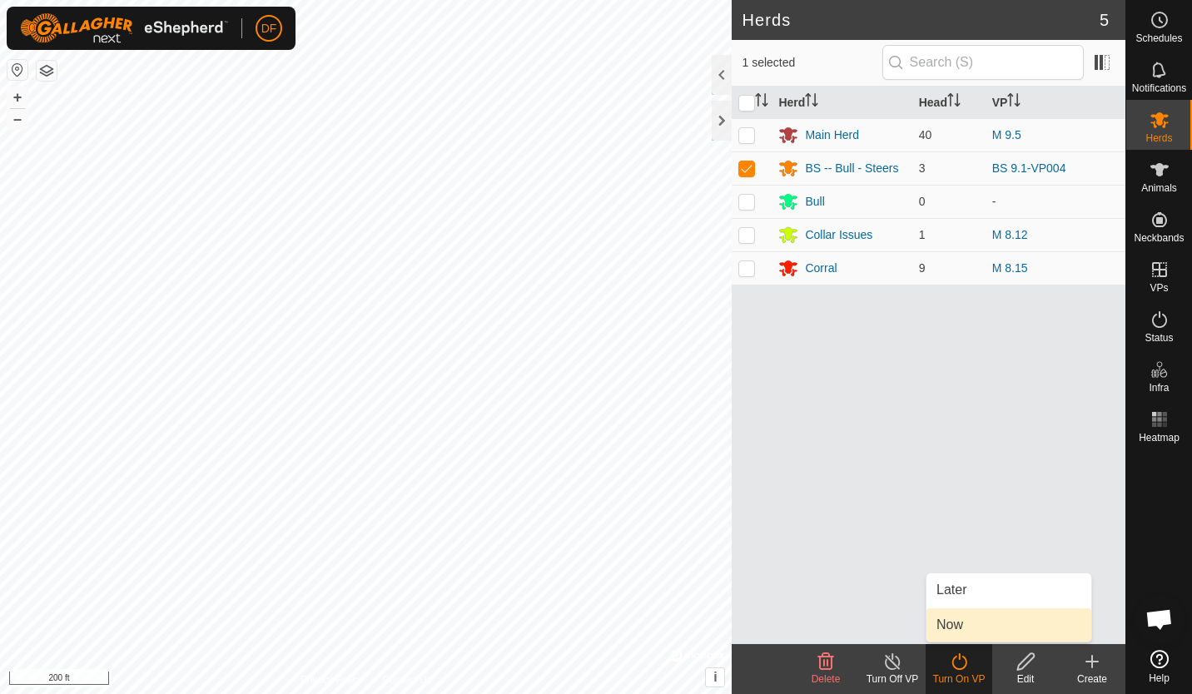
click at [960, 629] on link "Now" at bounding box center [1008, 625] width 165 height 33
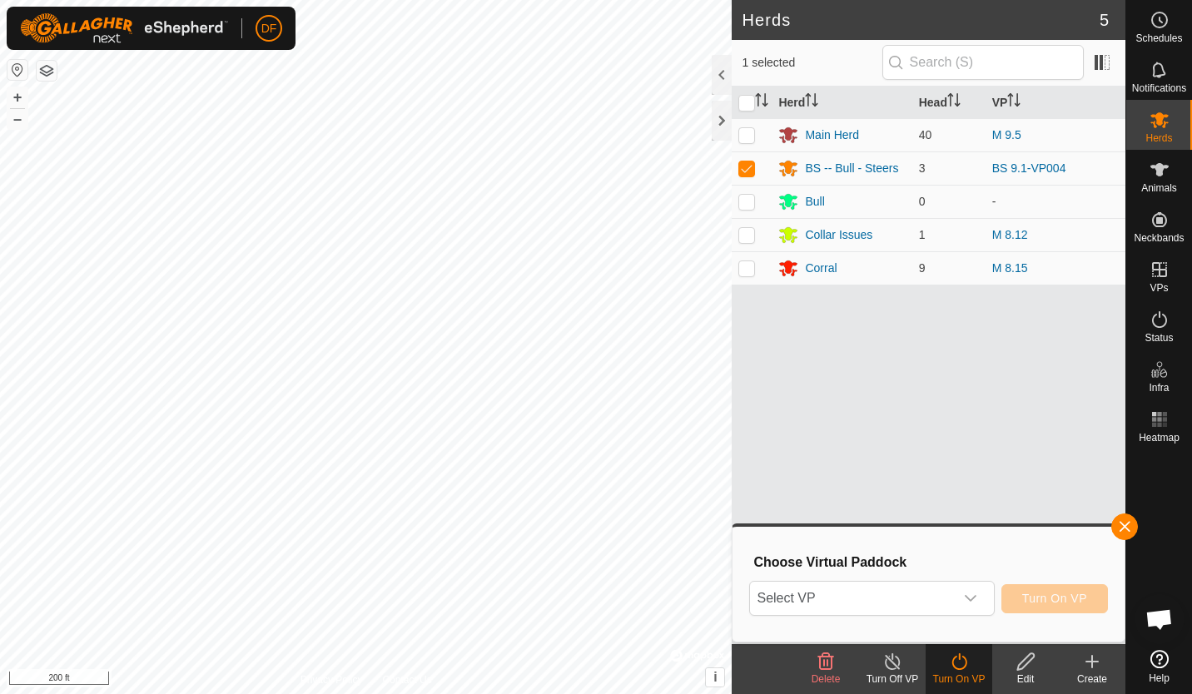
click at [971, 596] on icon "dropdown trigger" at bounding box center [970, 598] width 13 height 13
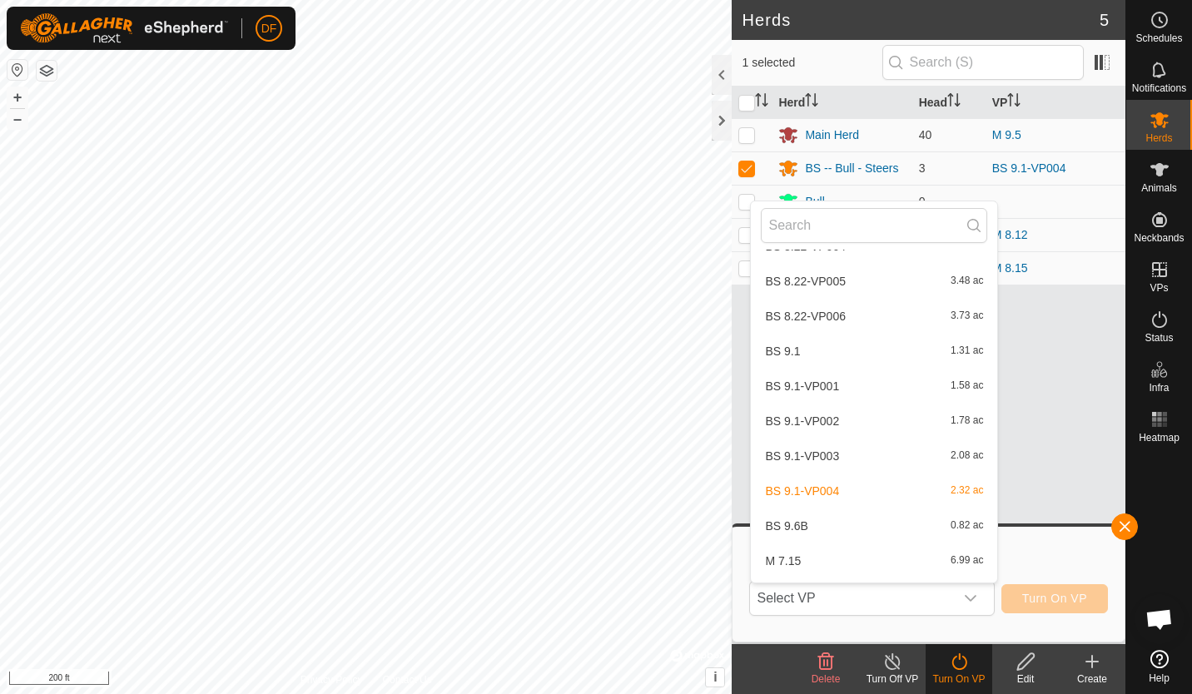
scroll to position [3091, 0]
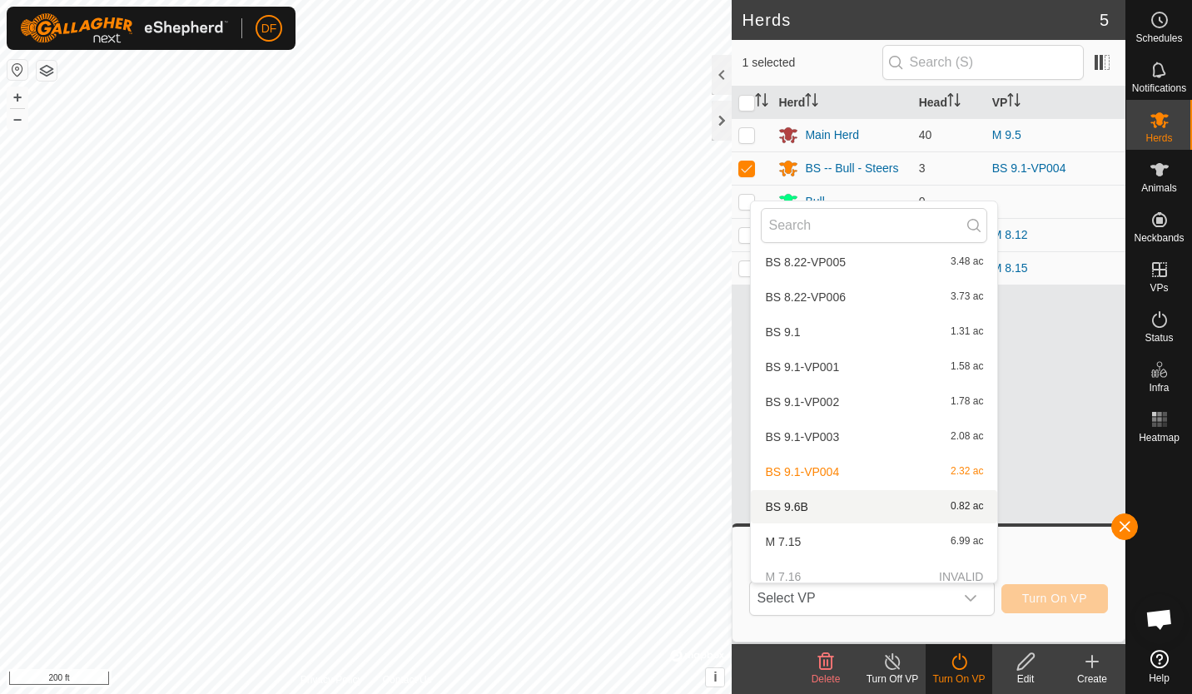
click at [800, 510] on li "BS 9.6B 0.82 ac" at bounding box center [874, 506] width 246 height 33
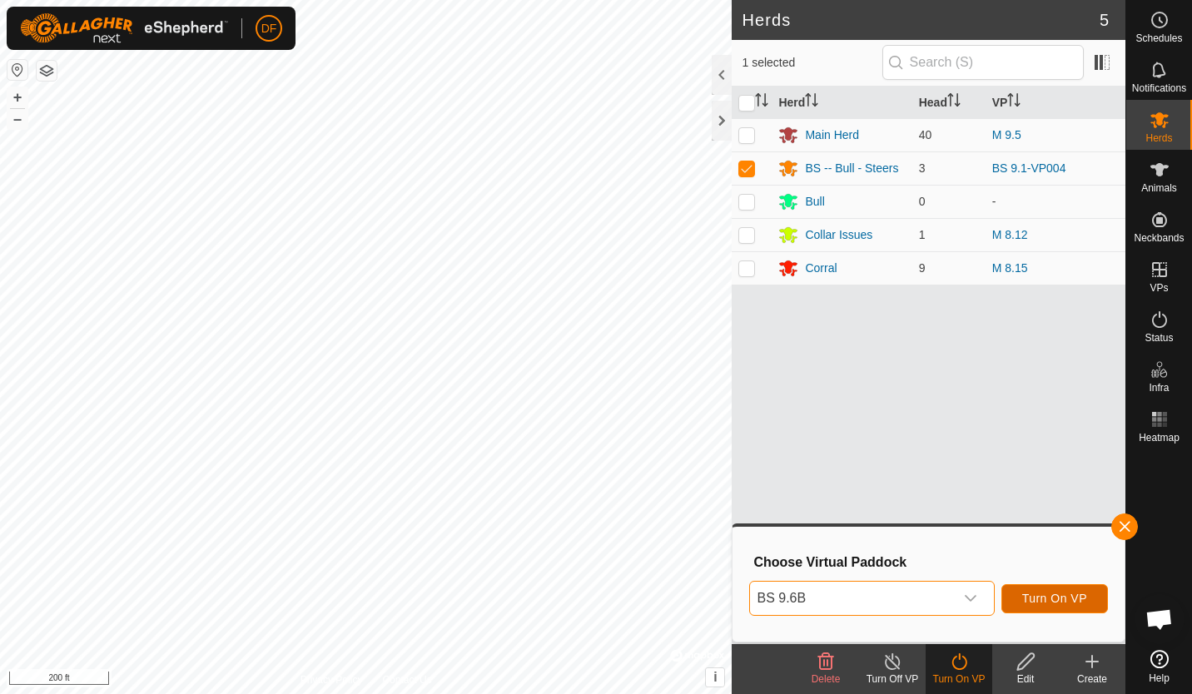
click at [1056, 594] on span "Turn On VP" at bounding box center [1054, 598] width 65 height 13
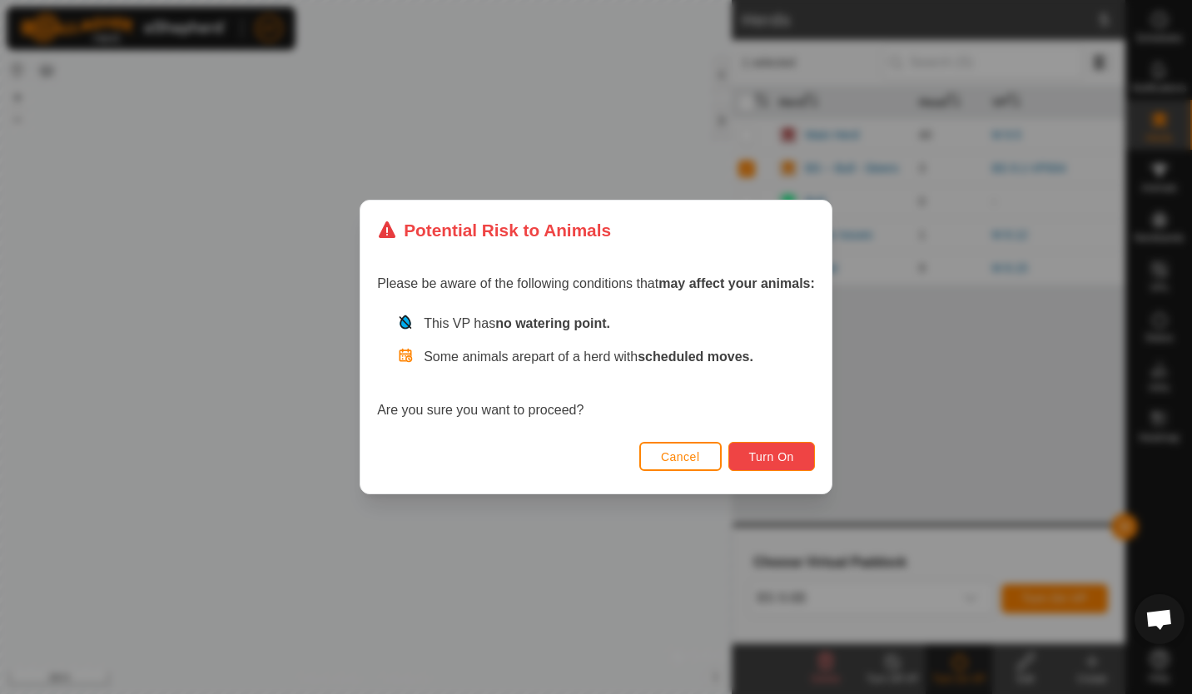
click at [770, 458] on span "Turn On" at bounding box center [771, 456] width 45 height 13
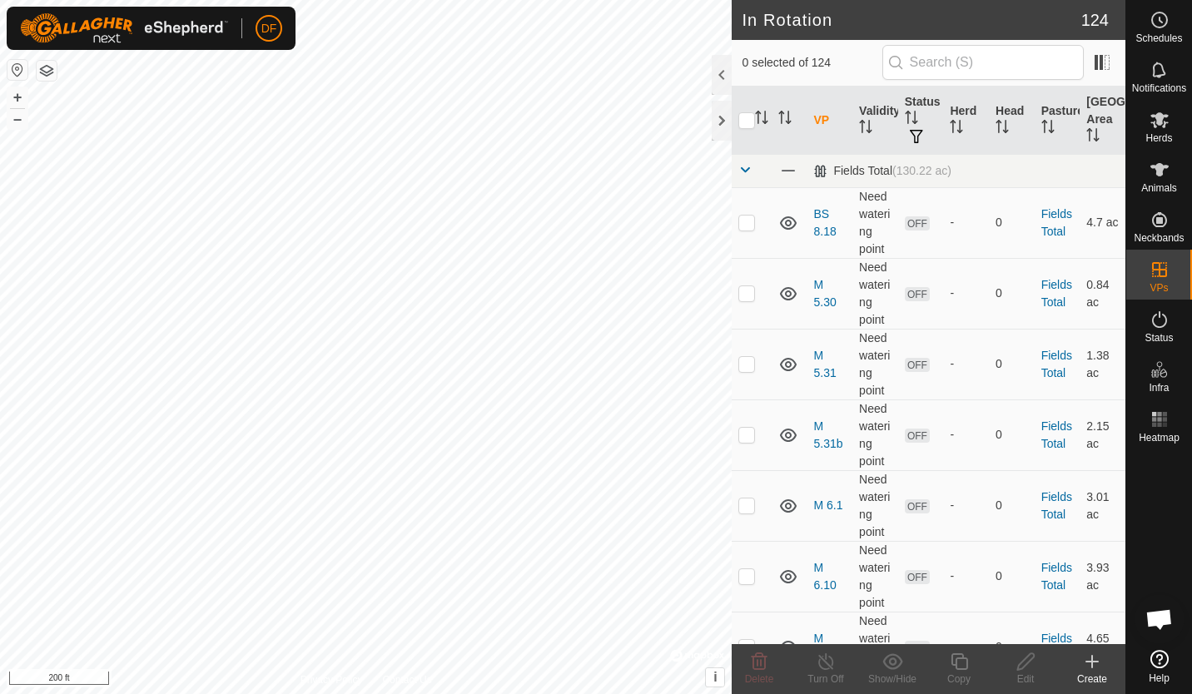
checkbox input "true"
click at [956, 660] on icon at bounding box center [959, 662] width 21 height 20
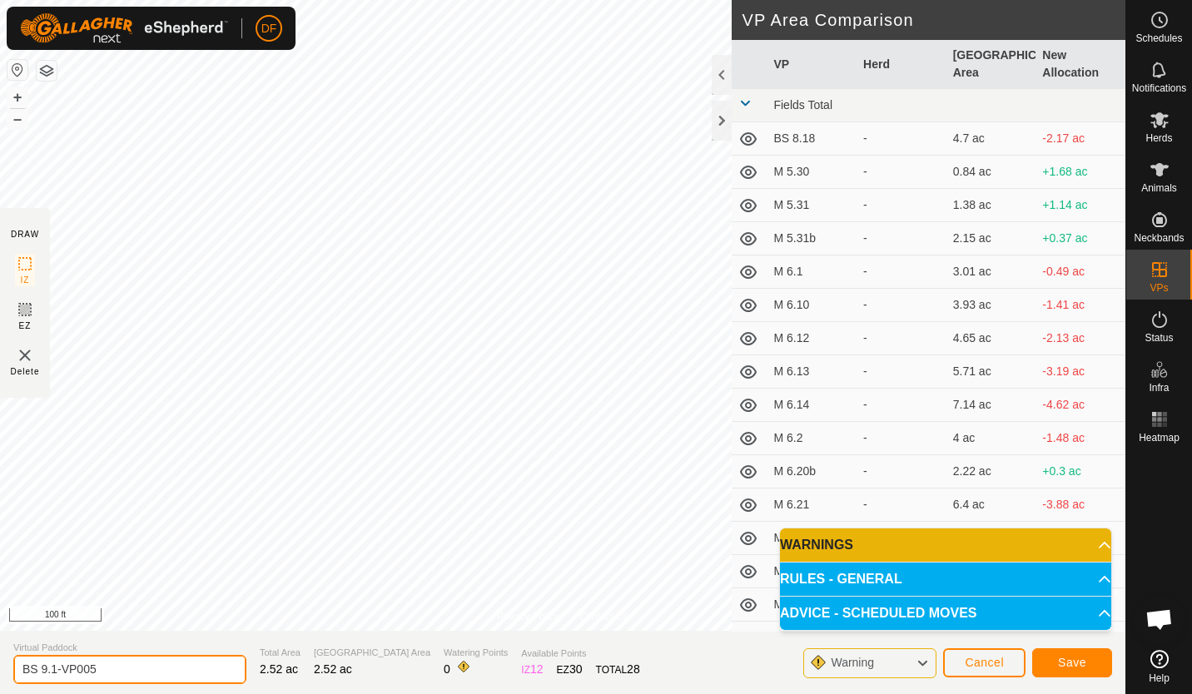
drag, startPoint x: 120, startPoint y: 666, endPoint x: -3, endPoint y: 677, distance: 123.7
click at [0, 677] on html "DF Schedules Notifications Herds Animals Neckbands VPs Status Infra Heatmap Hel…" at bounding box center [596, 347] width 1192 height 694
type input "BS 9.8"
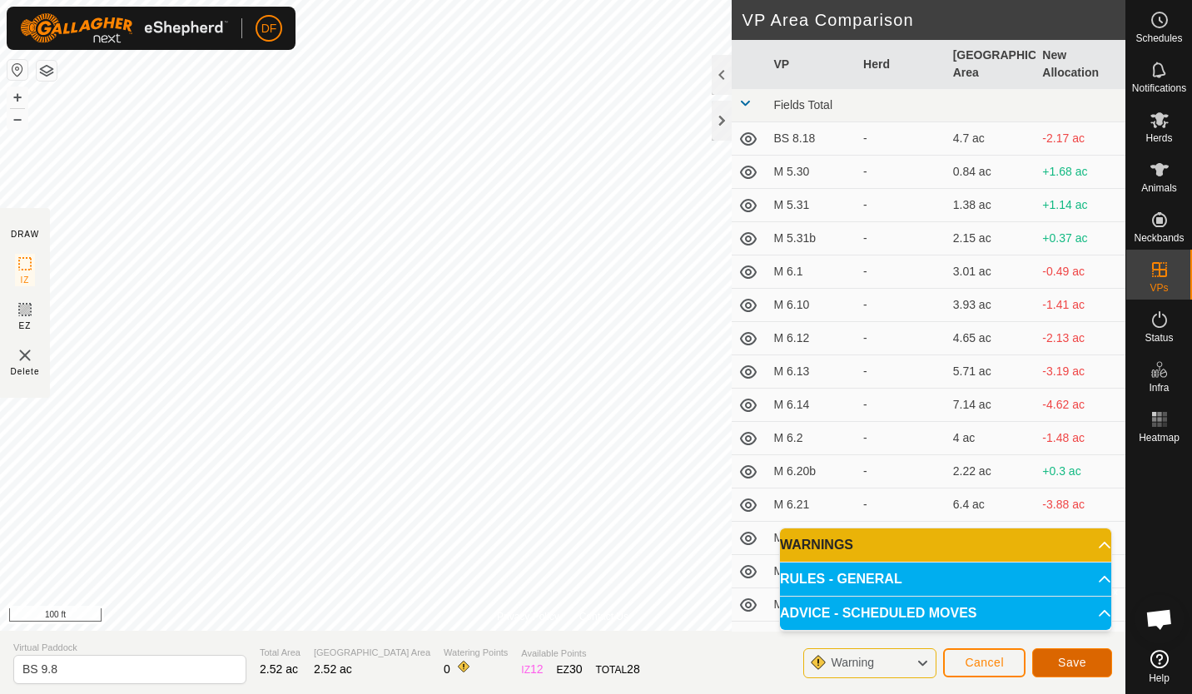
click at [1057, 663] on button "Save" at bounding box center [1072, 662] width 80 height 29
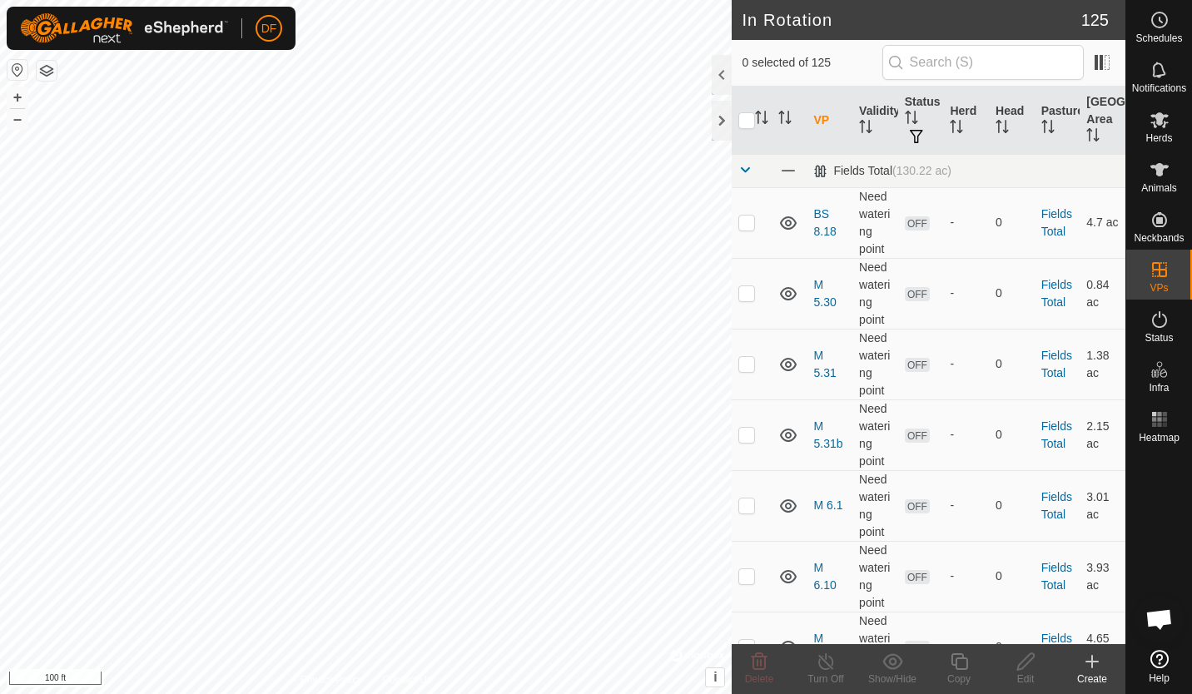
checkbox input "true"
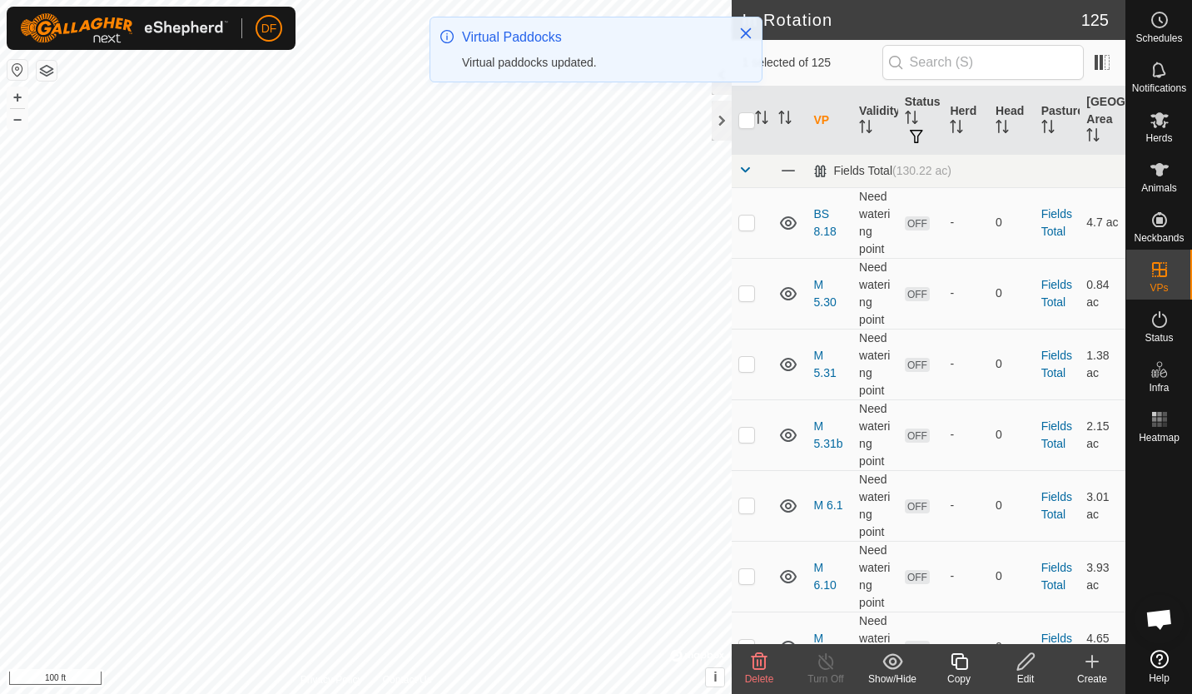
click at [961, 663] on icon at bounding box center [959, 662] width 21 height 20
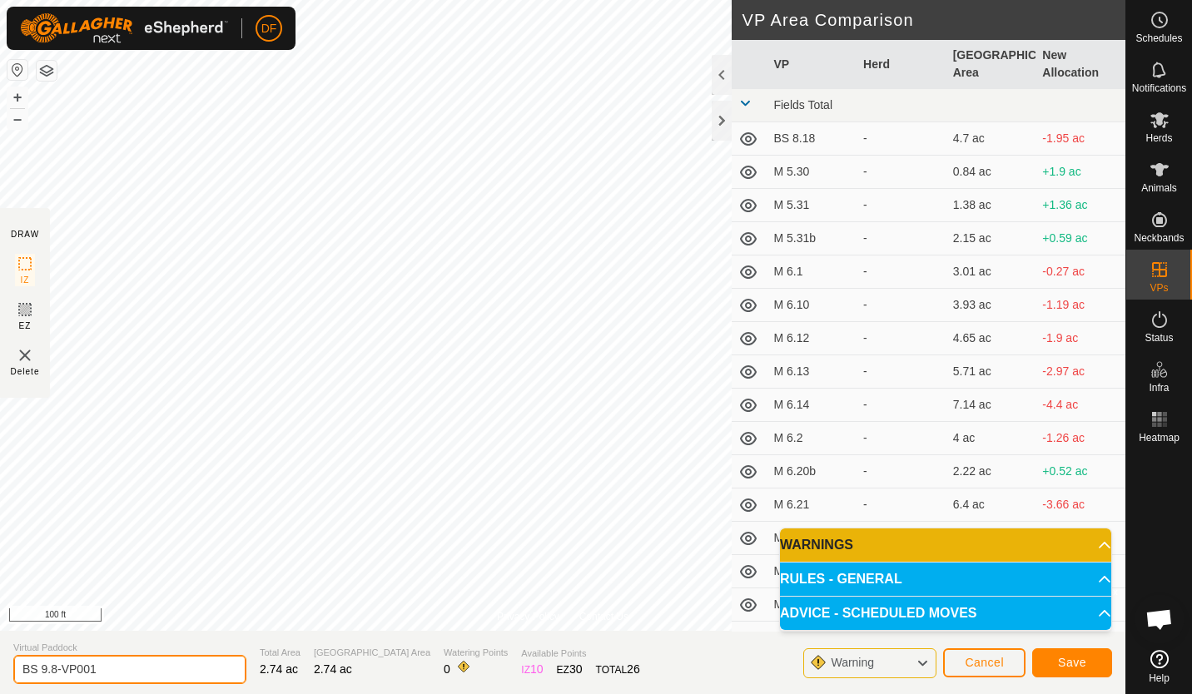
click at [109, 675] on input "BS 9.8-VP001" at bounding box center [129, 669] width 233 height 29
type input "BS 9.8-10"
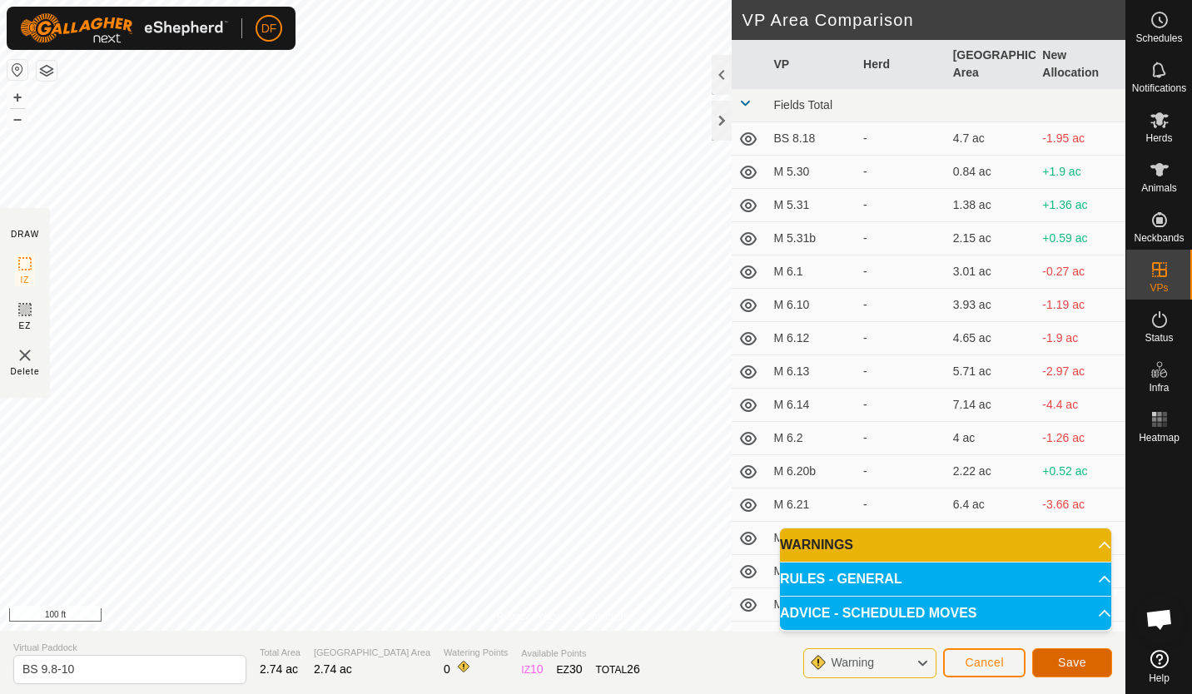
click at [1062, 662] on span "Save" at bounding box center [1072, 662] width 28 height 13
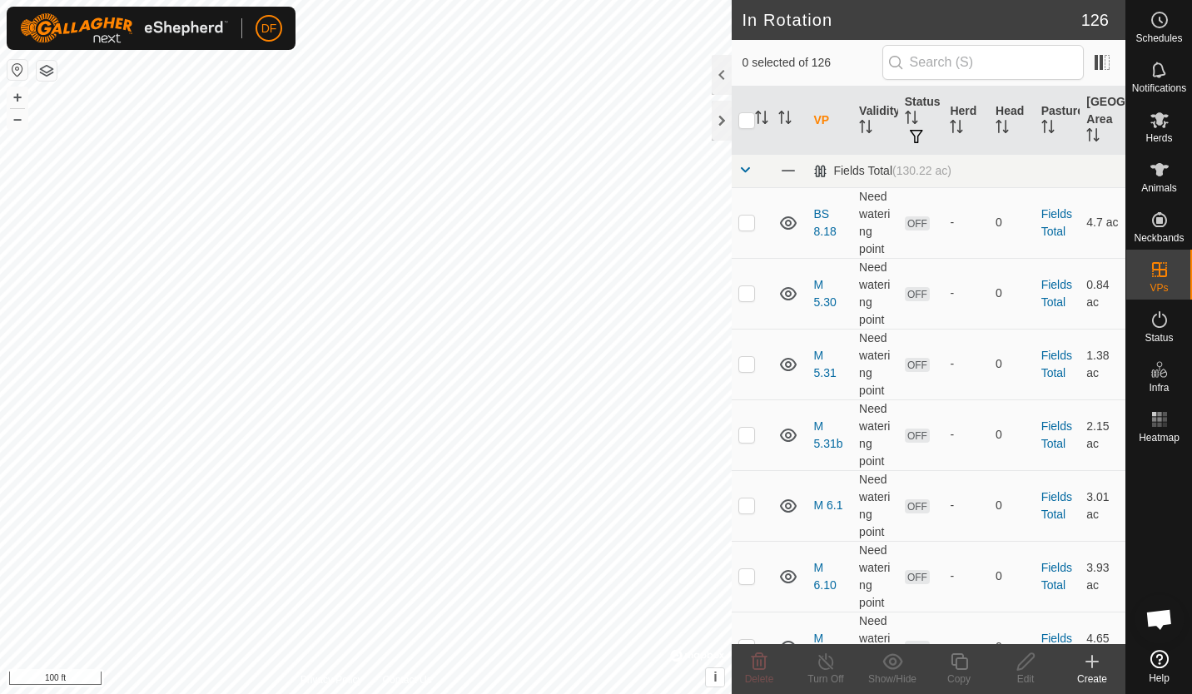
checkbox input "true"
click at [957, 666] on icon at bounding box center [959, 662] width 21 height 20
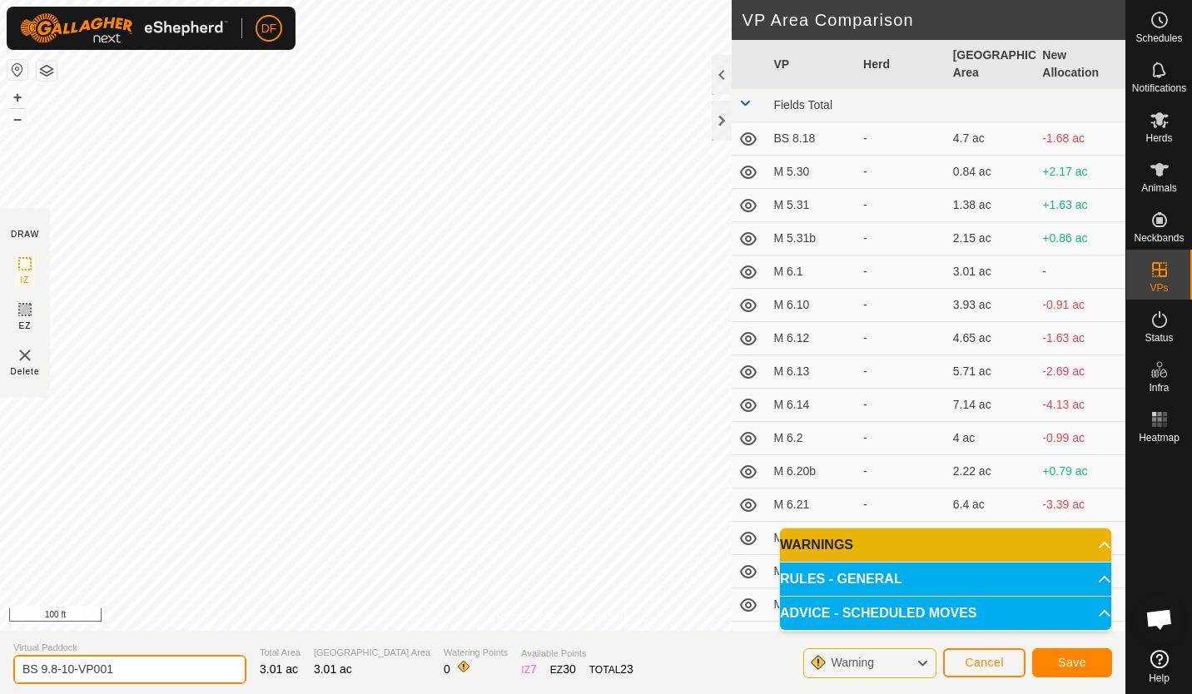
click at [120, 666] on input "BS 9.8-10-VP001" at bounding box center [129, 669] width 233 height 29
type input "BS 9.12"
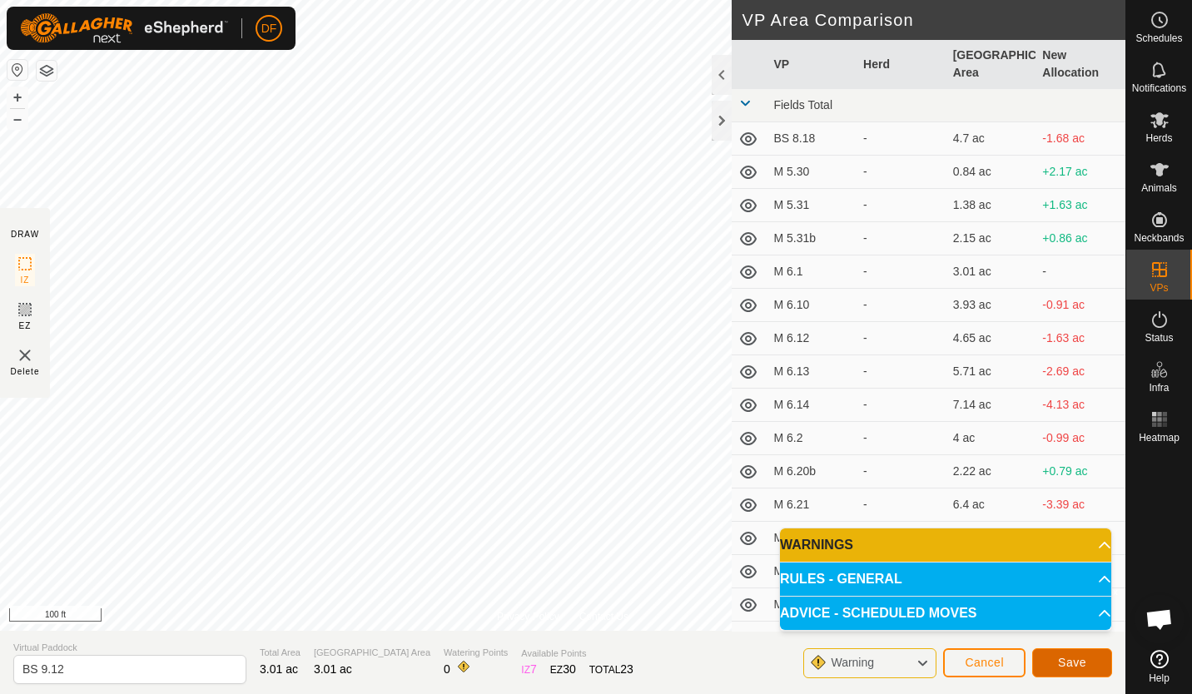
click at [1079, 658] on span "Save" at bounding box center [1072, 662] width 28 height 13
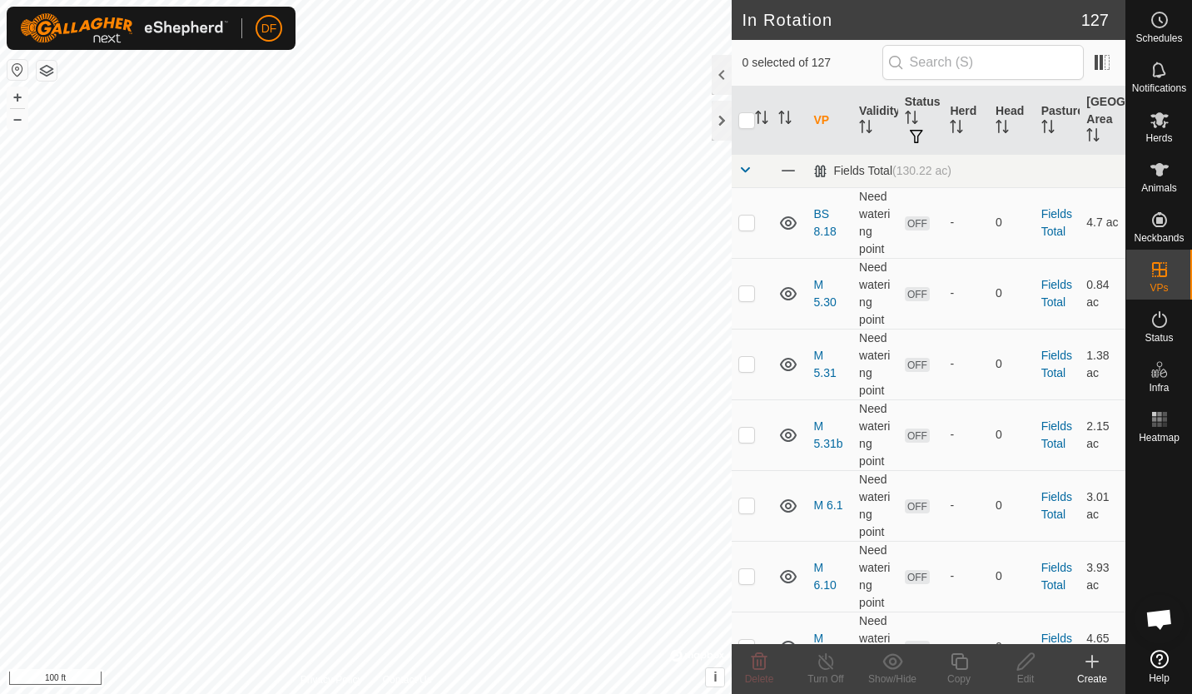
checkbox input "true"
click at [1024, 669] on icon at bounding box center [1026, 662] width 21 height 20
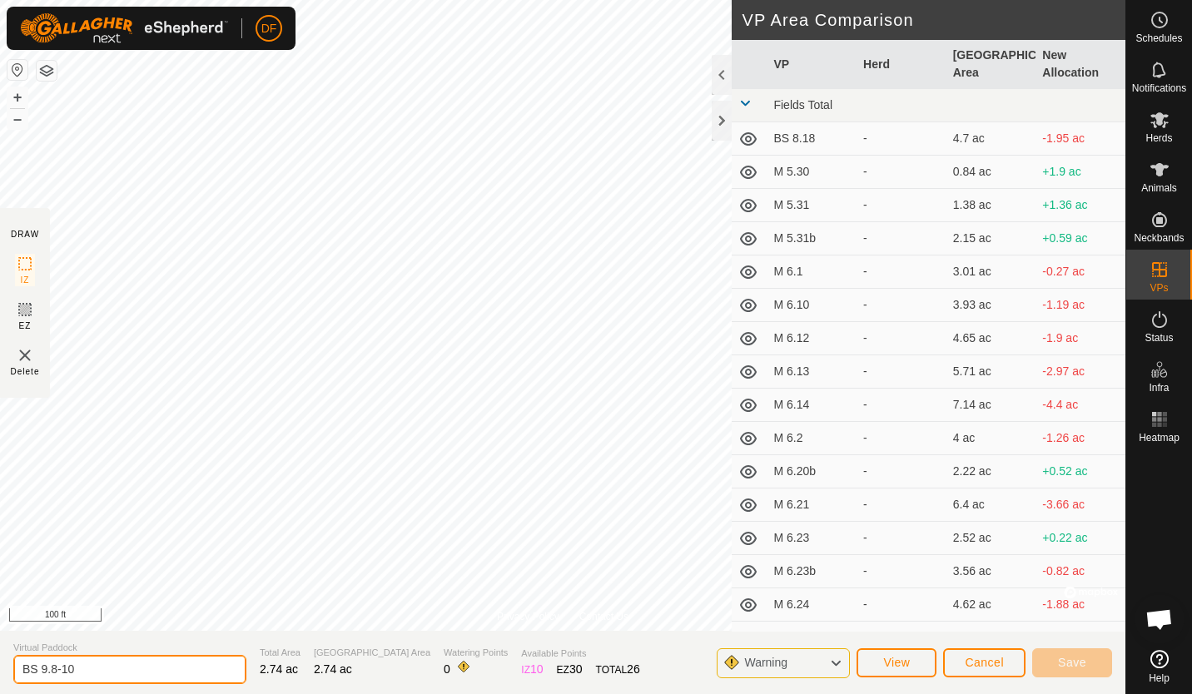
click at [62, 673] on input "BS 9.8-10" at bounding box center [129, 669] width 233 height 29
type input "BS 9.10"
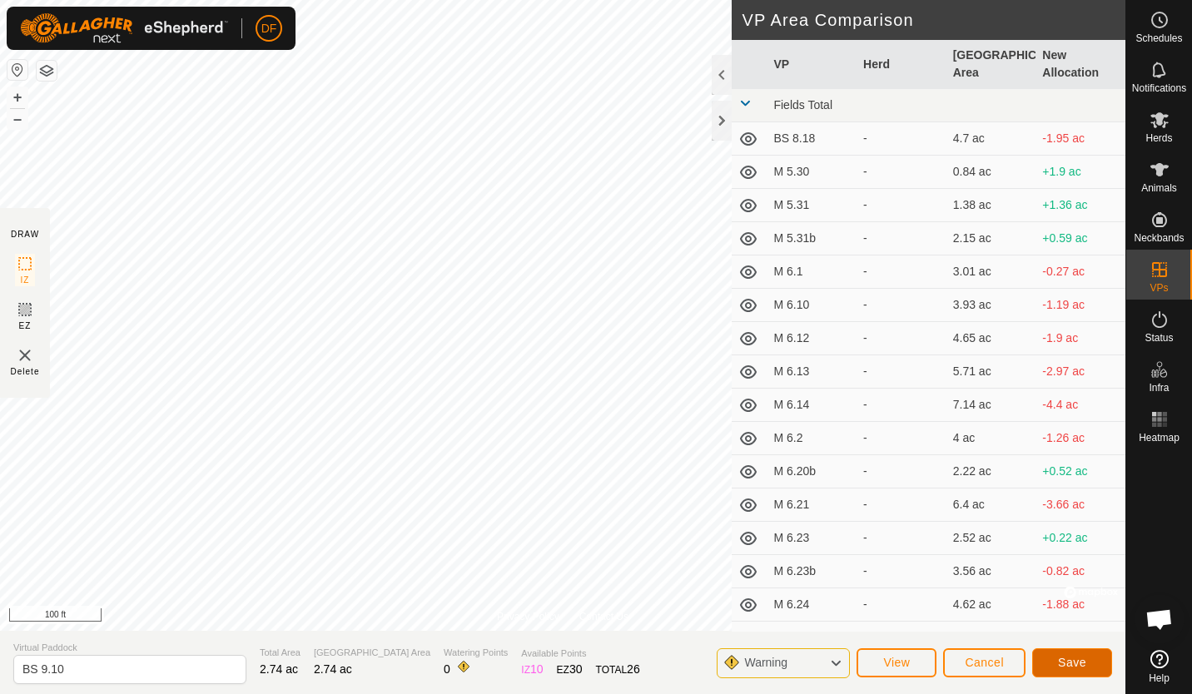
click at [1059, 674] on button "Save" at bounding box center [1072, 662] width 80 height 29
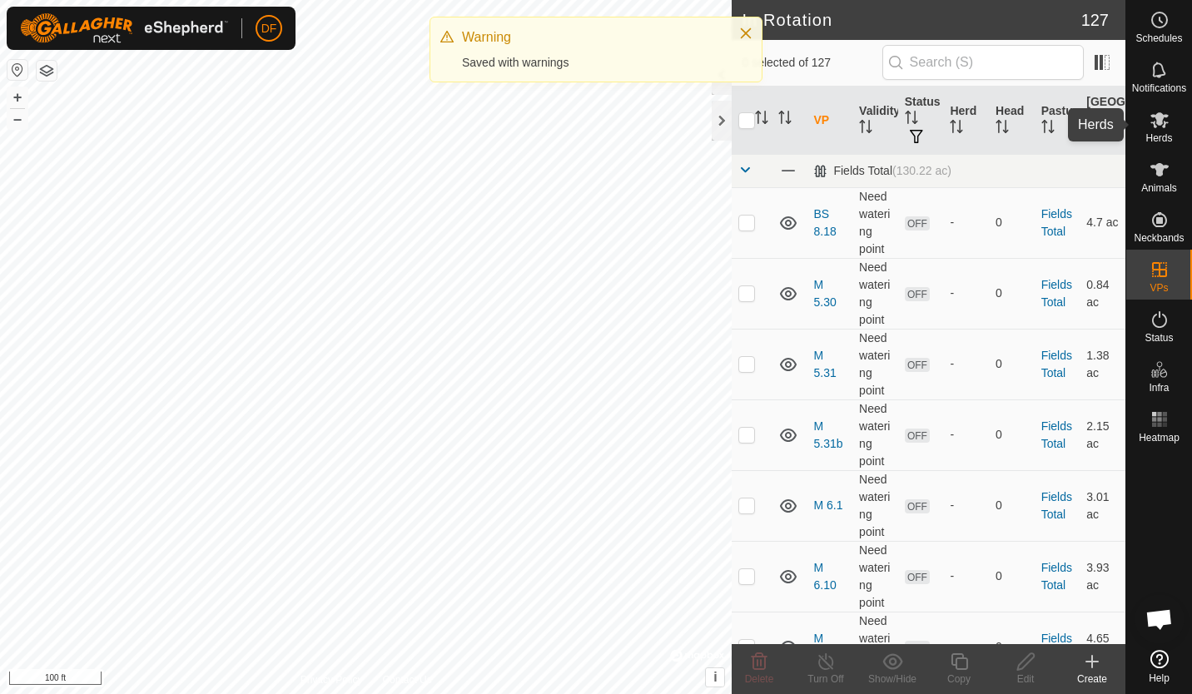
click at [1155, 126] on icon at bounding box center [1159, 120] width 18 height 16
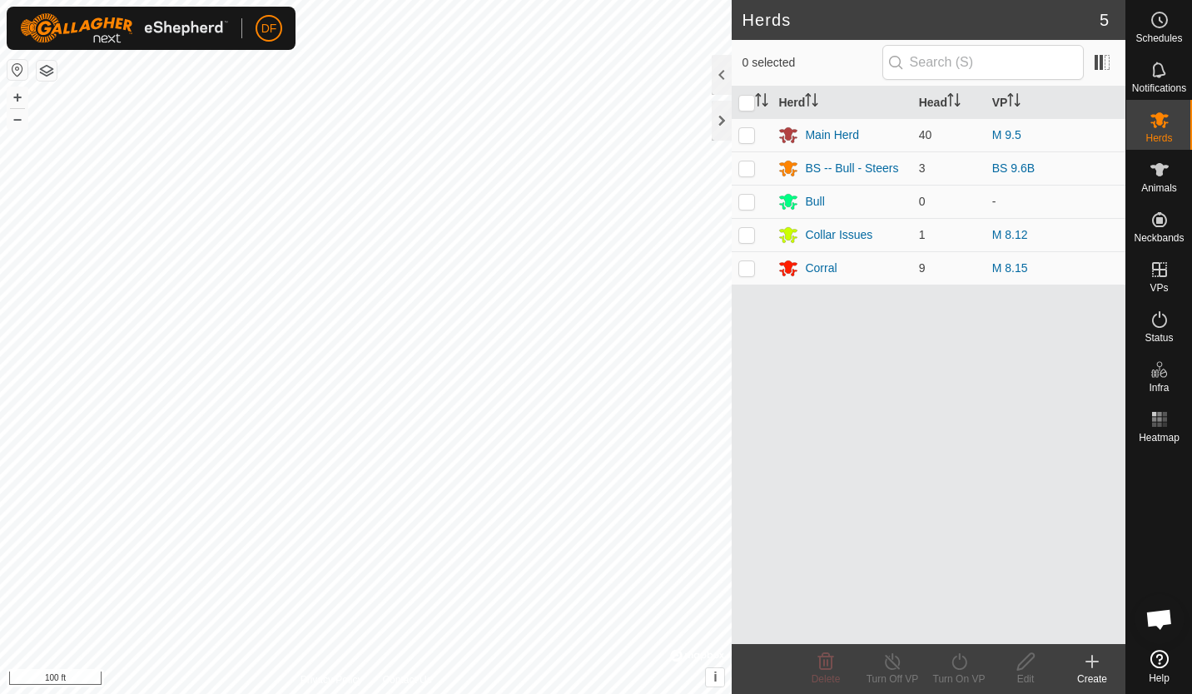
click at [746, 167] on p-checkbox at bounding box center [746, 167] width 17 height 13
checkbox input "true"
click at [953, 655] on icon at bounding box center [959, 662] width 21 height 20
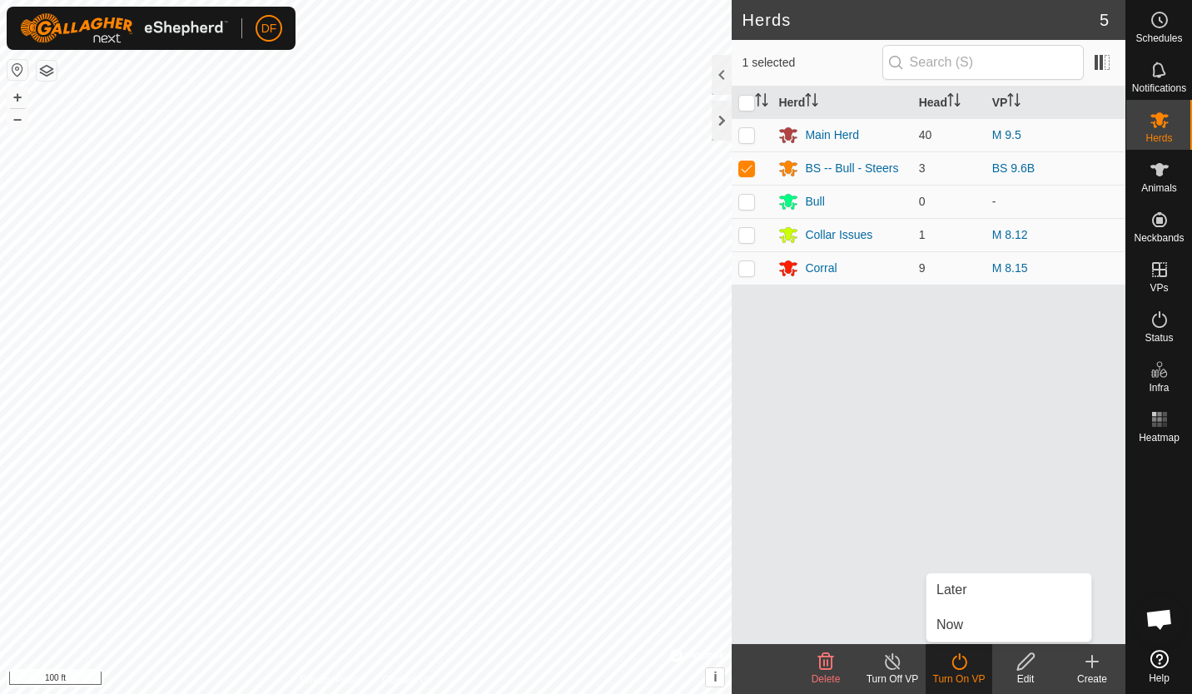
click at [956, 596] on link "Later" at bounding box center [1008, 590] width 165 height 33
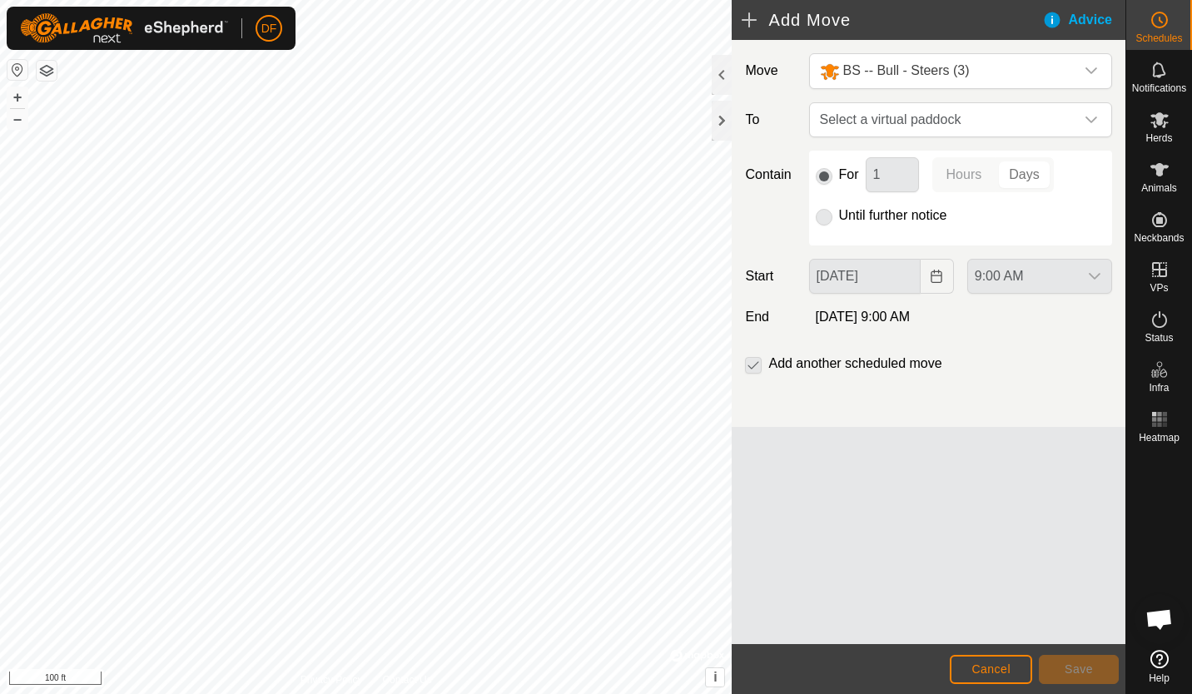
click at [1094, 117] on icon "dropdown trigger" at bounding box center [1091, 119] width 13 height 13
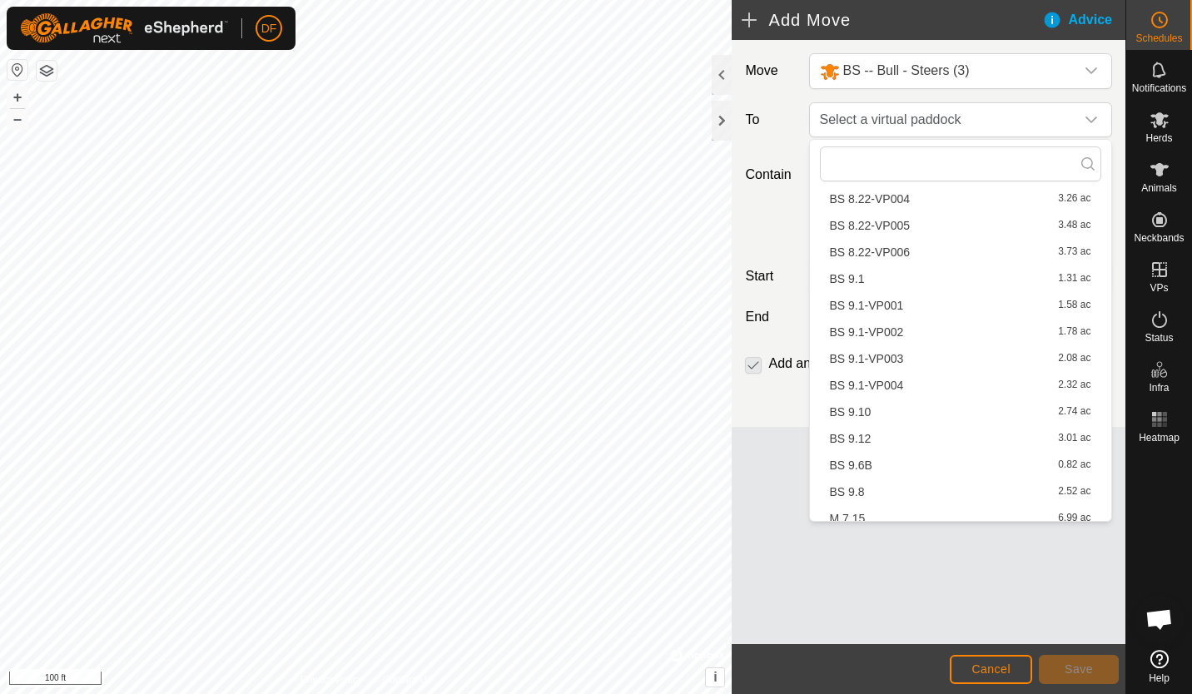
scroll to position [2413, 0]
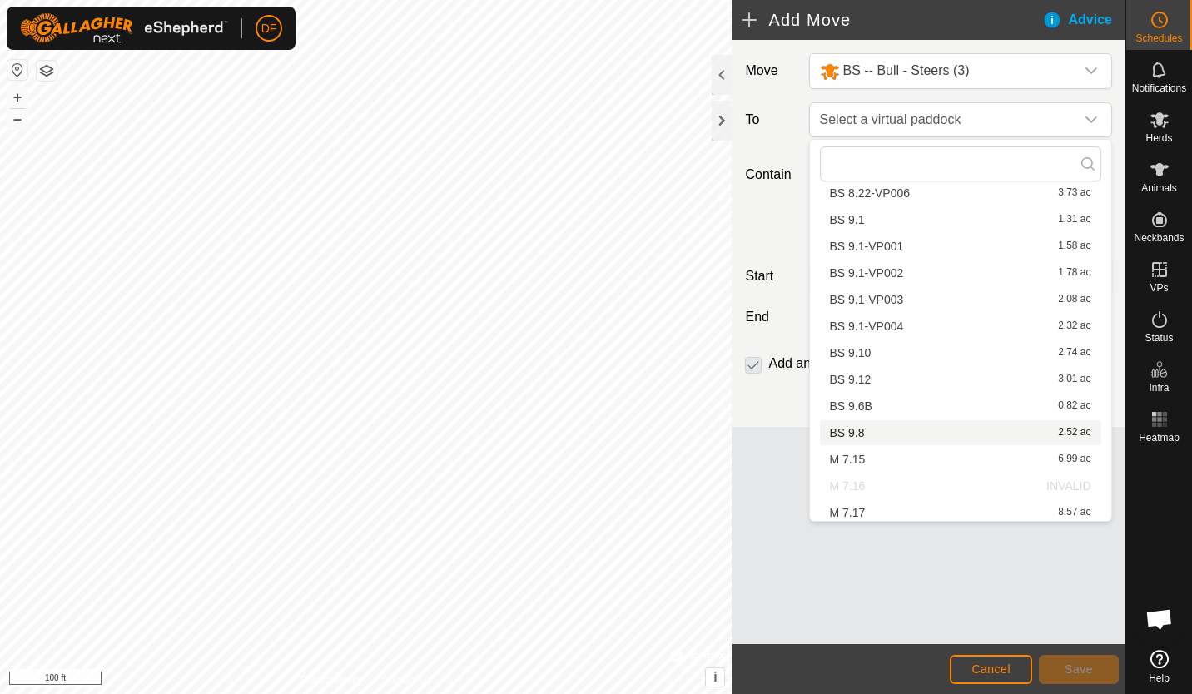
click at [857, 438] on li "BS 9.8 2.52 ac" at bounding box center [960, 432] width 281 height 25
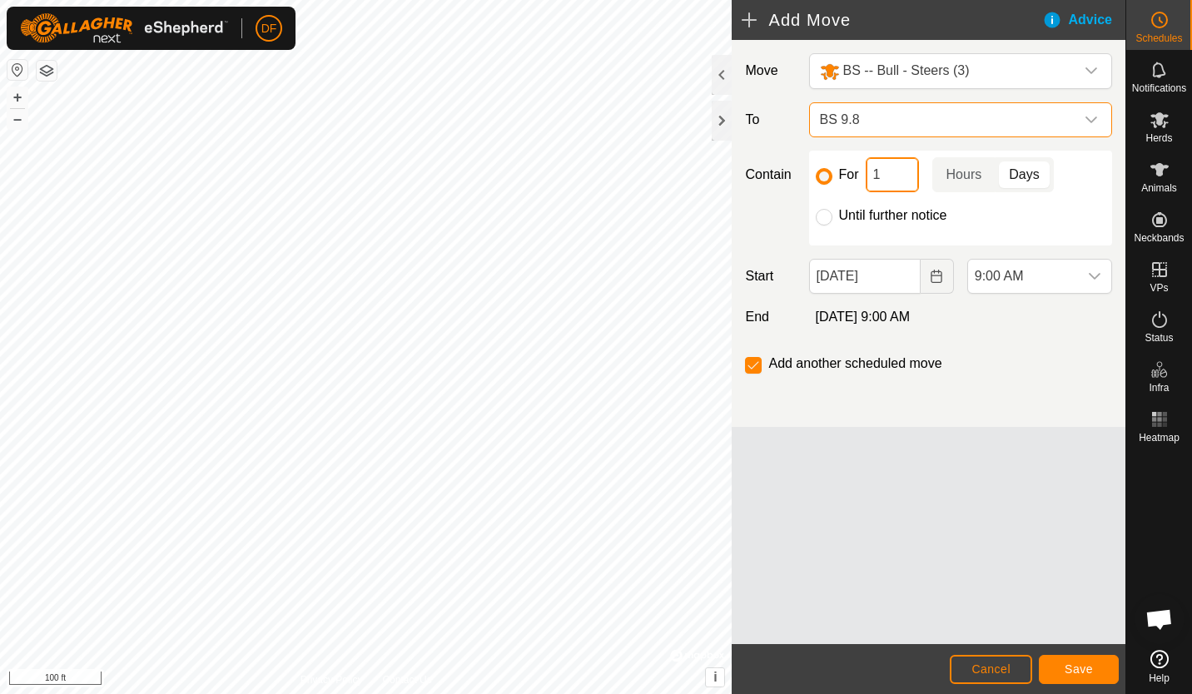
click at [888, 178] on input "1" at bounding box center [892, 174] width 53 height 35
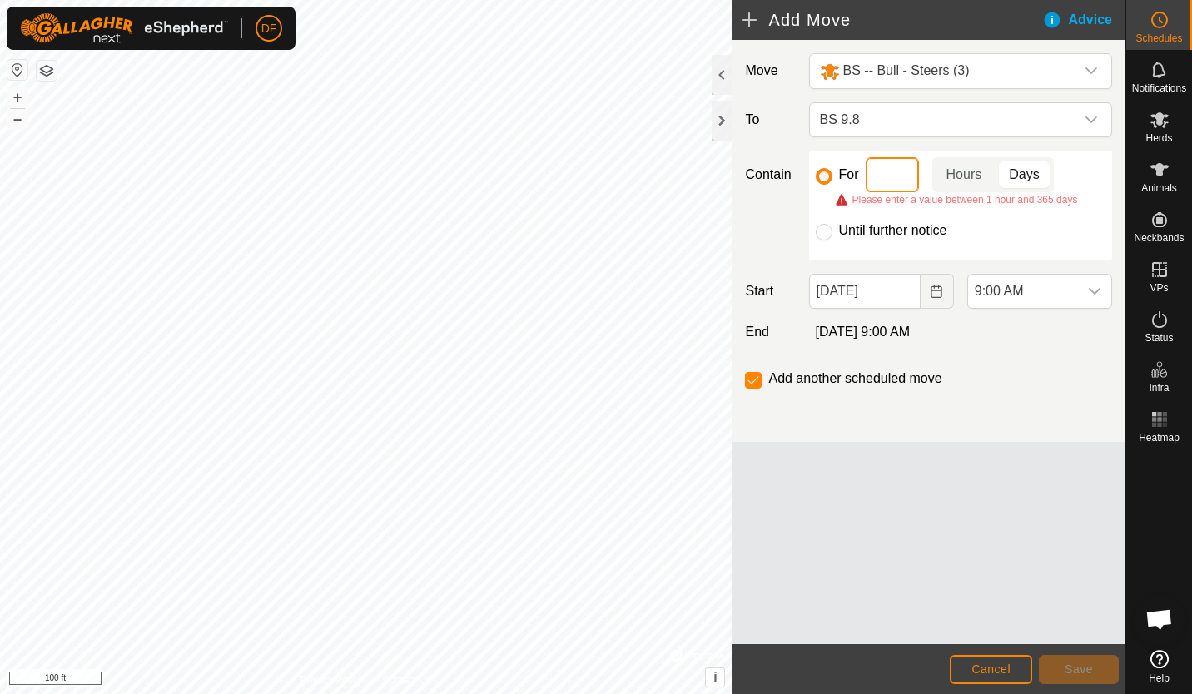
type input "2"
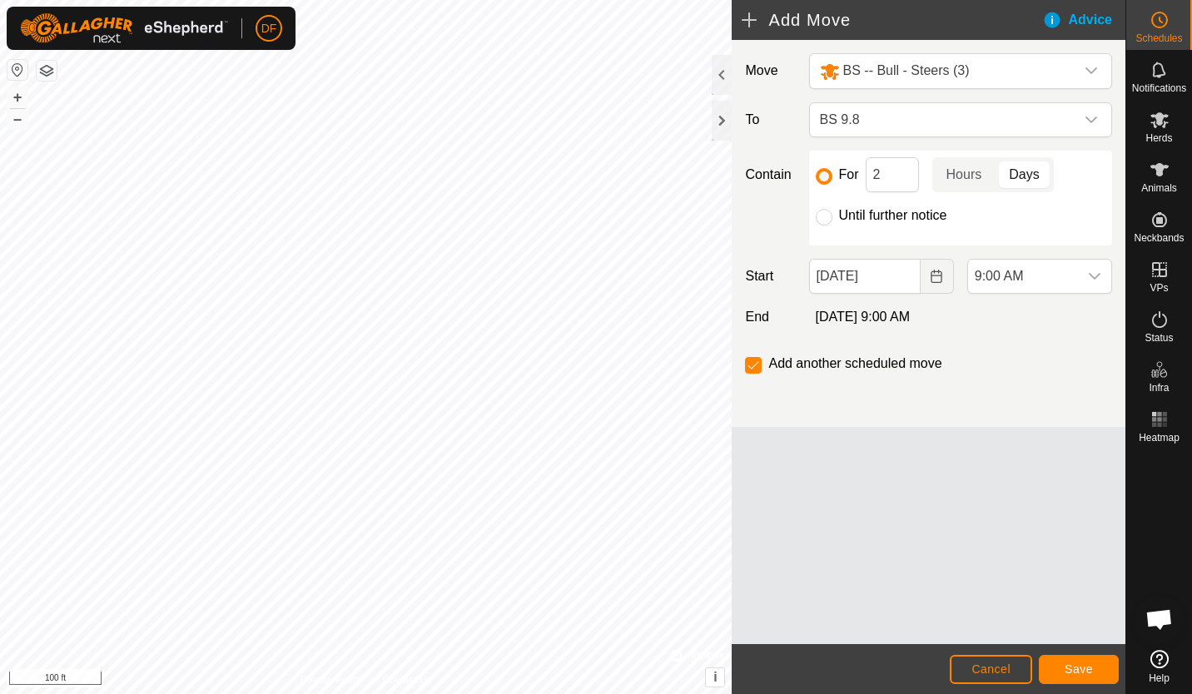
click at [933, 276] on icon "Choose Date" at bounding box center [936, 276] width 11 height 13
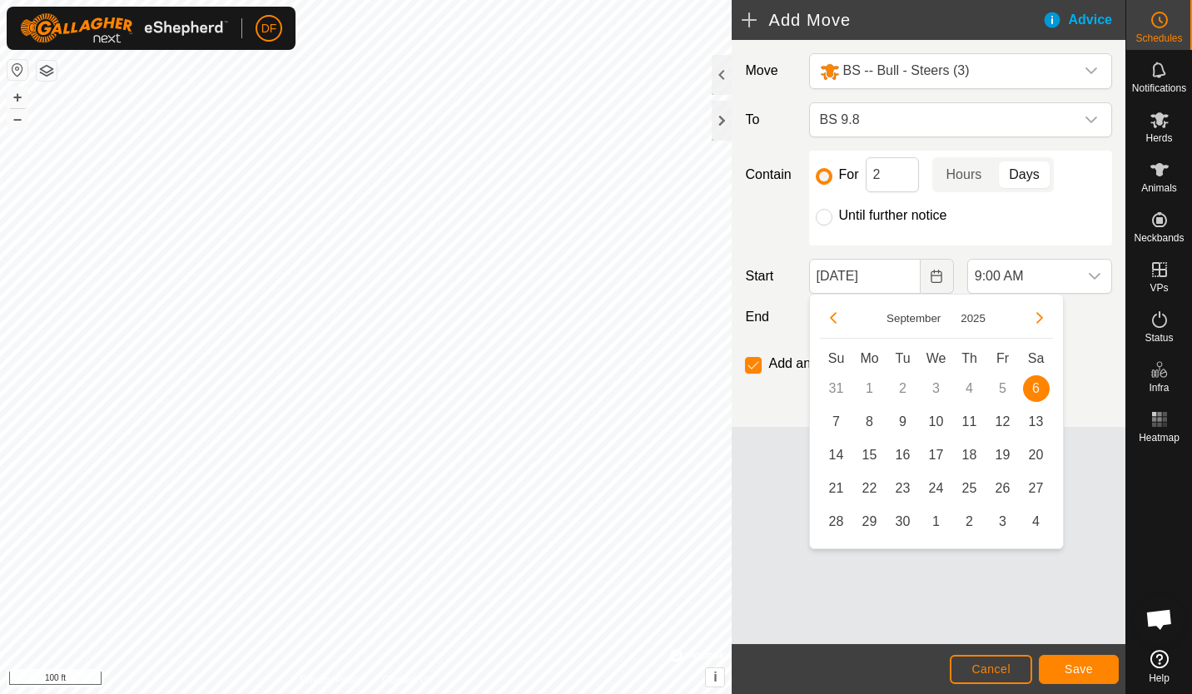
click at [860, 428] on span "8" at bounding box center [870, 422] width 27 height 27
type input "[DATE]"
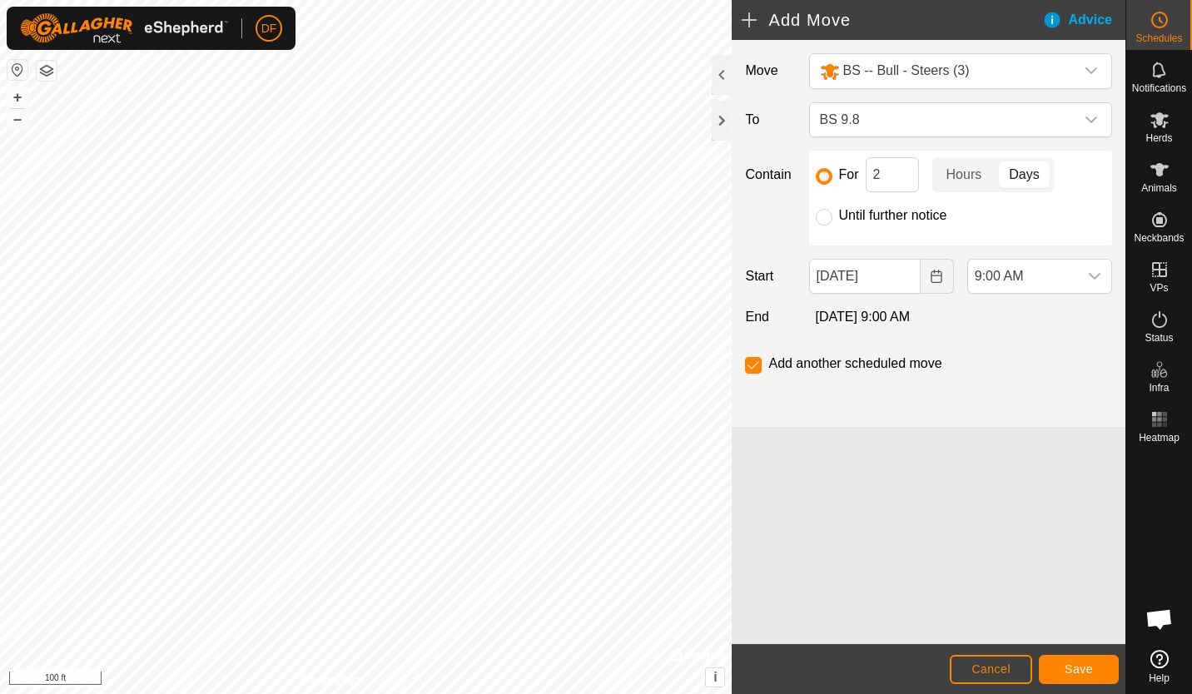
click at [1096, 276] on icon "dropdown trigger" at bounding box center [1095, 276] width 12 height 7
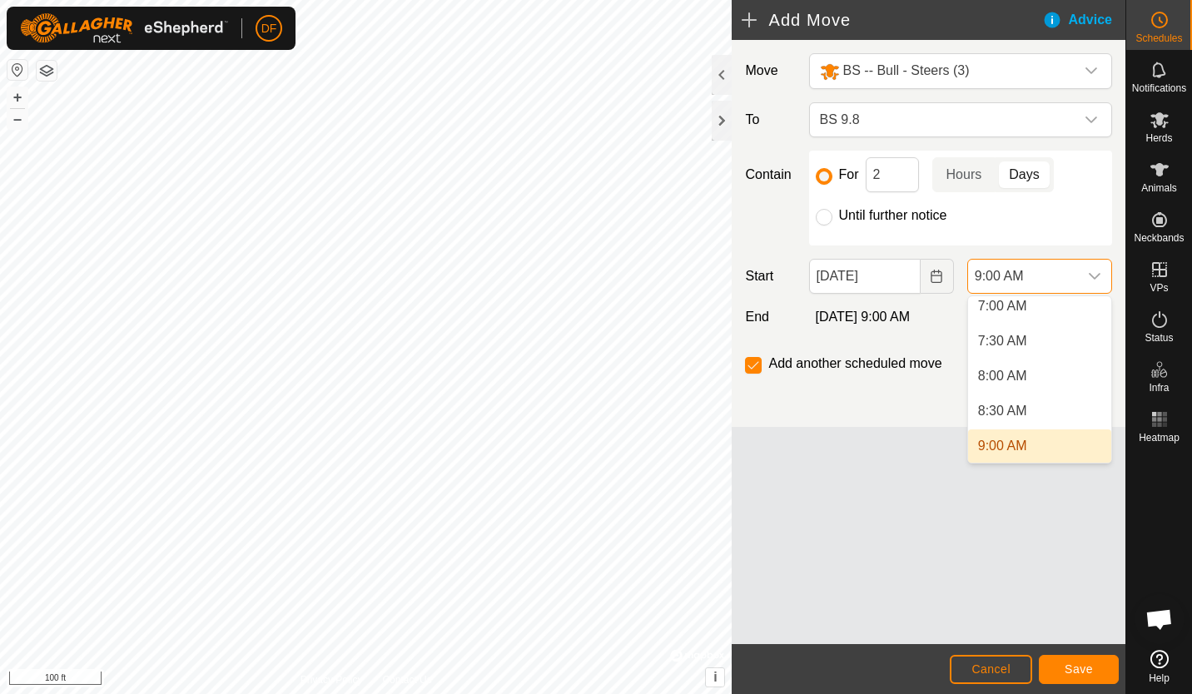
scroll to position [489, 0]
click at [1013, 316] on li "7:00 AM" at bounding box center [1039, 312] width 143 height 33
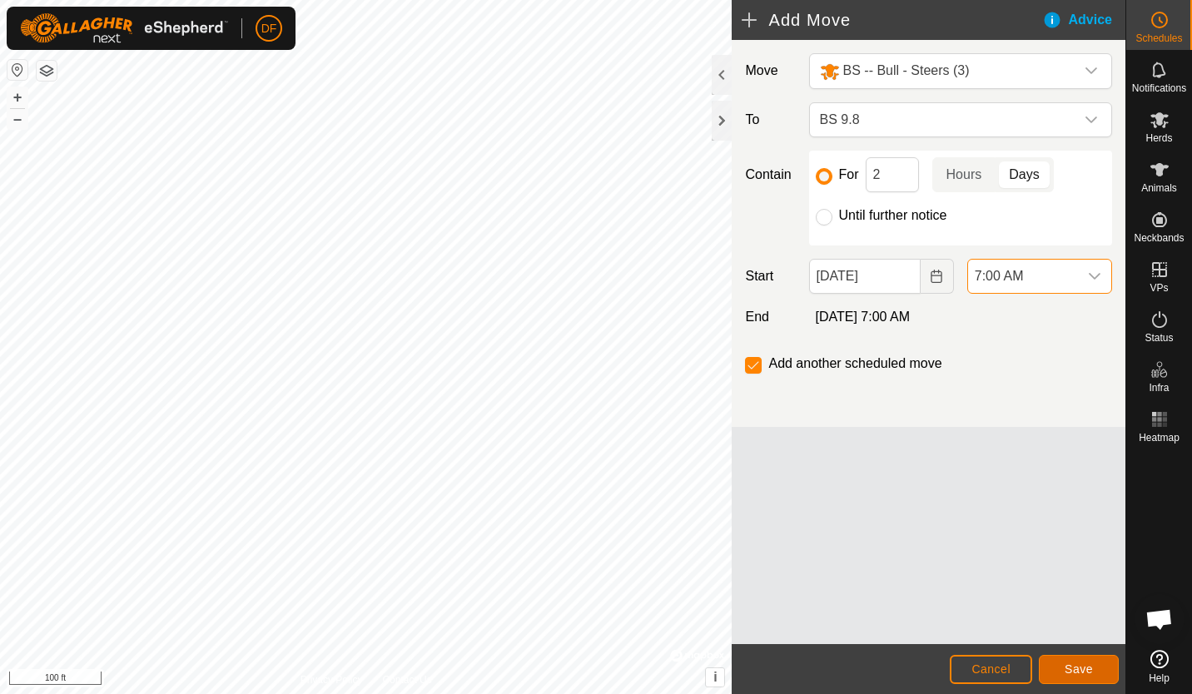
click at [1074, 666] on span "Save" at bounding box center [1079, 669] width 28 height 13
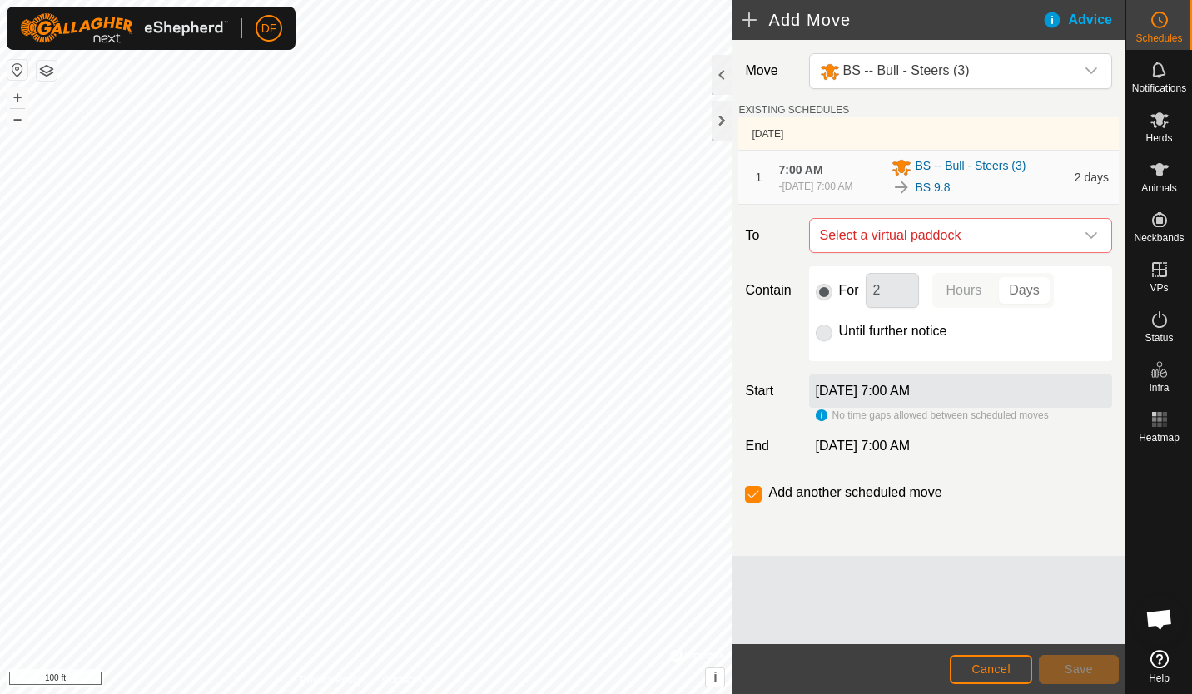
click at [1091, 241] on icon "dropdown trigger" at bounding box center [1091, 235] width 13 height 13
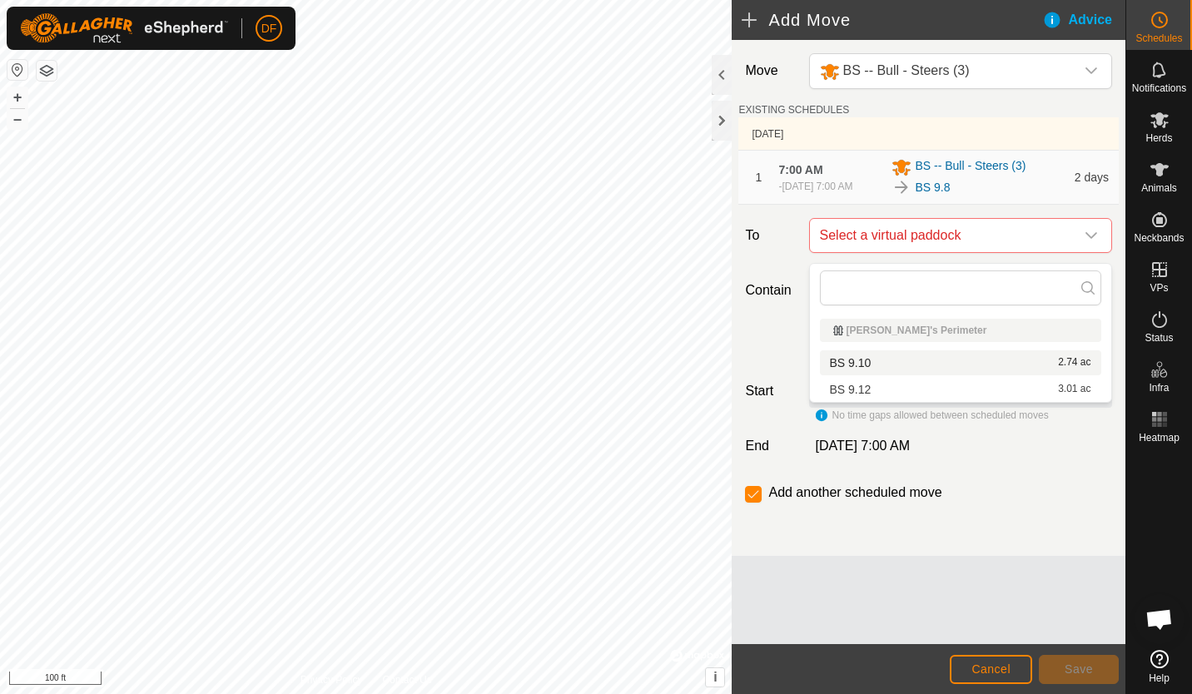
click at [867, 364] on li "BS 9.10 2.74 ac" at bounding box center [960, 362] width 281 height 25
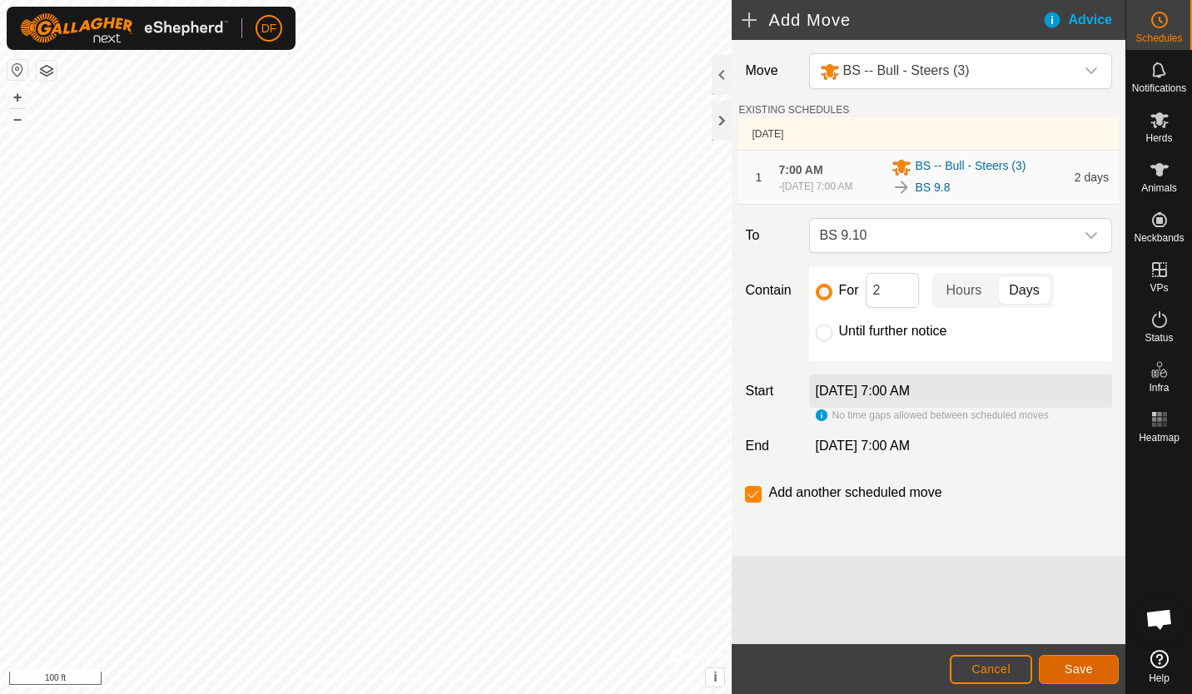
click at [1072, 670] on span "Save" at bounding box center [1079, 669] width 28 height 13
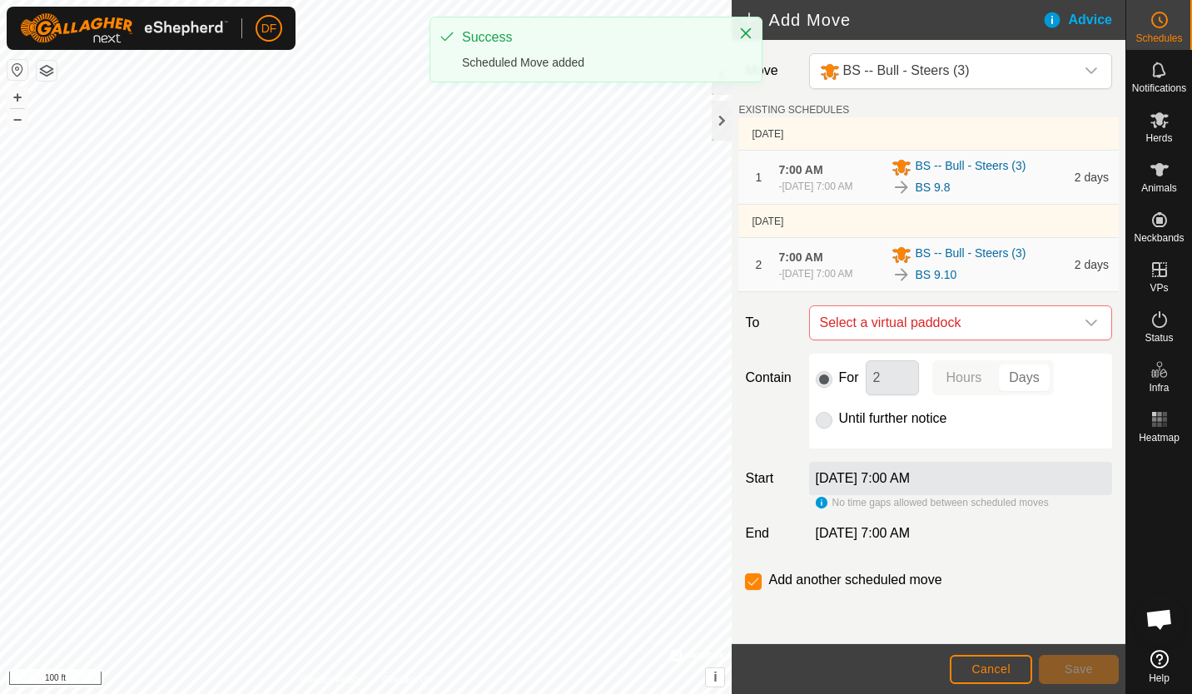
click at [1085, 337] on div "dropdown trigger" at bounding box center [1091, 322] width 33 height 33
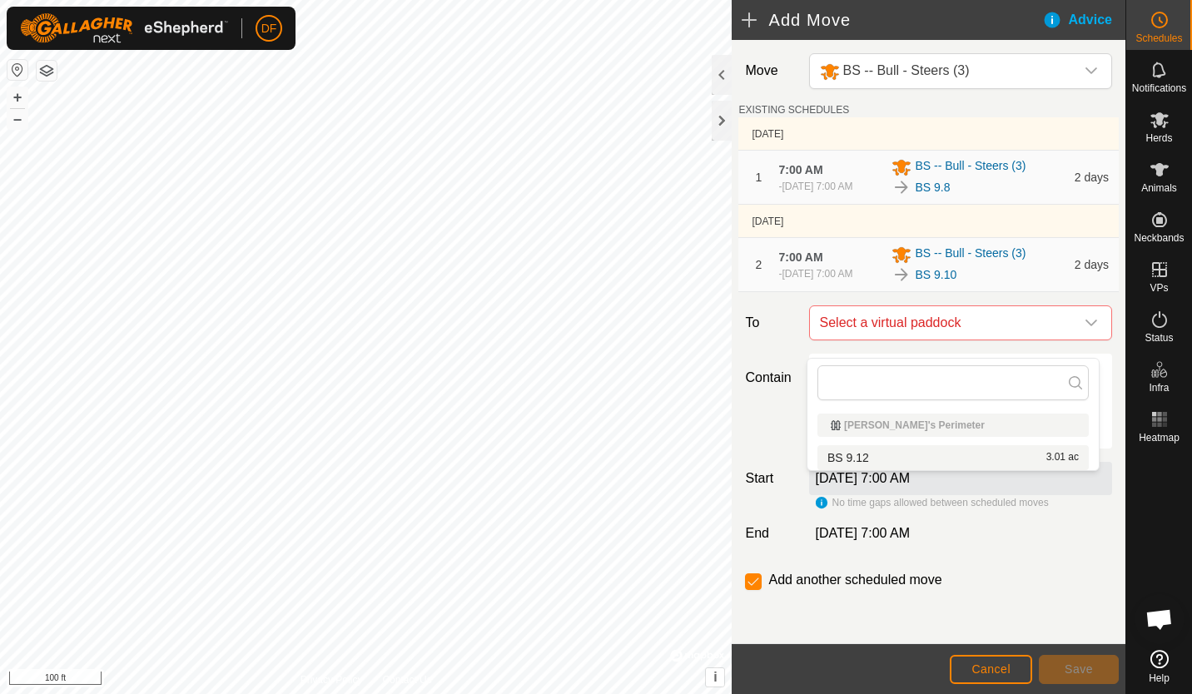
click at [867, 464] on li "BS 9.12 3.01 ac" at bounding box center [952, 457] width 271 height 25
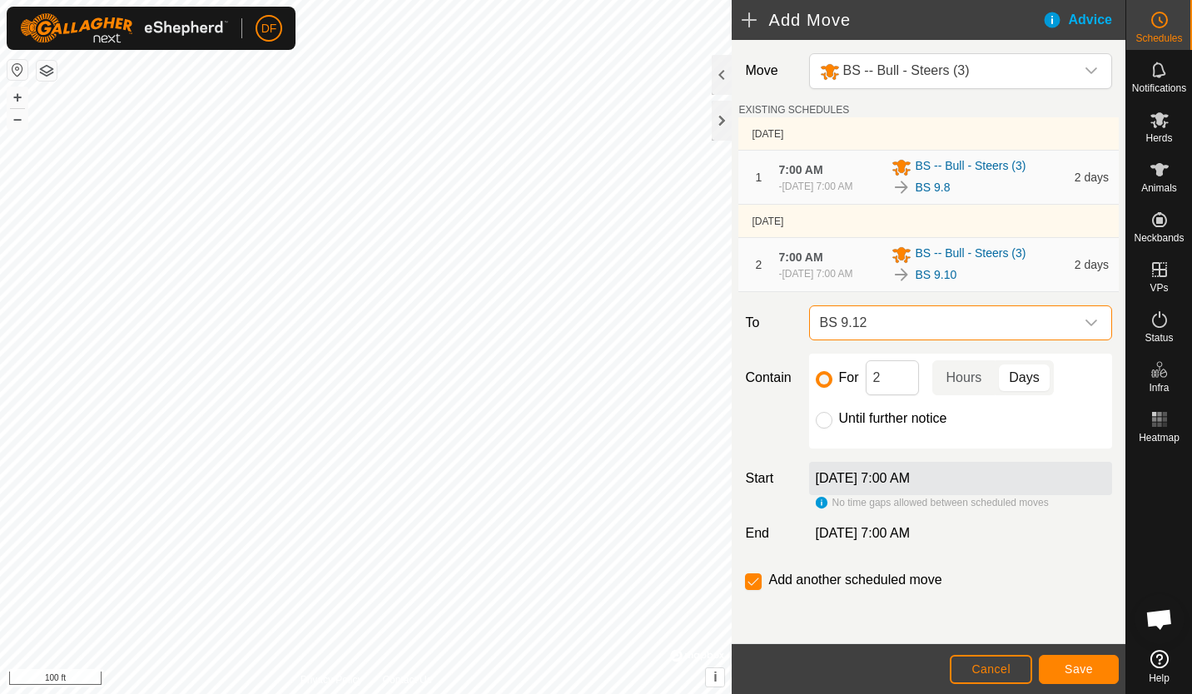
click at [821, 429] on input "Until further notice" at bounding box center [824, 420] width 17 height 17
radio input "true"
checkbox input "false"
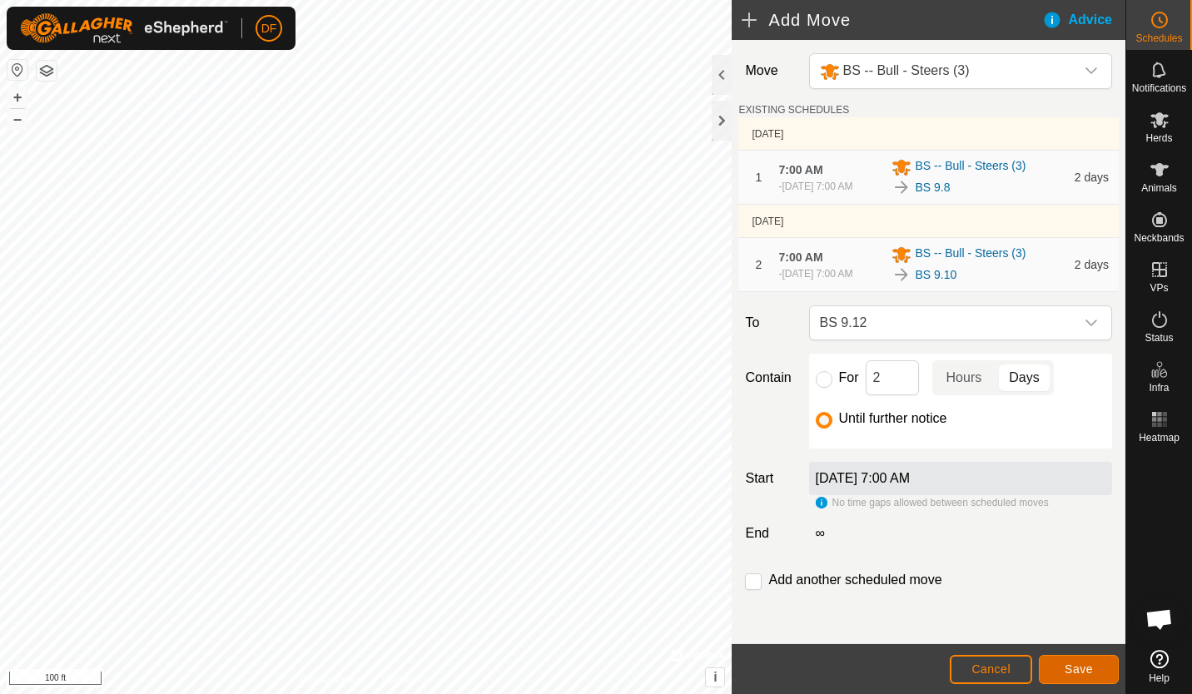
click at [1076, 671] on span "Save" at bounding box center [1079, 669] width 28 height 13
